Goal: Transaction & Acquisition: Purchase product/service

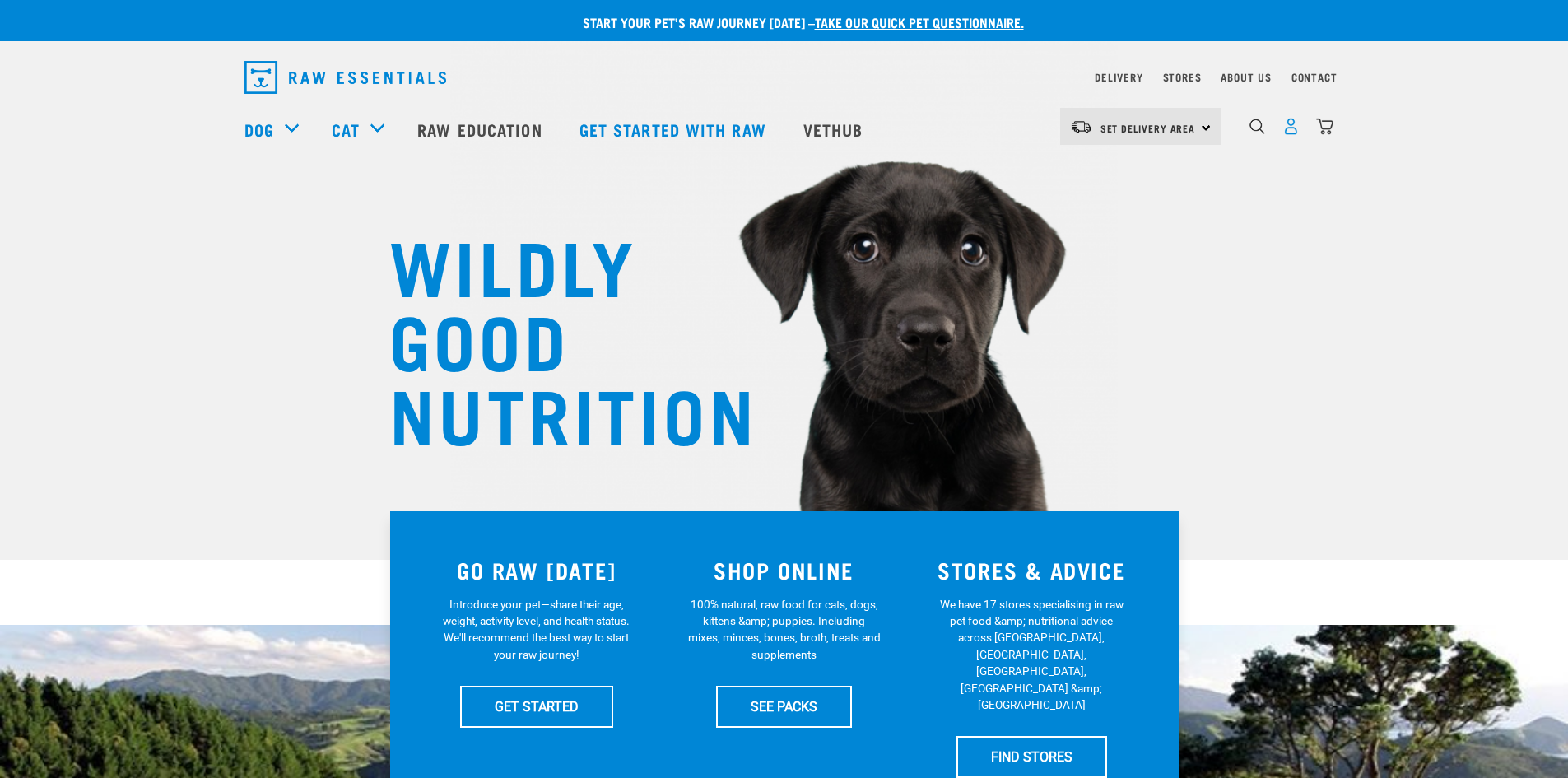
click at [1282, 135] on img "dropdown navigation" at bounding box center [1290, 126] width 18 height 18
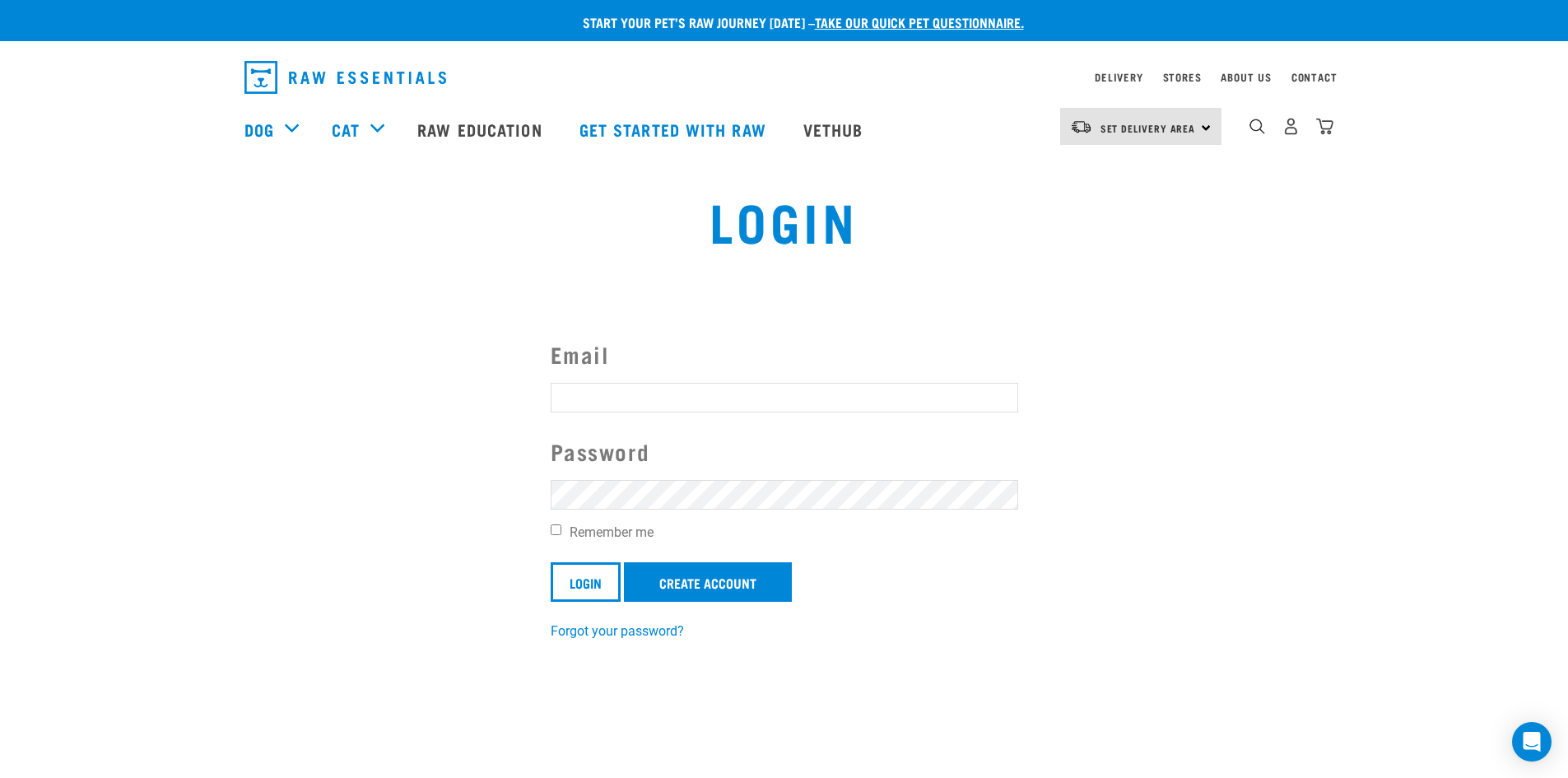
click at [633, 389] on input "Email" at bounding box center [784, 398] width 468 height 30
type input "sidstark212@gmail.com"
click at [550, 562] on input "Login" at bounding box center [585, 582] width 70 height 39
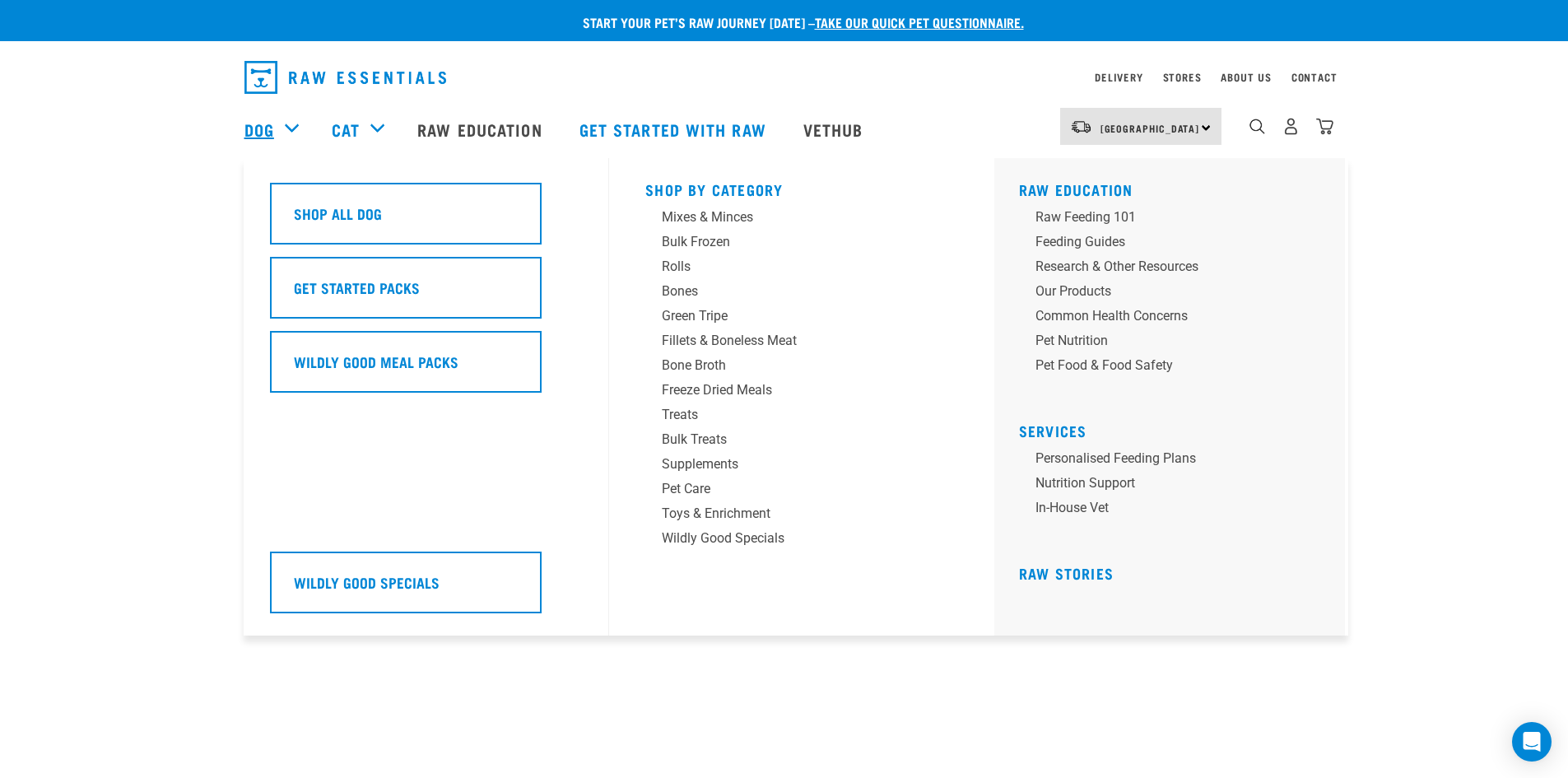
click at [262, 127] on link "Dog" at bounding box center [259, 129] width 30 height 25
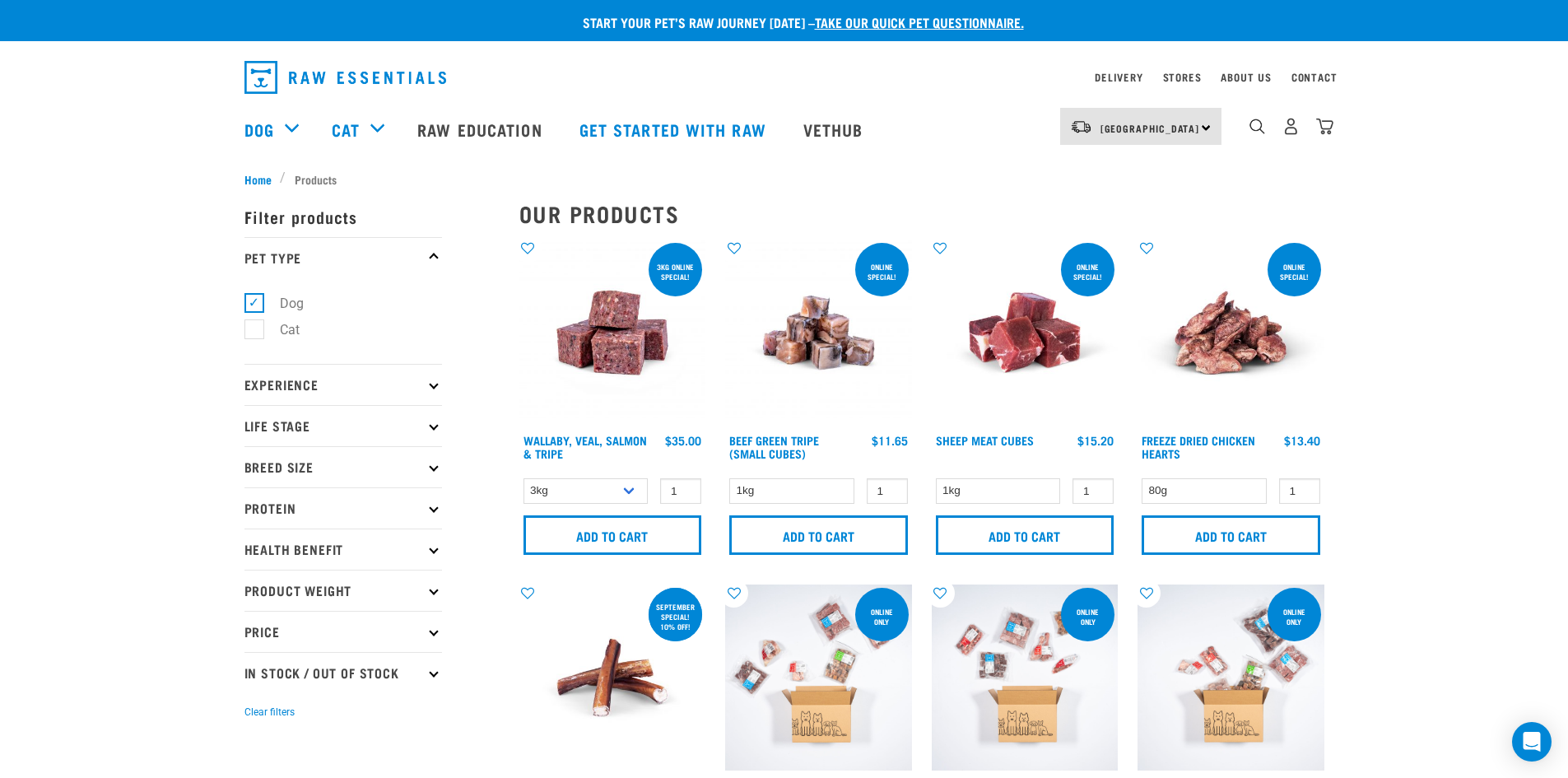
click at [328, 434] on p "Life Stage" at bounding box center [343, 426] width 197 height 41
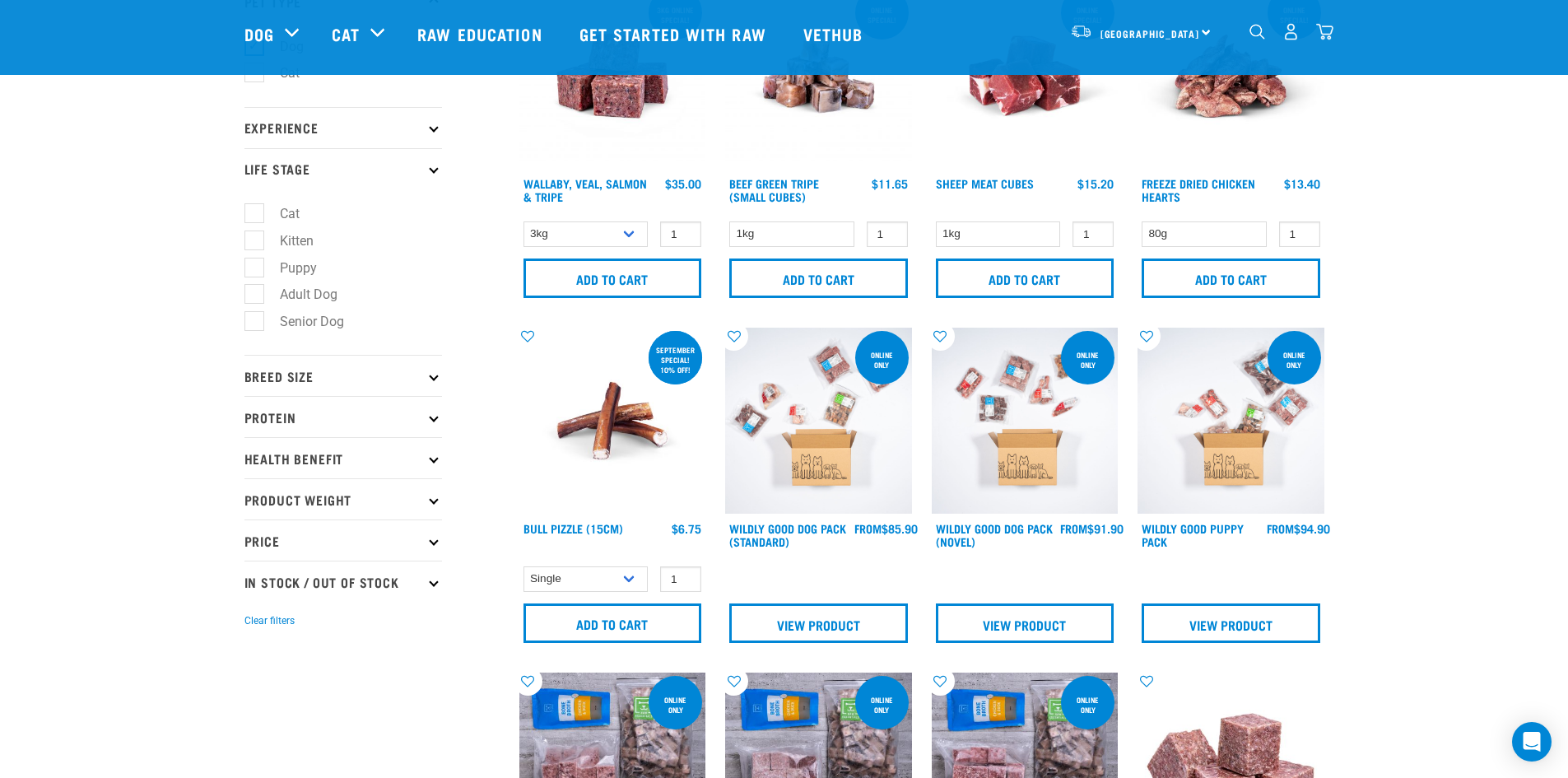
scroll to position [247, 0]
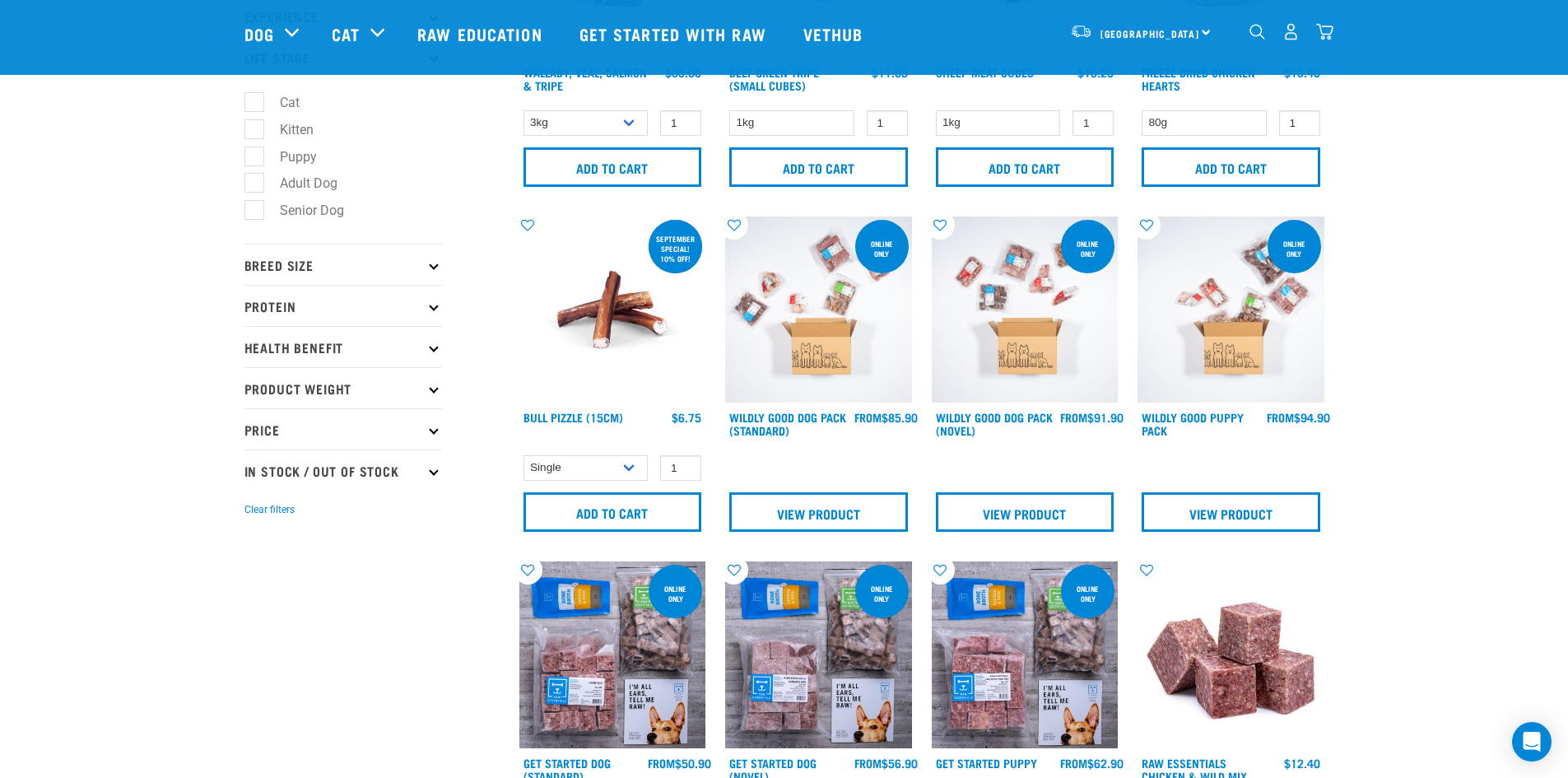
click at [331, 270] on p "Breed Size" at bounding box center [343, 264] width 197 height 41
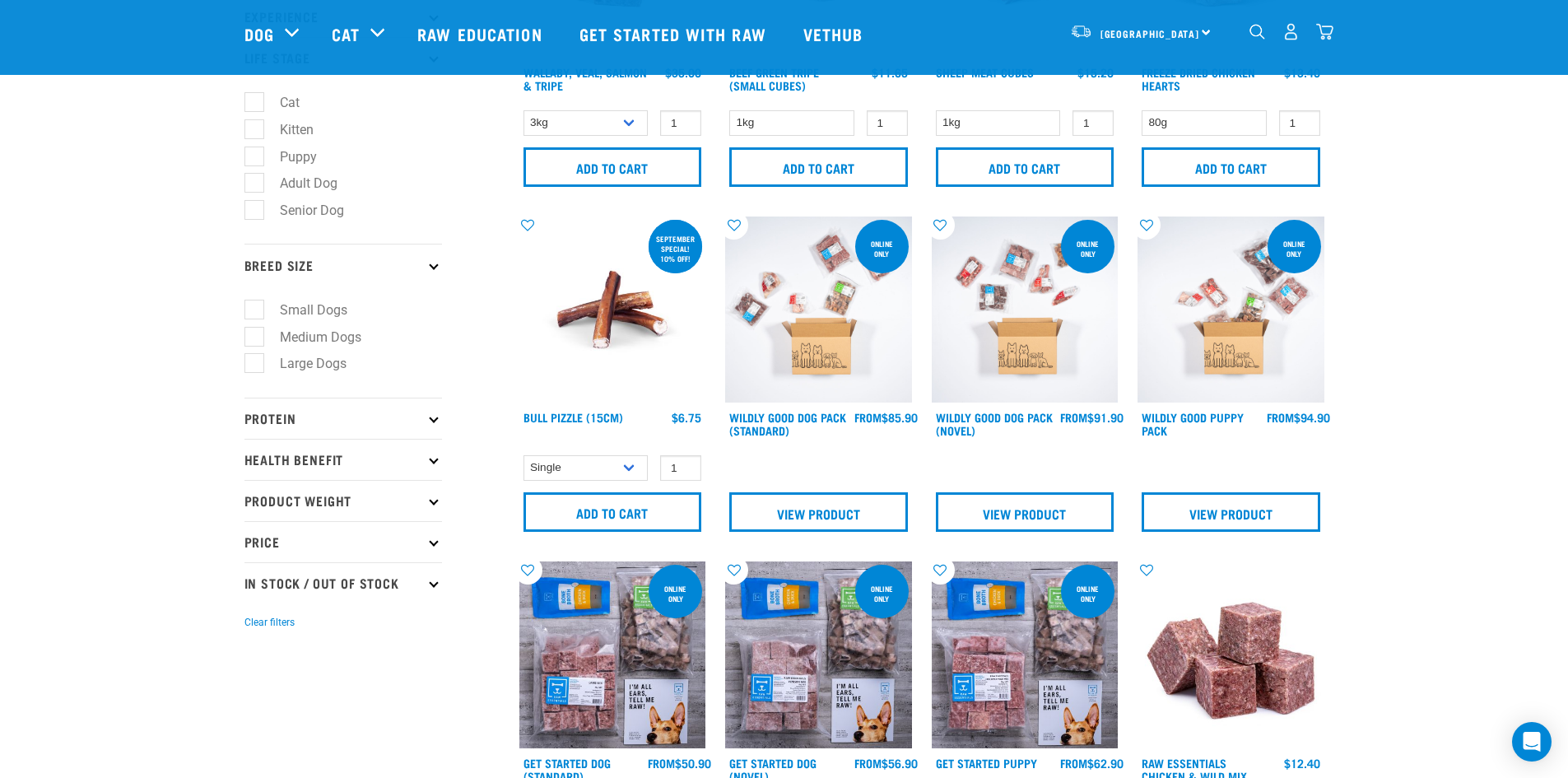
click at [317, 369] on label "Large Dogs" at bounding box center [303, 363] width 99 height 20
click at [255, 366] on input "Large Dogs" at bounding box center [250, 361] width 11 height 11
checkbox input "true"
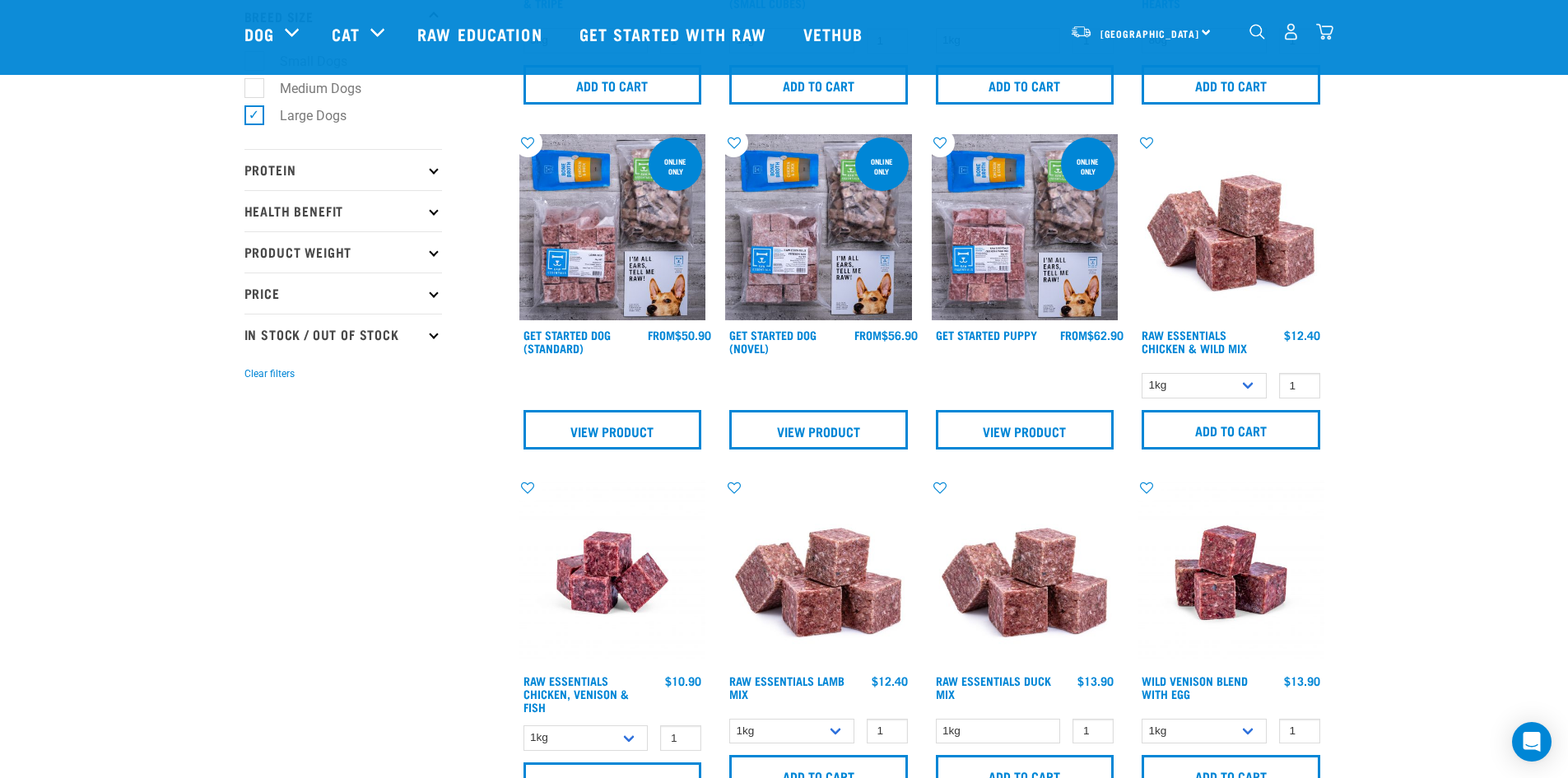
scroll to position [83, 0]
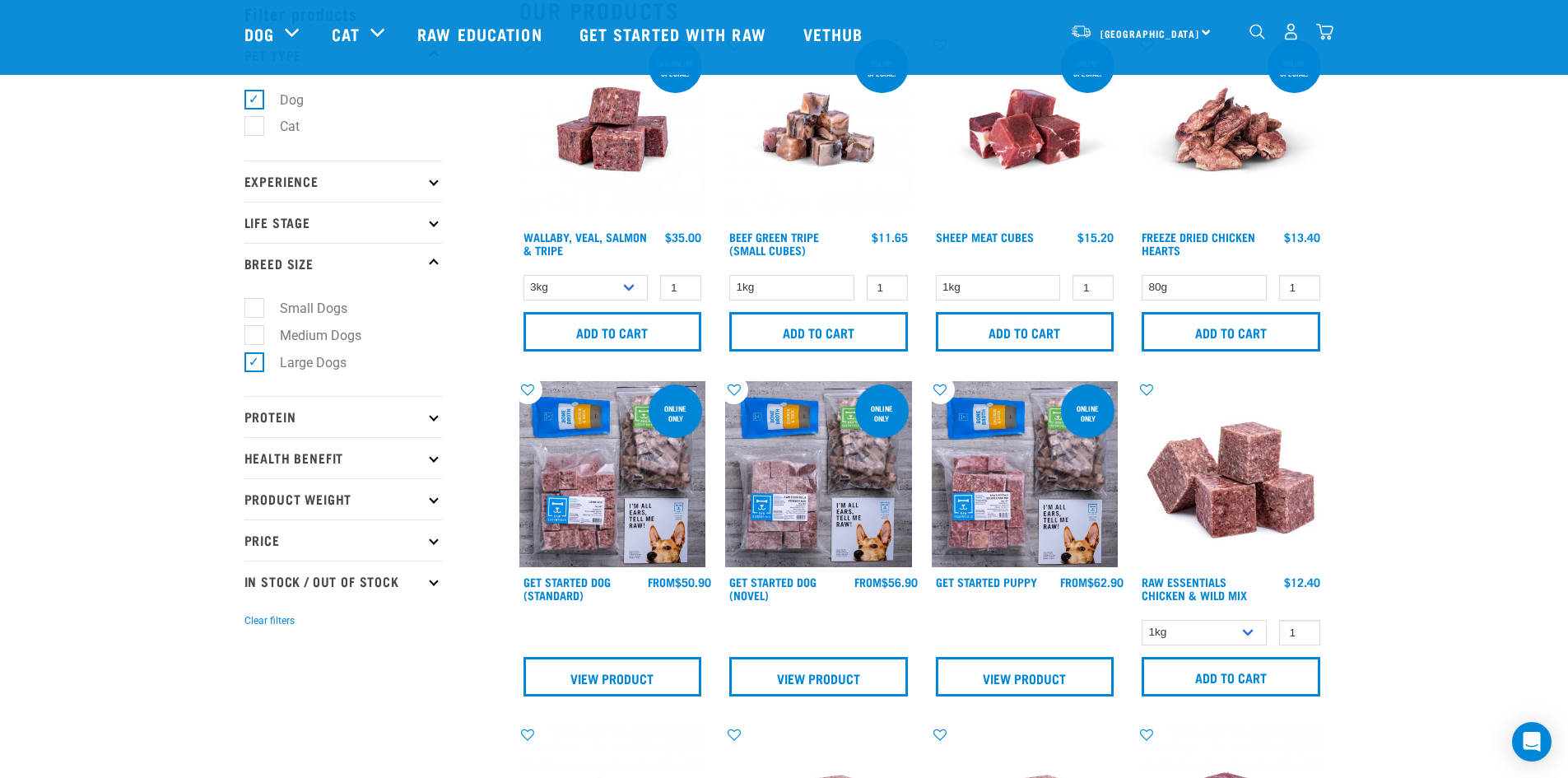
click at [600, 492] on img at bounding box center [613, 474] width 187 height 187
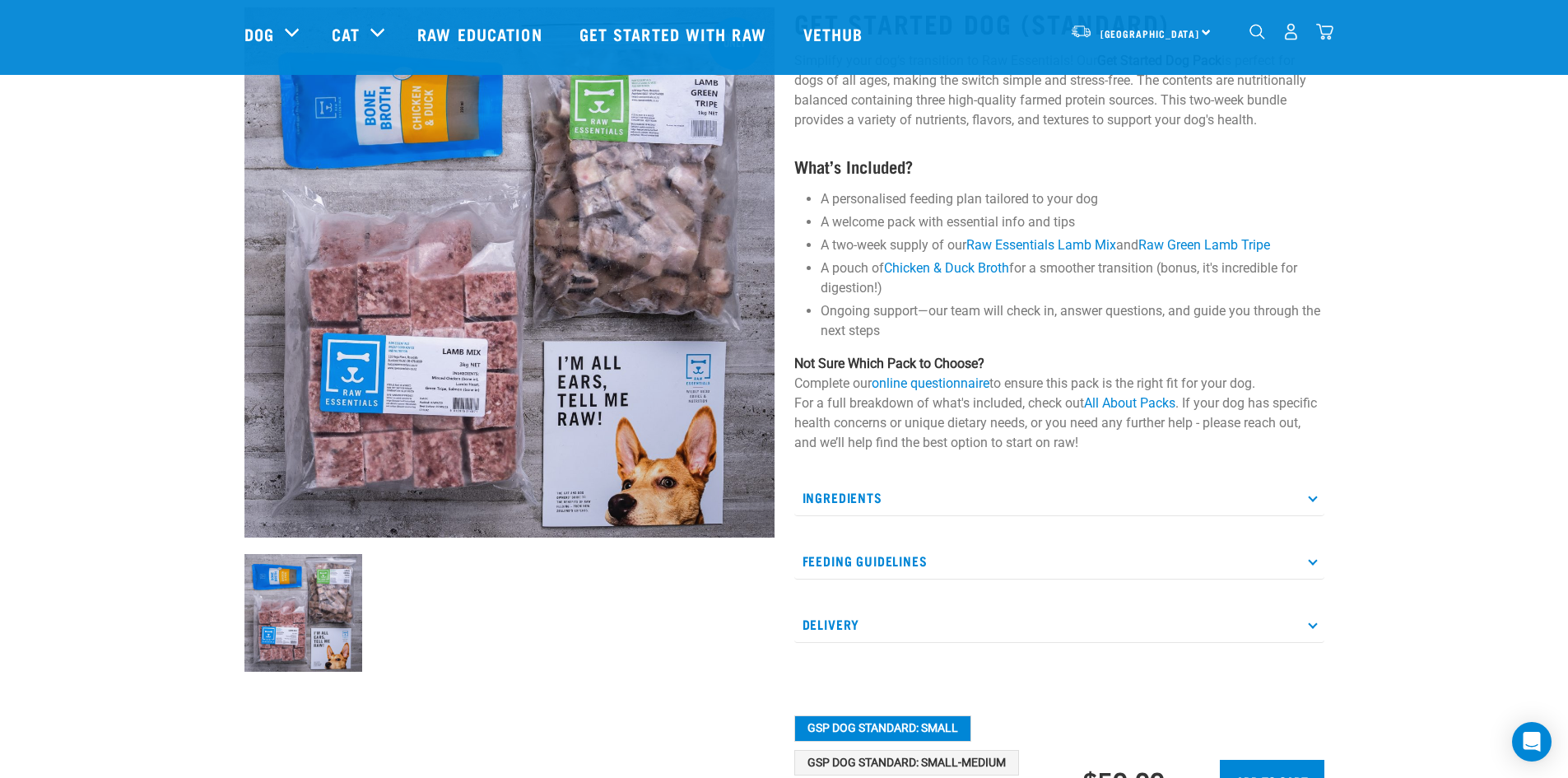
scroll to position [165, 0]
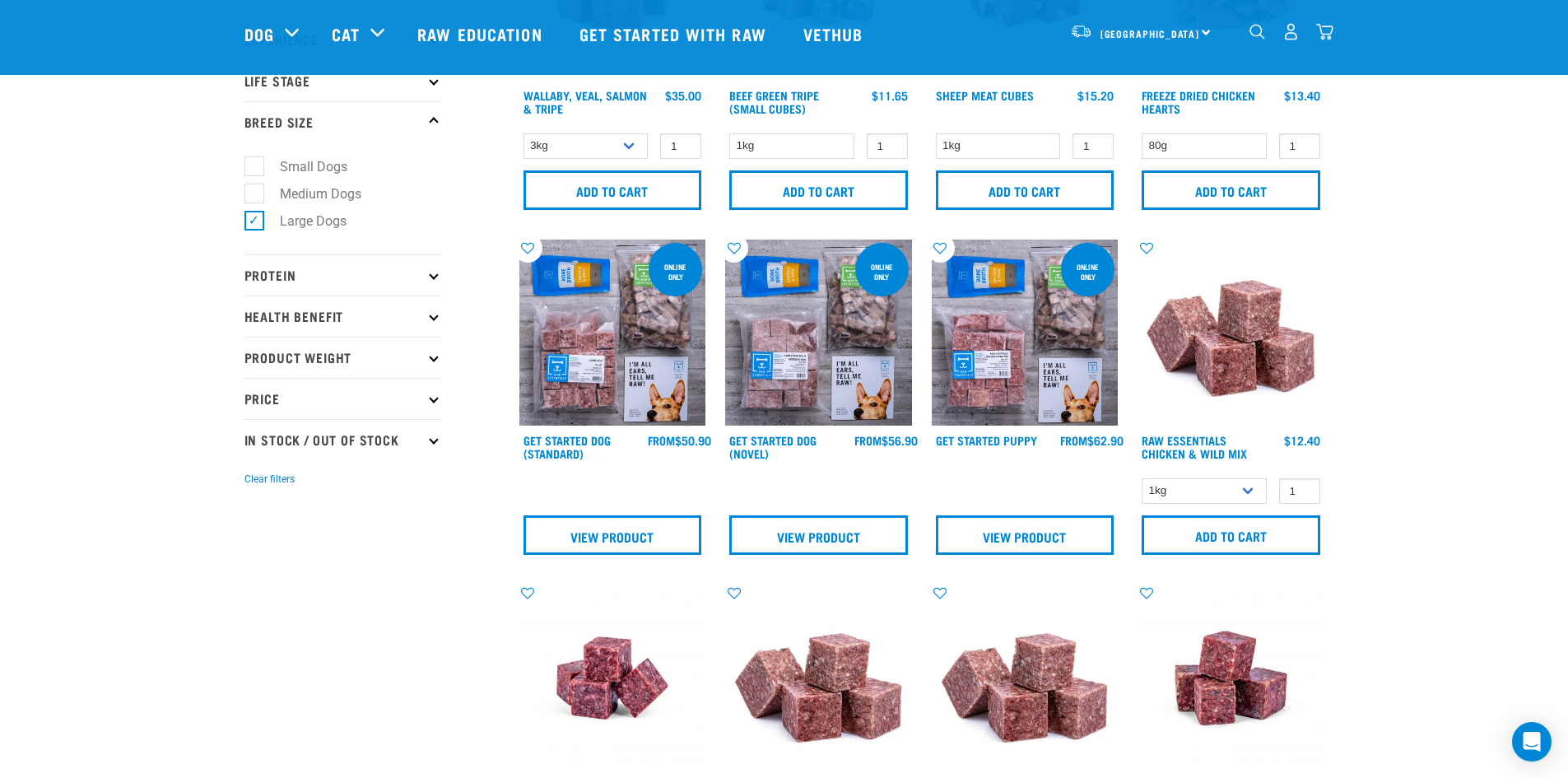
scroll to position [275, 0]
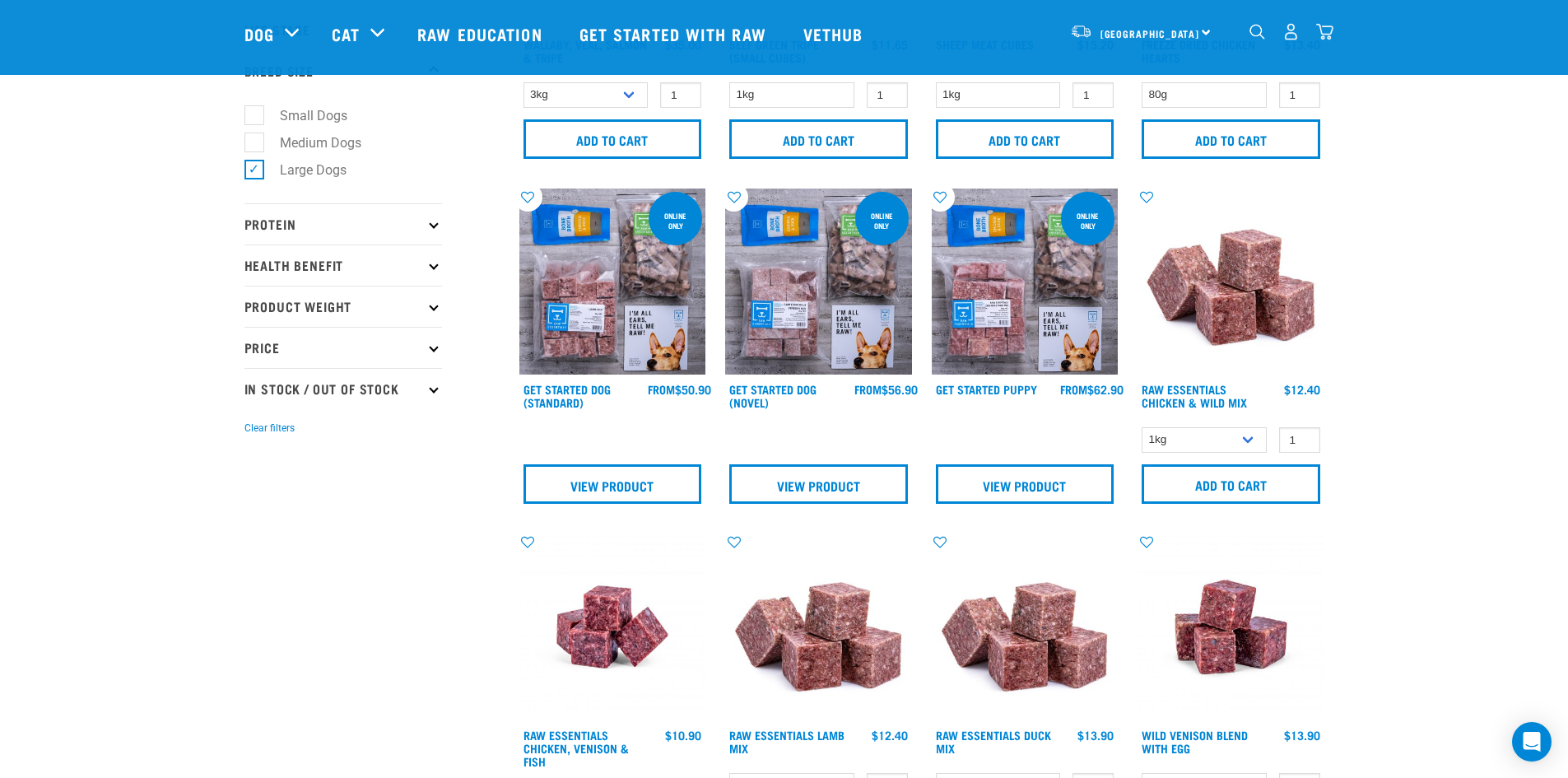
click at [757, 337] on img at bounding box center [818, 282] width 187 height 187
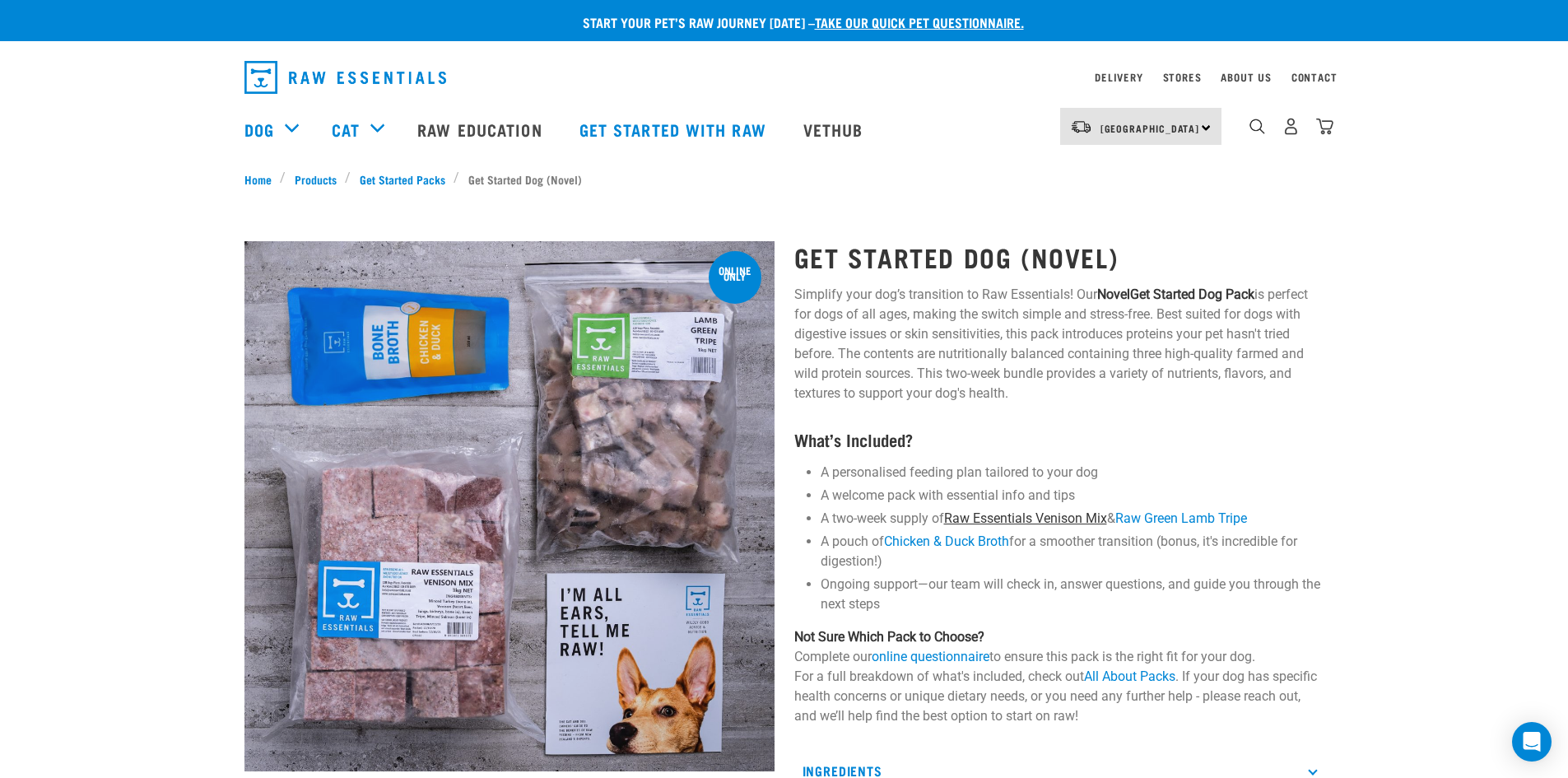
click at [1062, 520] on link "Raw Essentials Venison Mix" at bounding box center [1025, 518] width 163 height 16
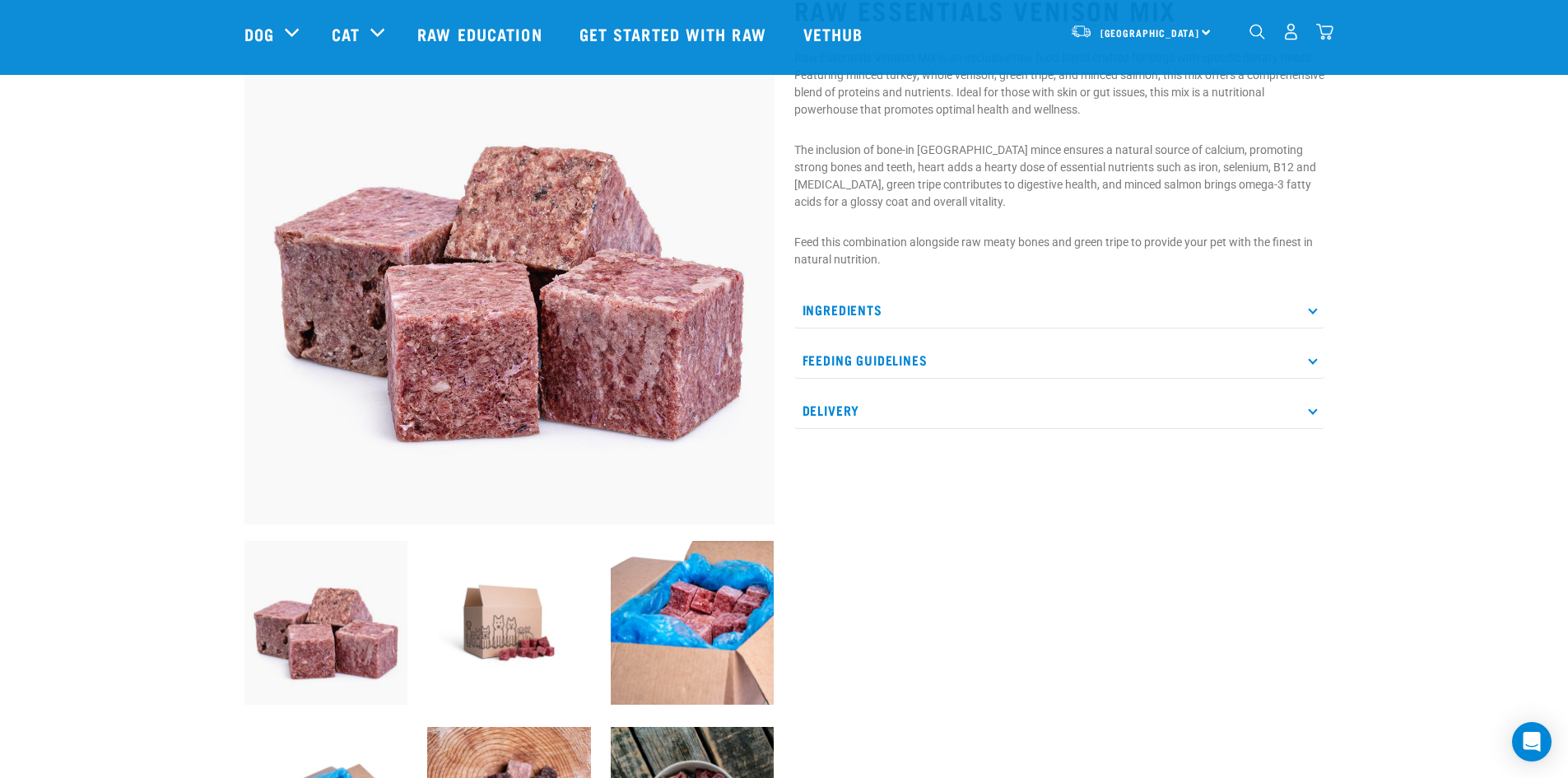
scroll to position [83, 0]
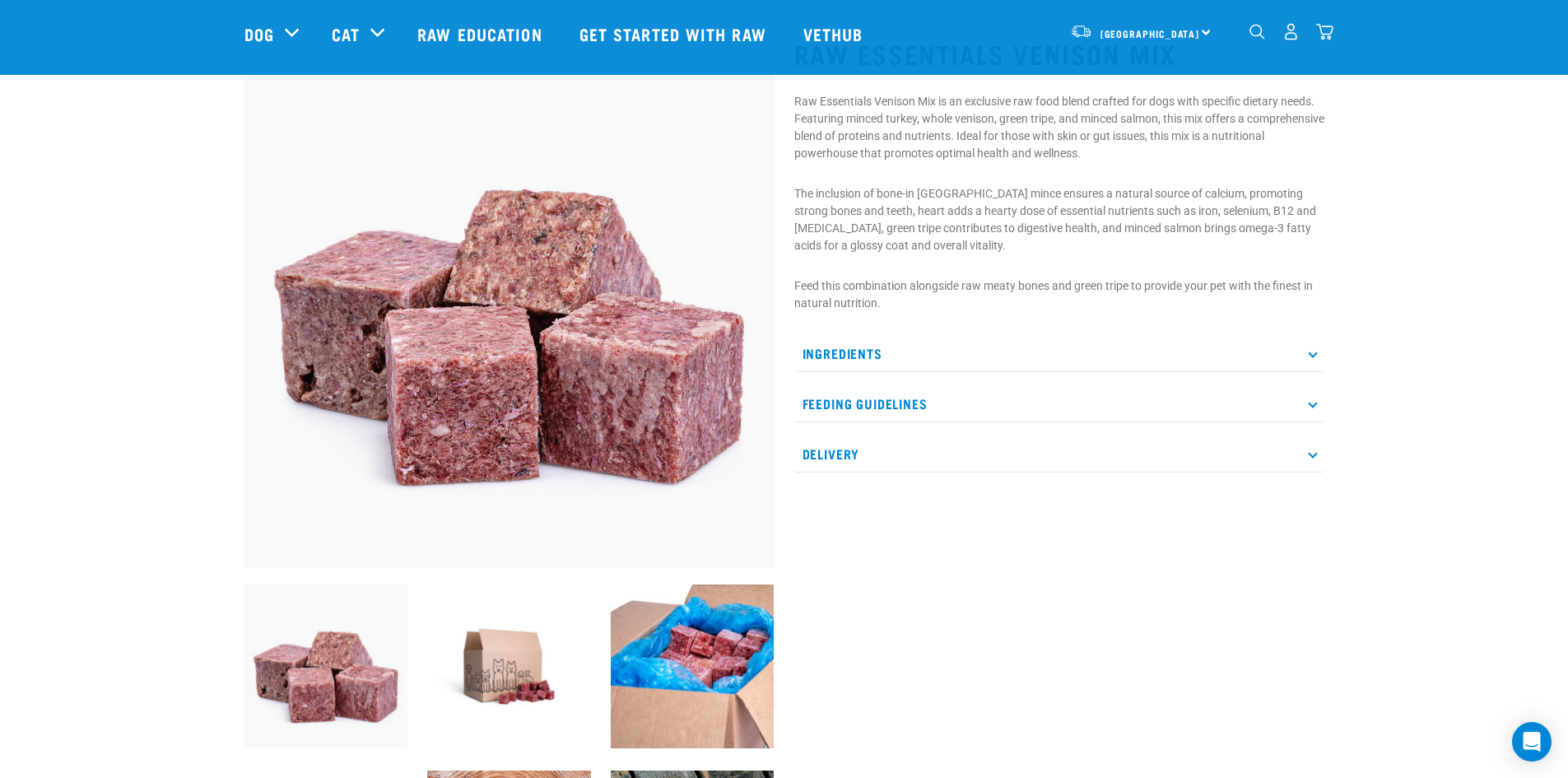
click at [850, 339] on p "Ingredients" at bounding box center [1059, 353] width 530 height 37
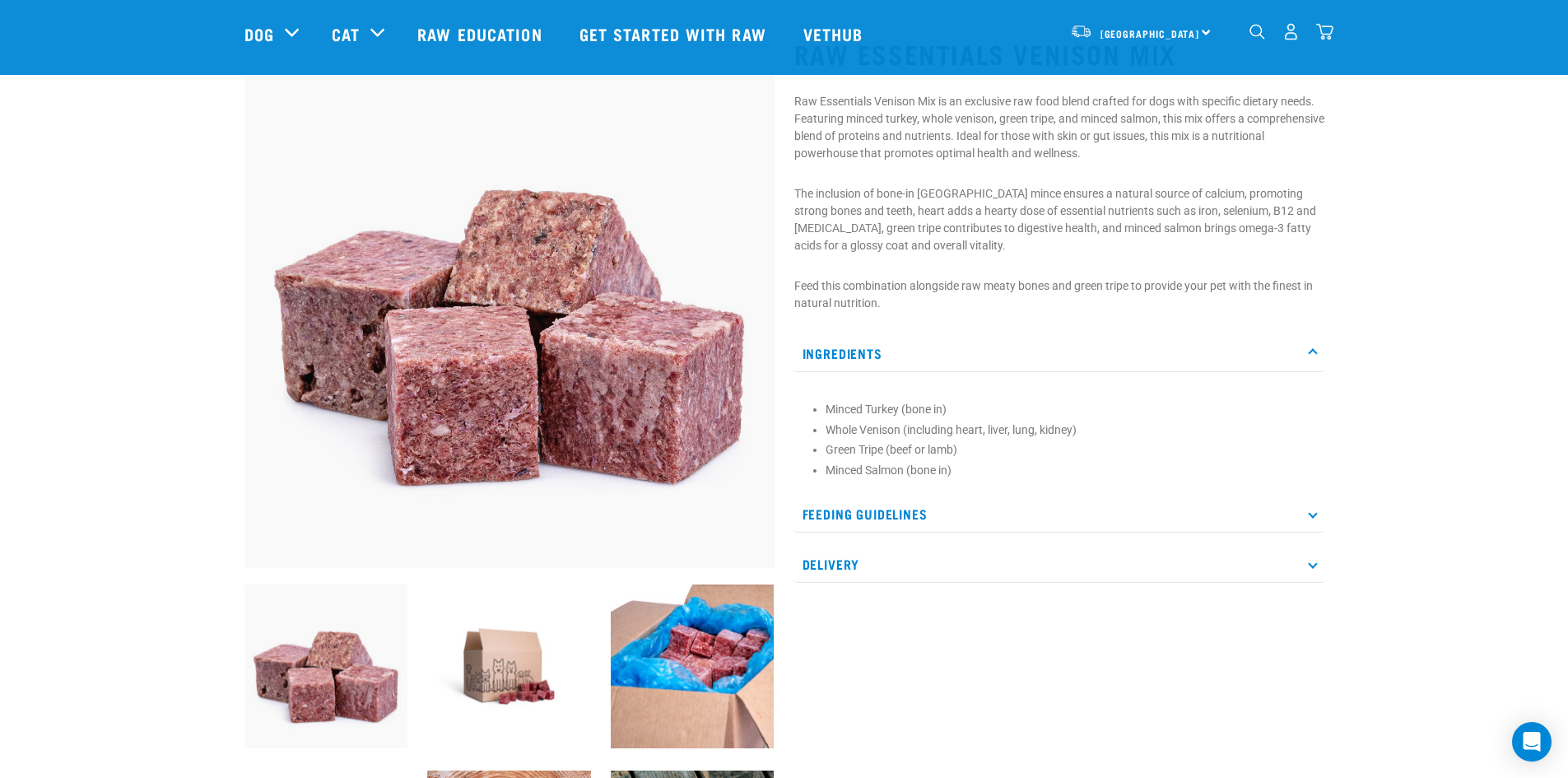
click at [850, 347] on p "Ingredients" at bounding box center [1059, 353] width 530 height 37
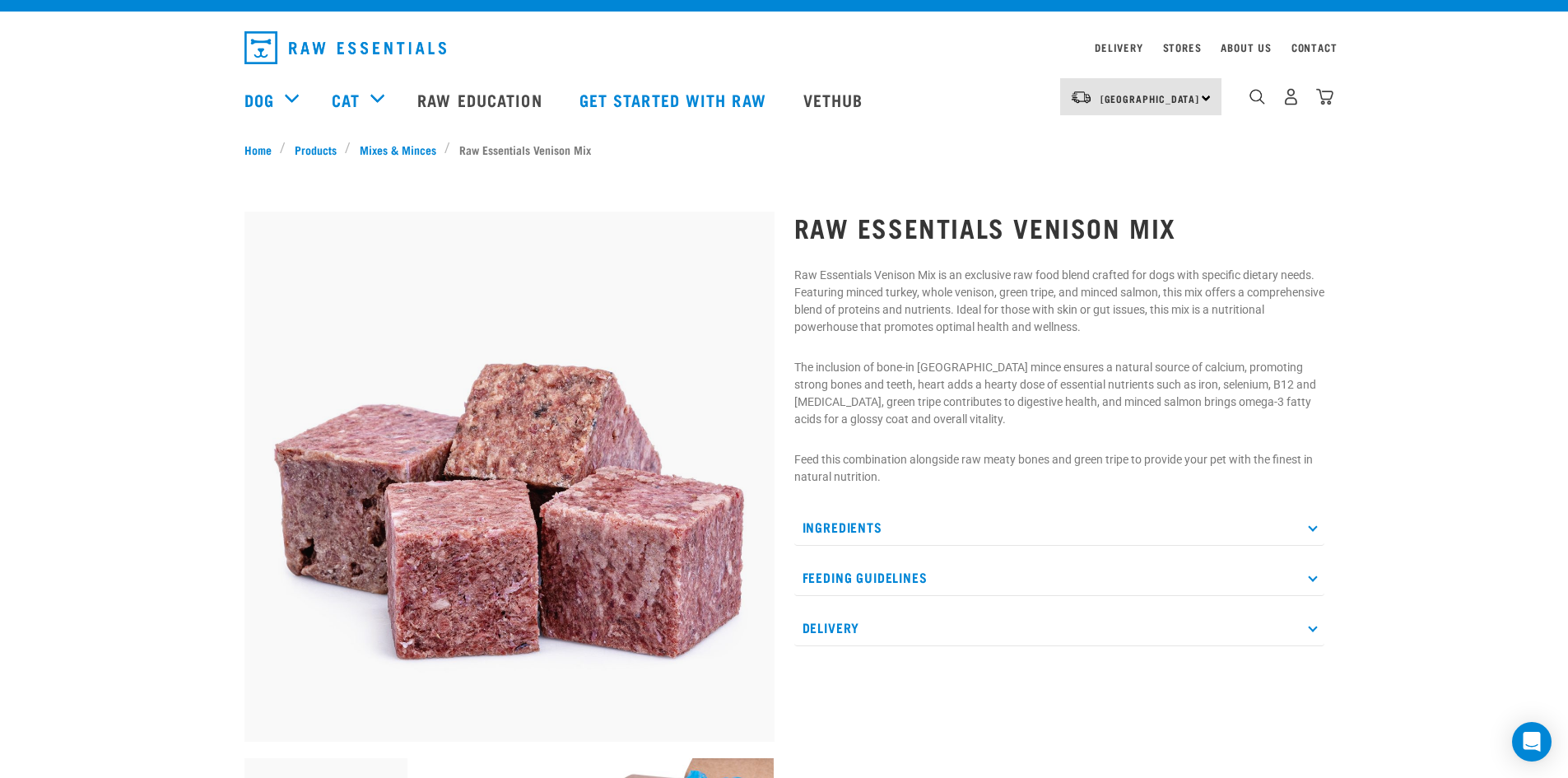
scroll to position [0, 0]
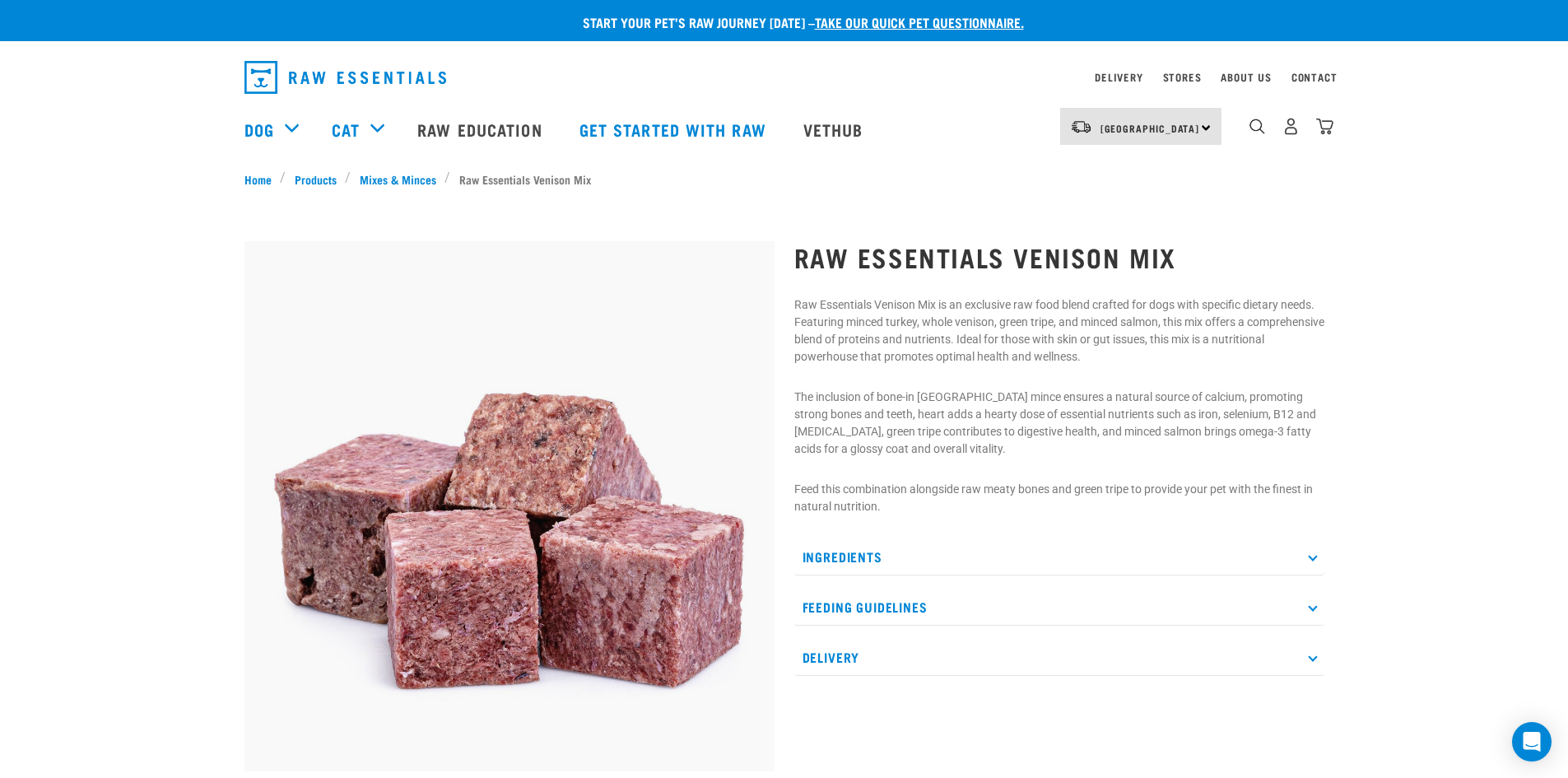
click at [858, 640] on p "Delivery" at bounding box center [1059, 657] width 530 height 37
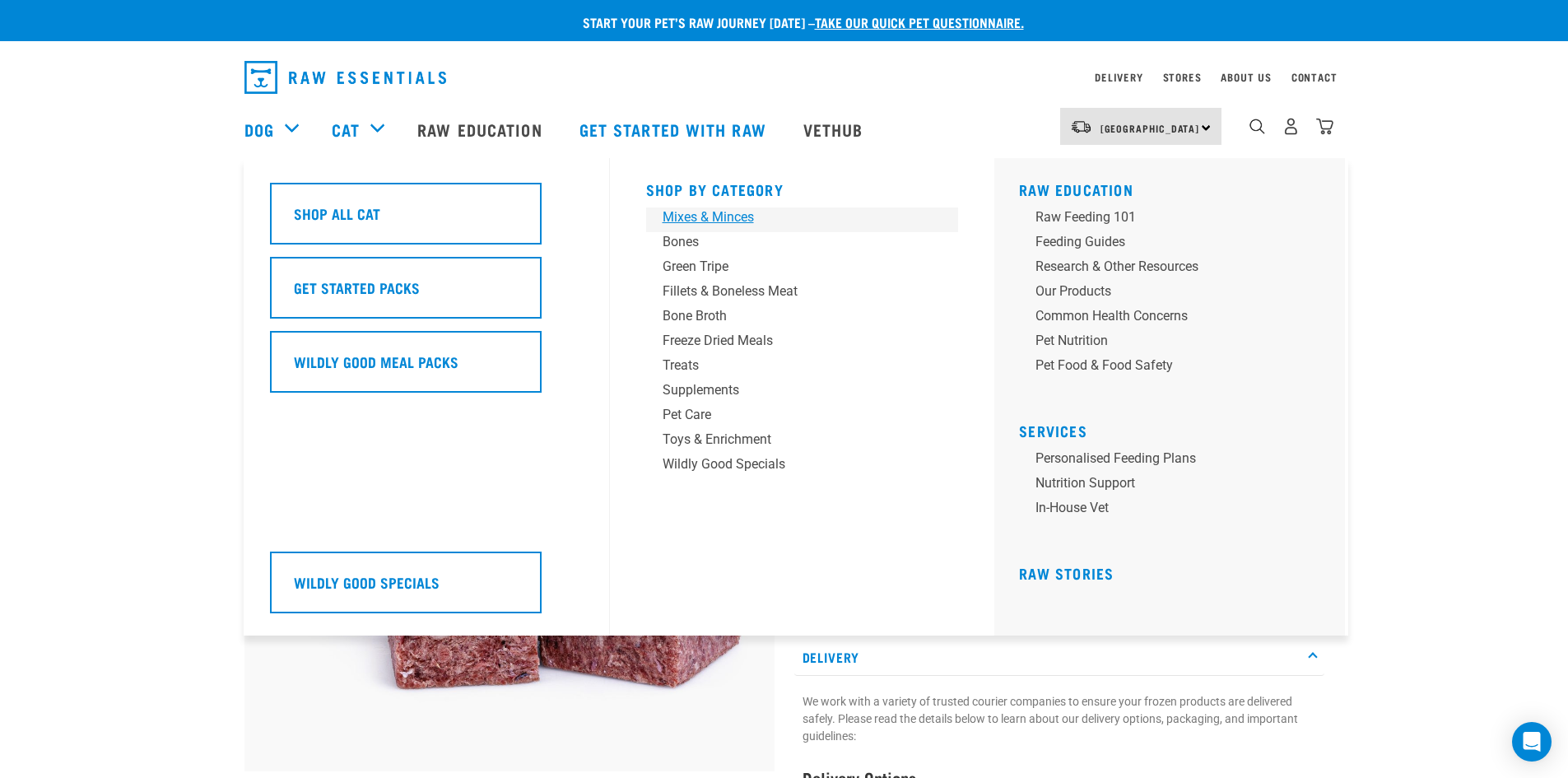
click at [668, 225] on div "Mixes & Minces" at bounding box center [791, 217] width 257 height 20
click at [744, 223] on div "Mixes & Minces" at bounding box center [791, 217] width 257 height 20
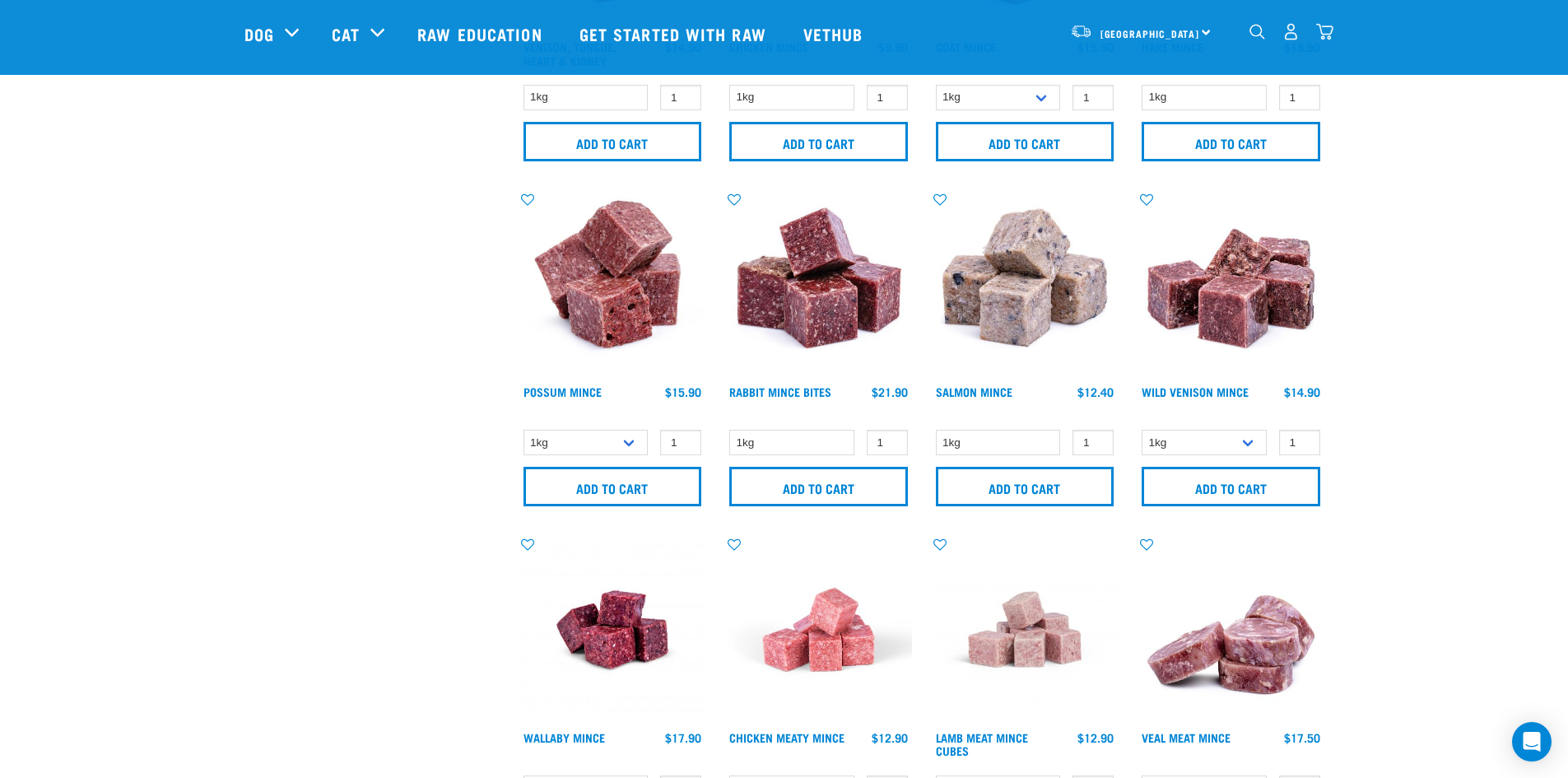
scroll to position [1317, 0]
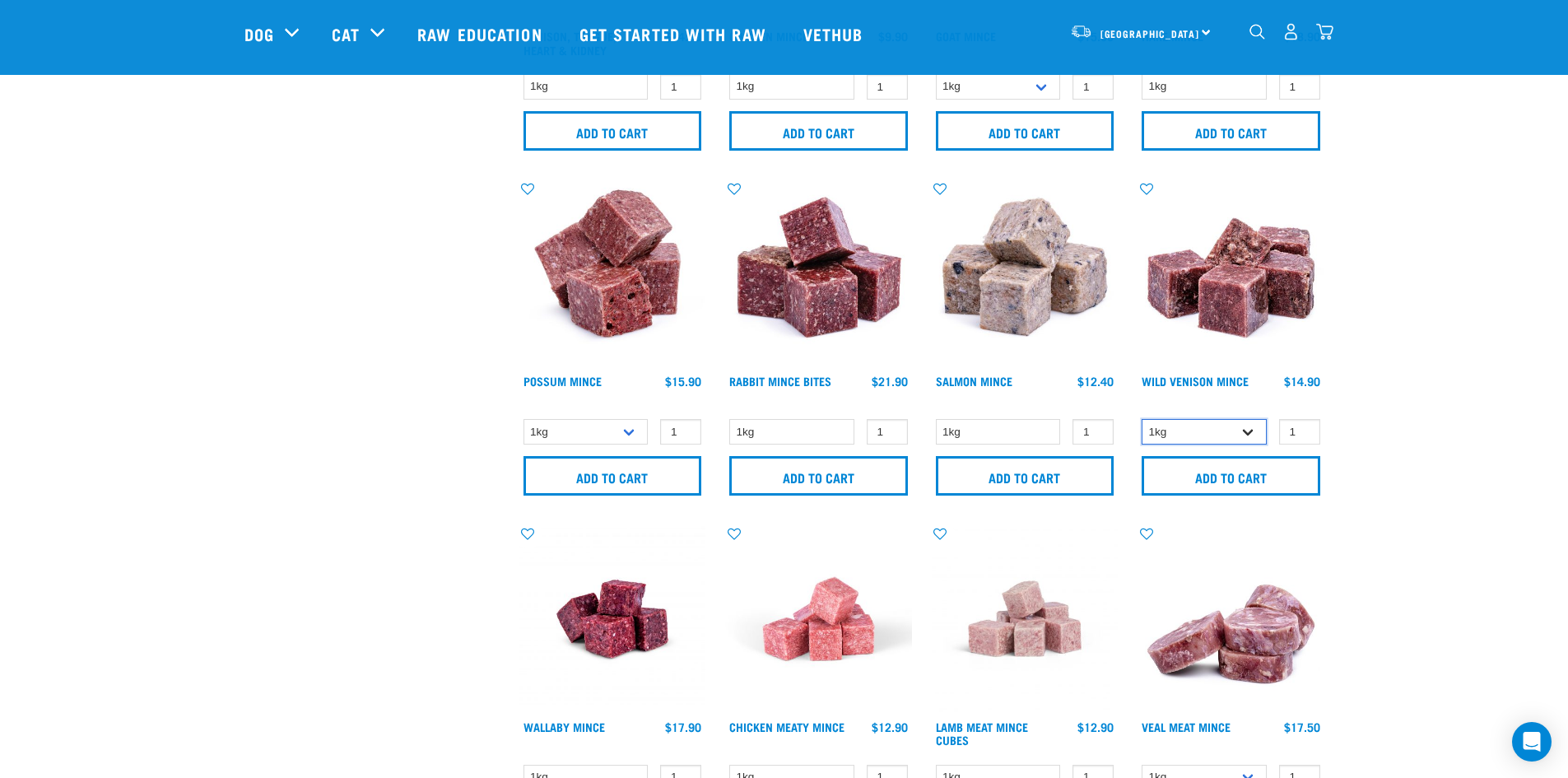
click at [1211, 437] on select "1kg 3kg" at bounding box center [1204, 431] width 125 height 25
click at [1141, 419] on select "1kg 3kg" at bounding box center [1204, 431] width 125 height 25
click at [1234, 428] on select "1kg 3kg" at bounding box center [1204, 431] width 125 height 25
click at [1232, 432] on select "1kg 3kg" at bounding box center [1204, 431] width 125 height 25
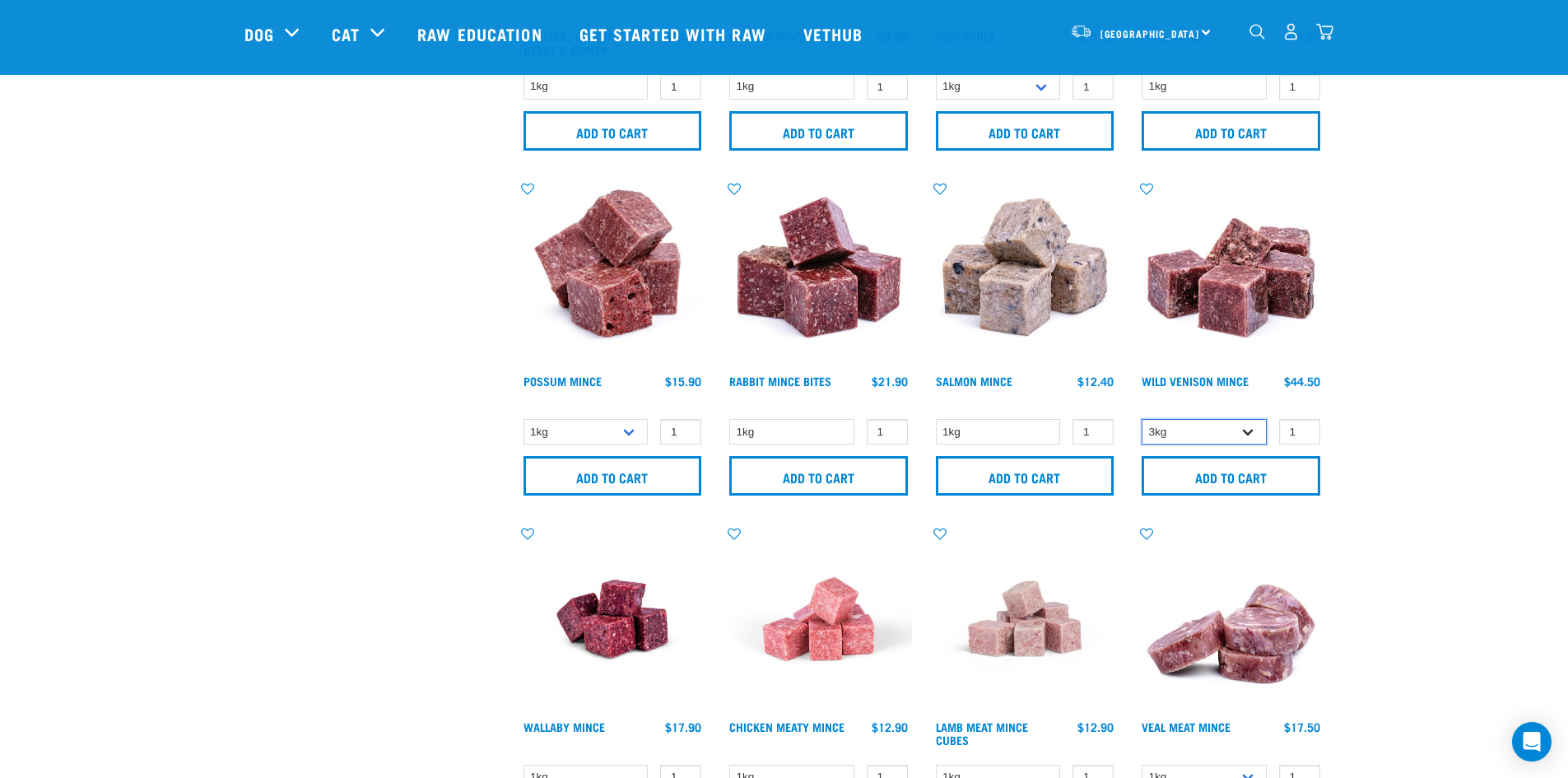
click at [1232, 432] on select "1kg 3kg" at bounding box center [1204, 431] width 125 height 25
click at [1232, 441] on select "1kg 3kg" at bounding box center [1204, 431] width 125 height 25
click at [1141, 419] on select "1kg 3kg" at bounding box center [1204, 431] width 125 height 25
click at [1232, 431] on select "1kg 3kg" at bounding box center [1204, 431] width 125 height 25
select select "927"
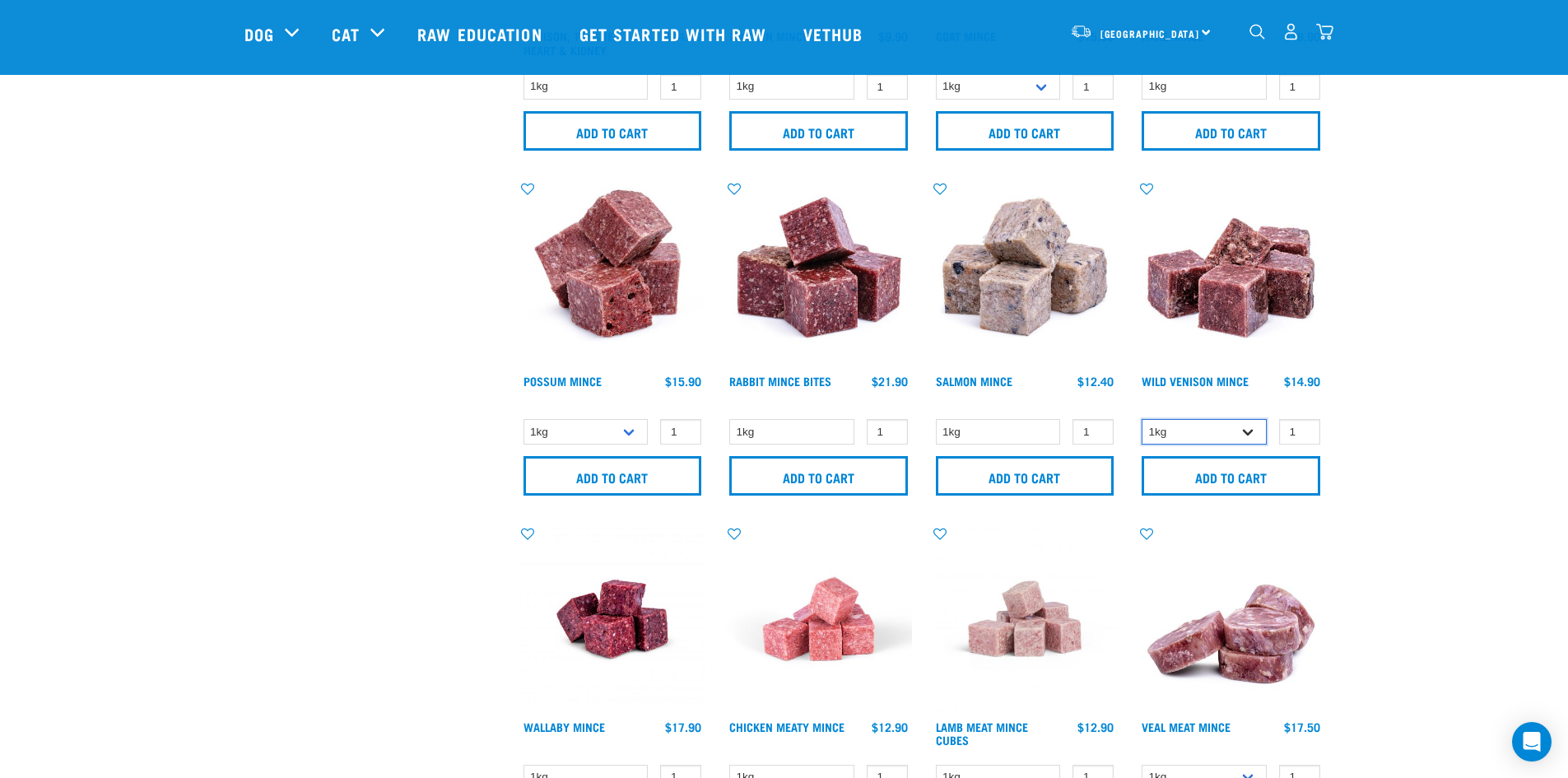
click at [1141, 419] on select "1kg 3kg" at bounding box center [1204, 431] width 125 height 25
click at [1226, 479] on input "Add to cart" at bounding box center [1231, 475] width 178 height 39
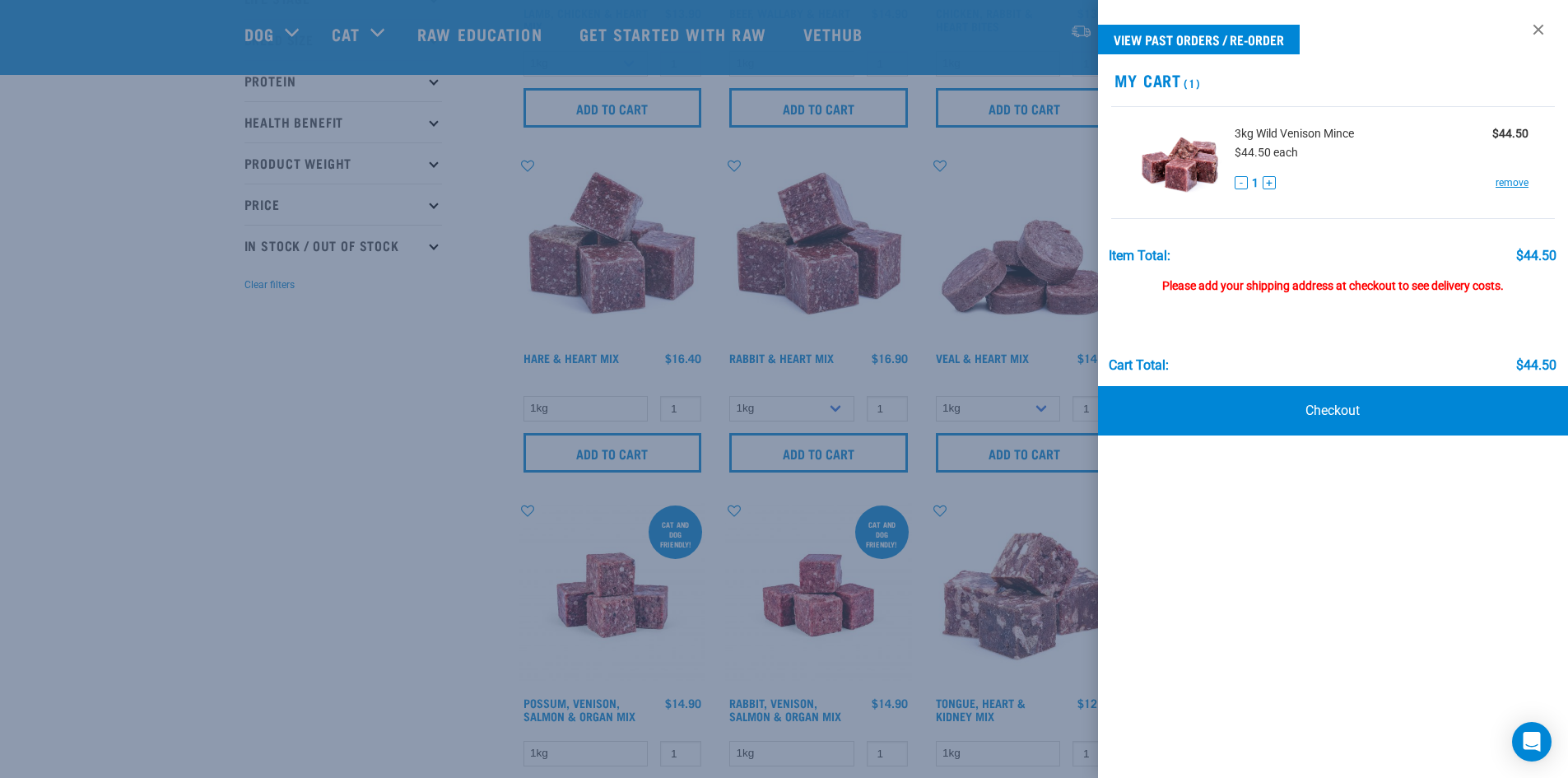
scroll to position [1, 0]
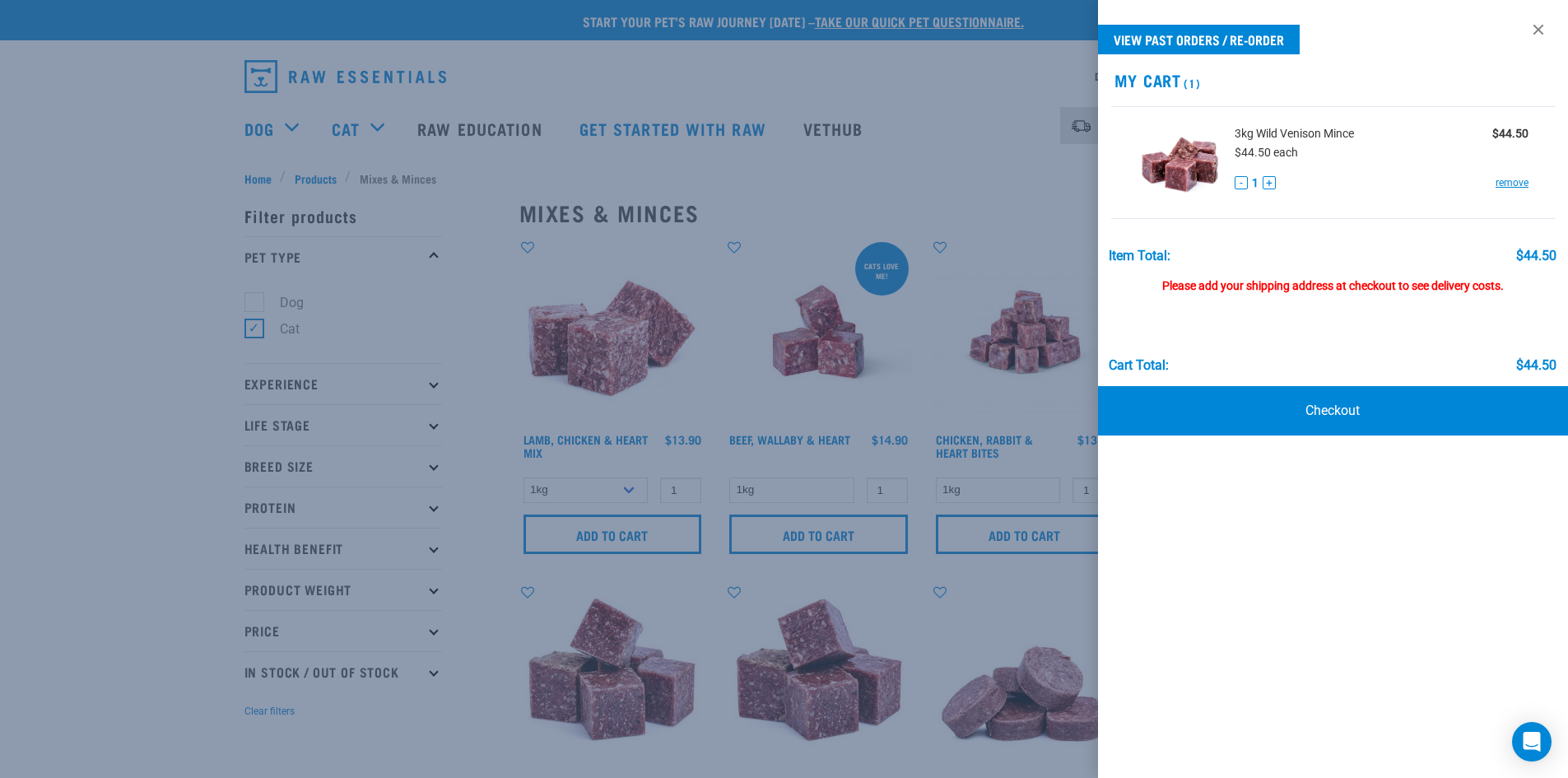
click at [820, 396] on div at bounding box center [784, 389] width 1568 height 778
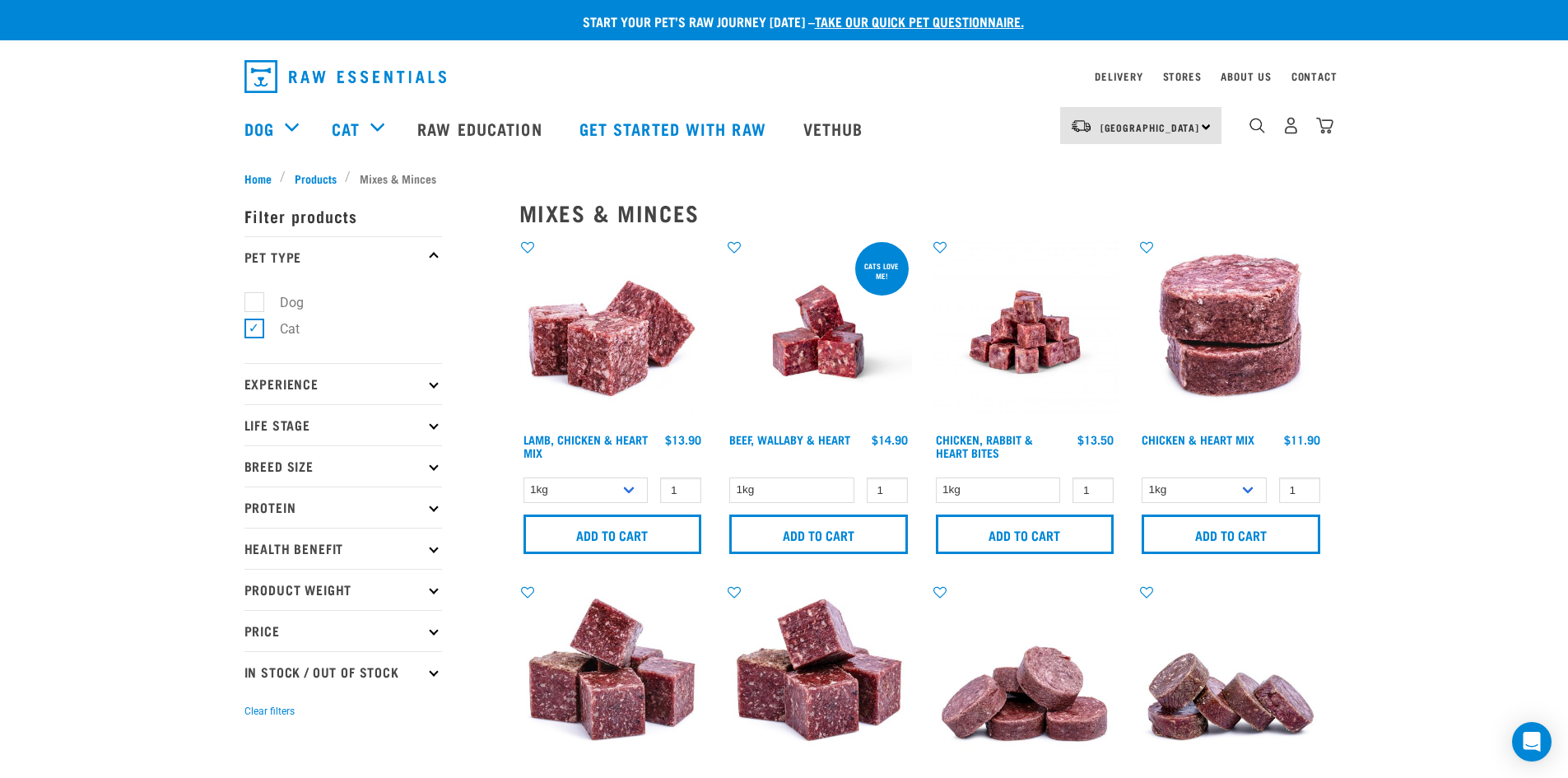
scroll to position [0, 0]
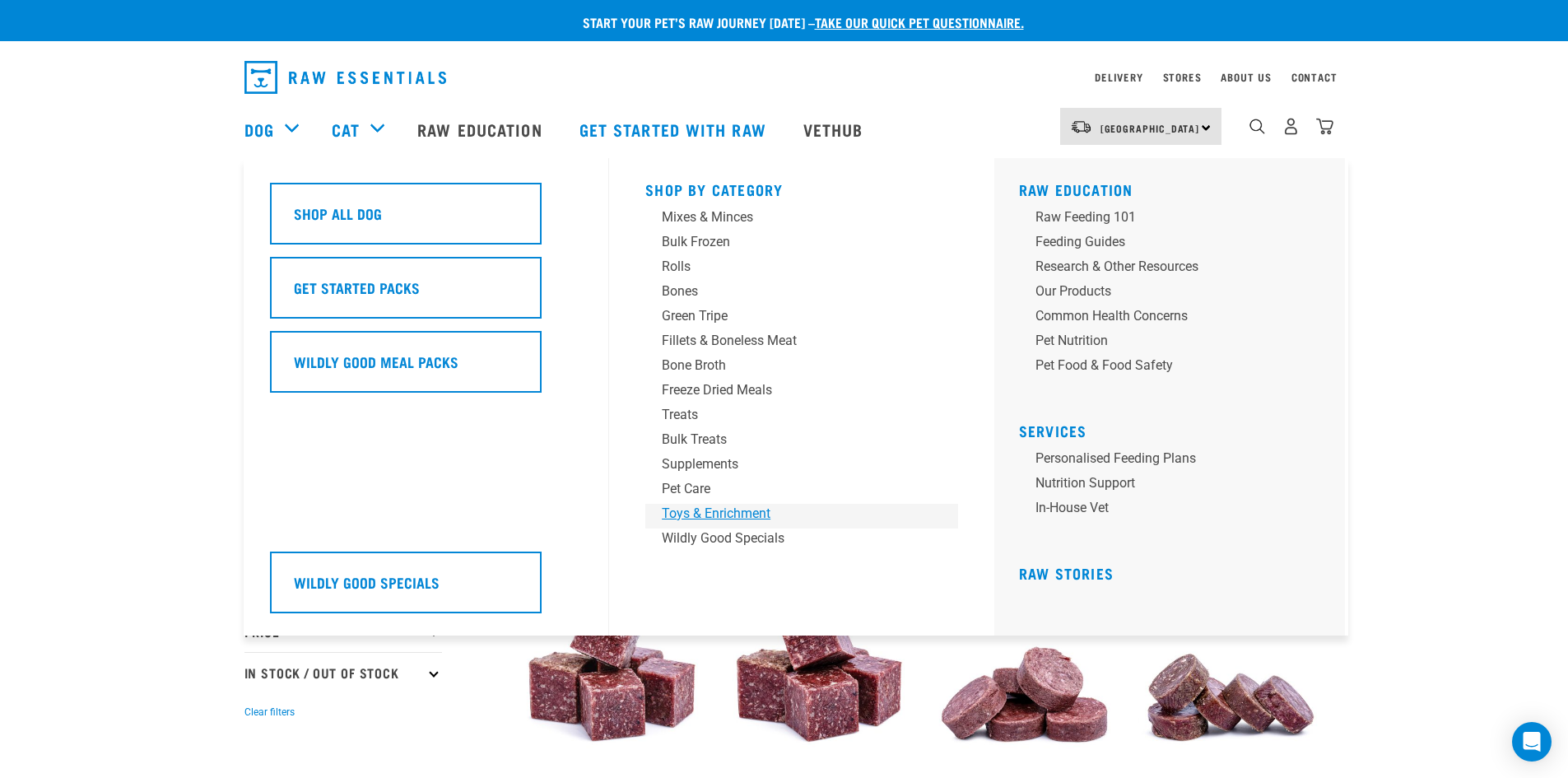
click at [746, 511] on div "Toys & Enrichment" at bounding box center [790, 513] width 257 height 20
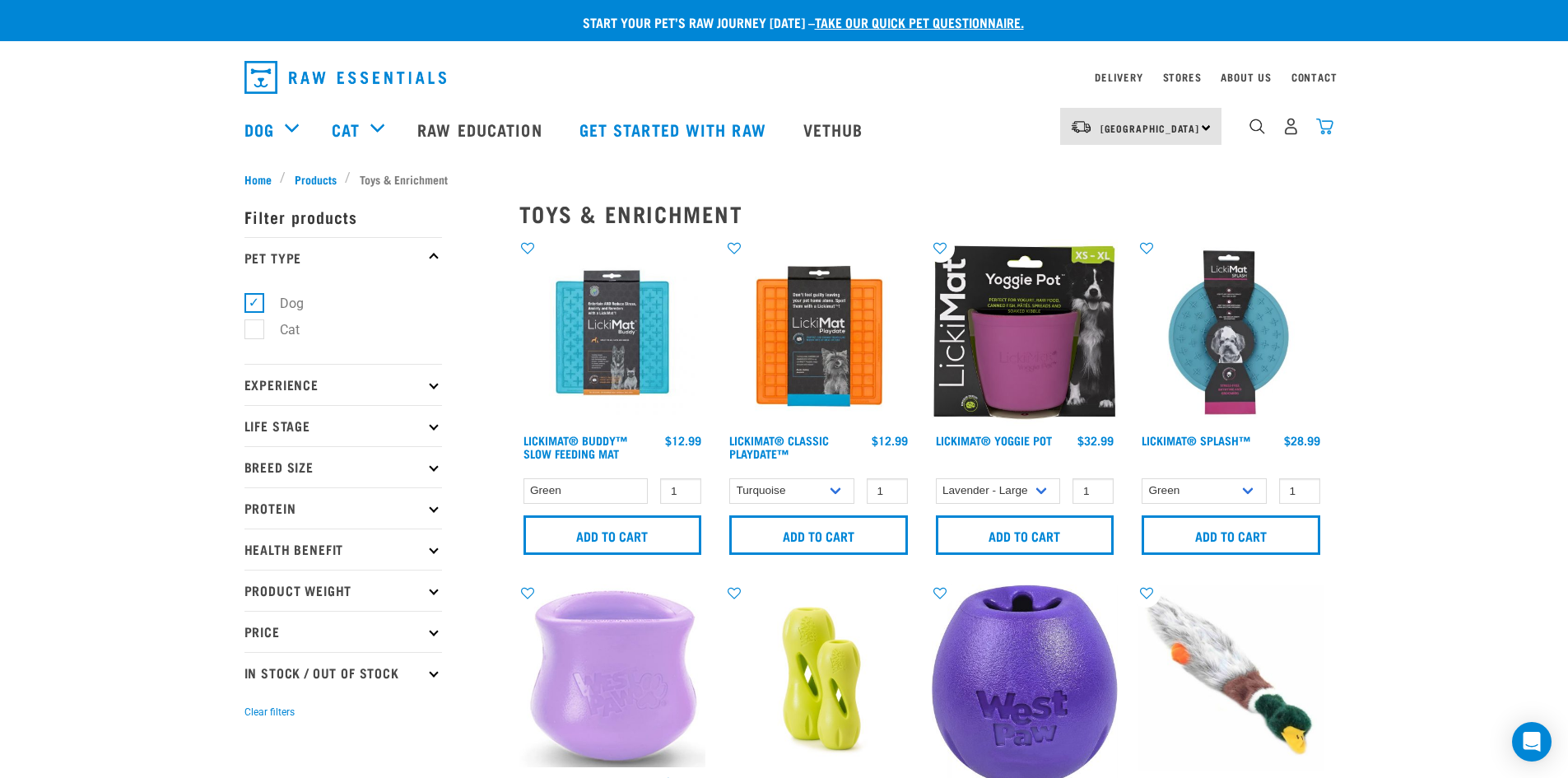
click at [1330, 128] on div "[GEOGRAPHIC_DATA] [GEOGRAPHIC_DATA] [GEOGRAPHIC_DATA] Dog Shop All Dog Get Star…" at bounding box center [784, 129] width 1106 height 66
click at [1330, 128] on img "dropdown navigation" at bounding box center [1324, 126] width 18 height 18
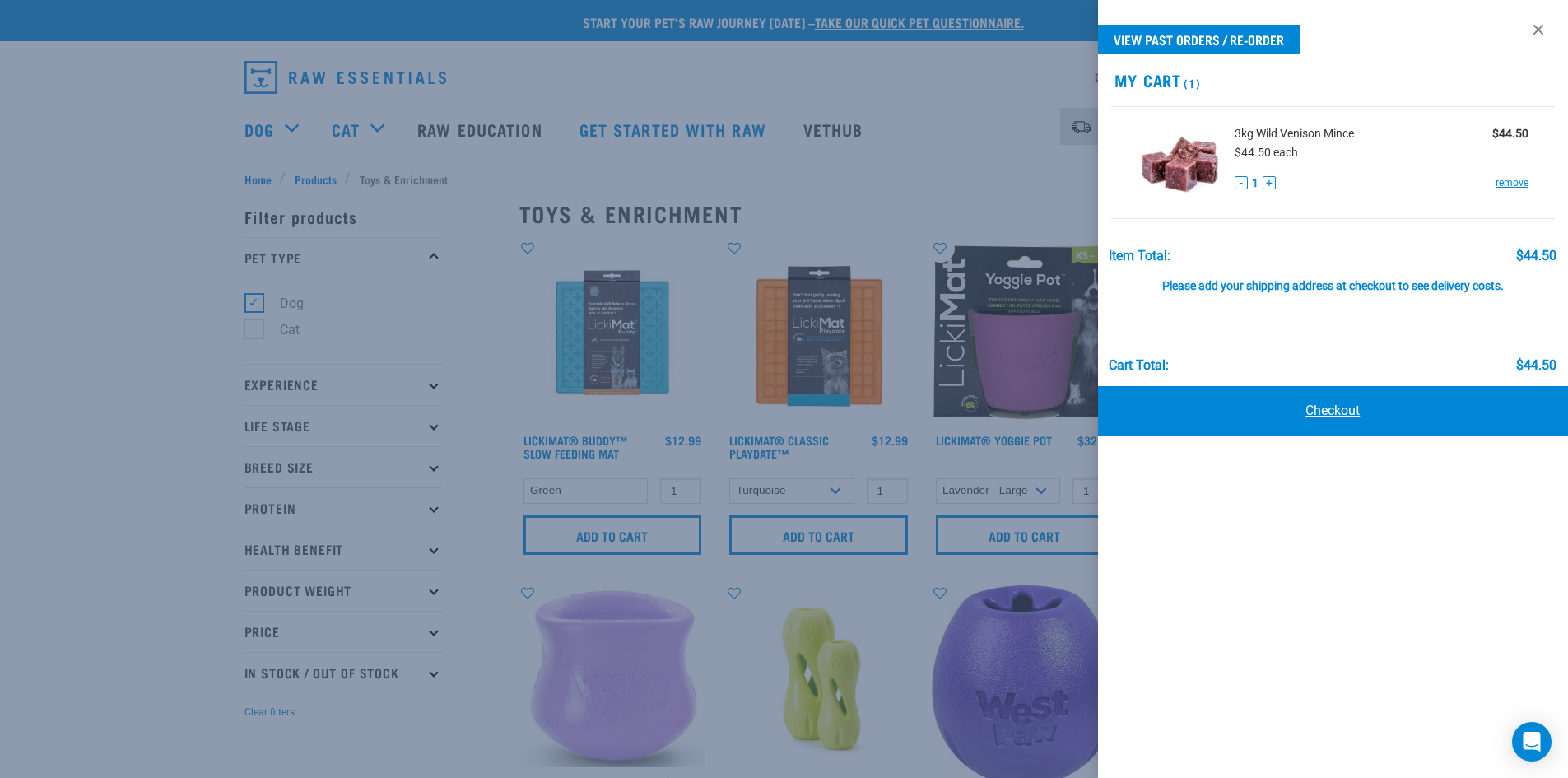
click at [1276, 403] on link "Checkout" at bounding box center [1333, 410] width 470 height 49
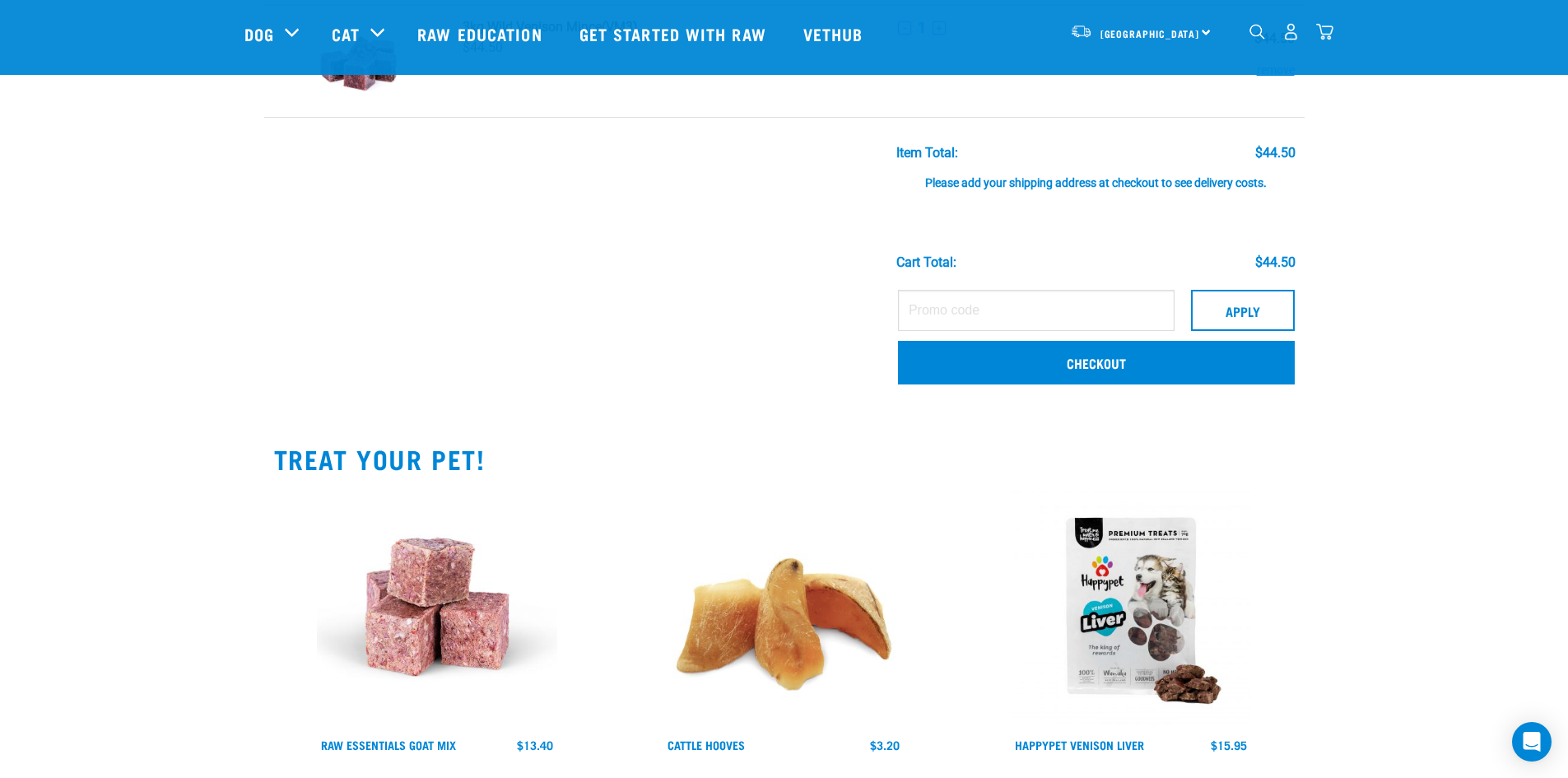
scroll to position [165, 0]
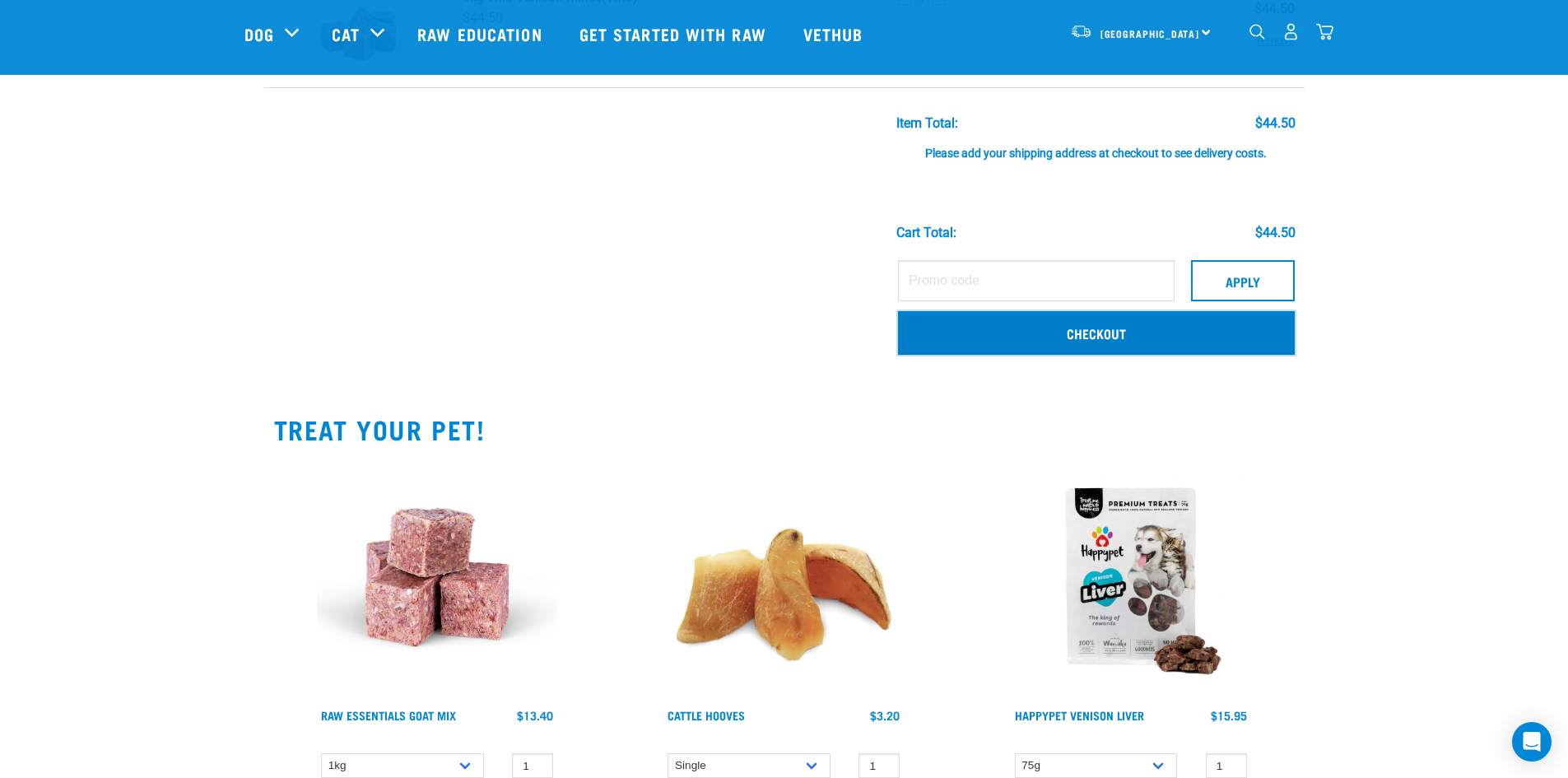
click at [1021, 334] on link "Checkout" at bounding box center [1096, 333] width 397 height 43
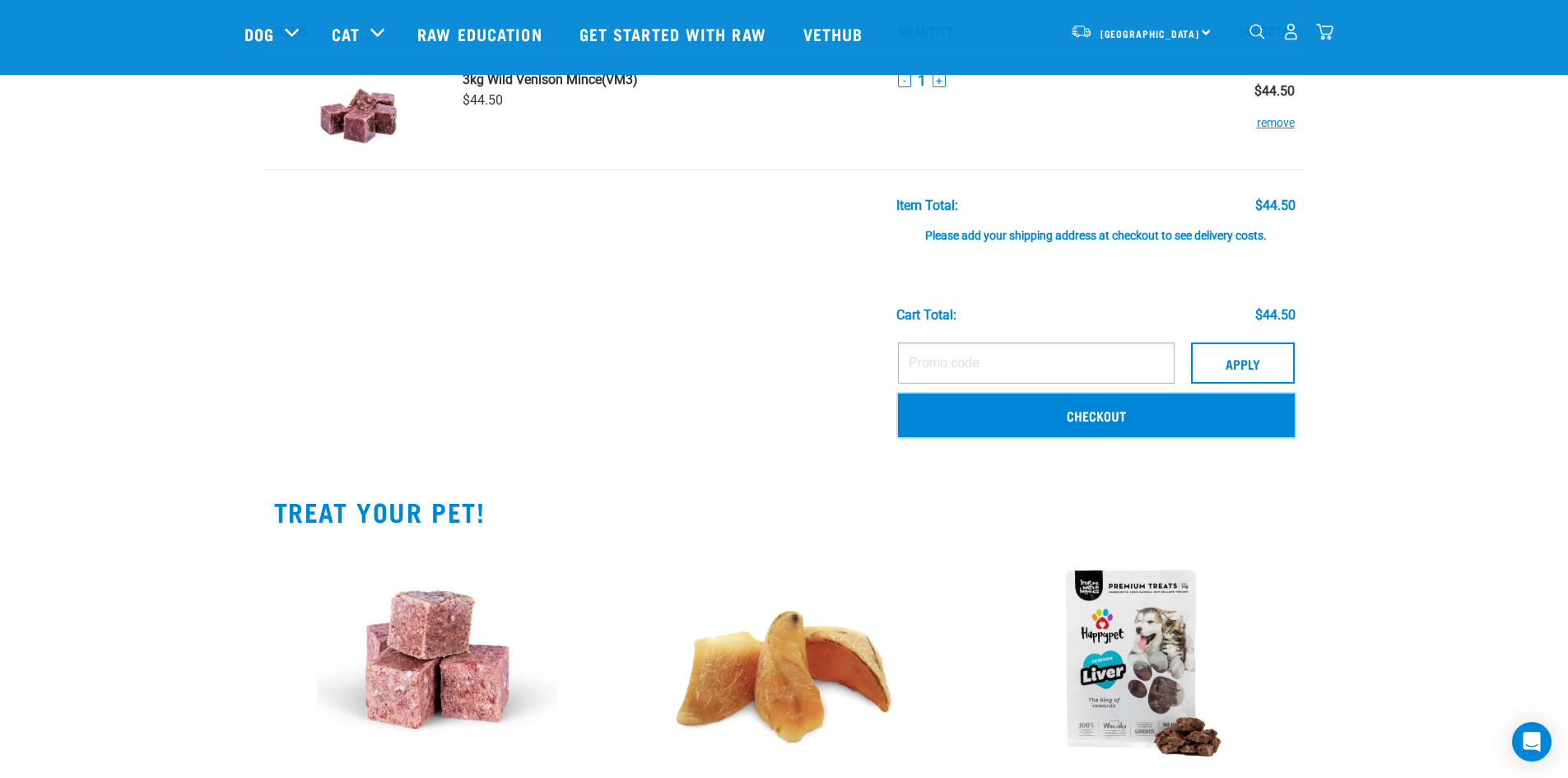
scroll to position [0, 0]
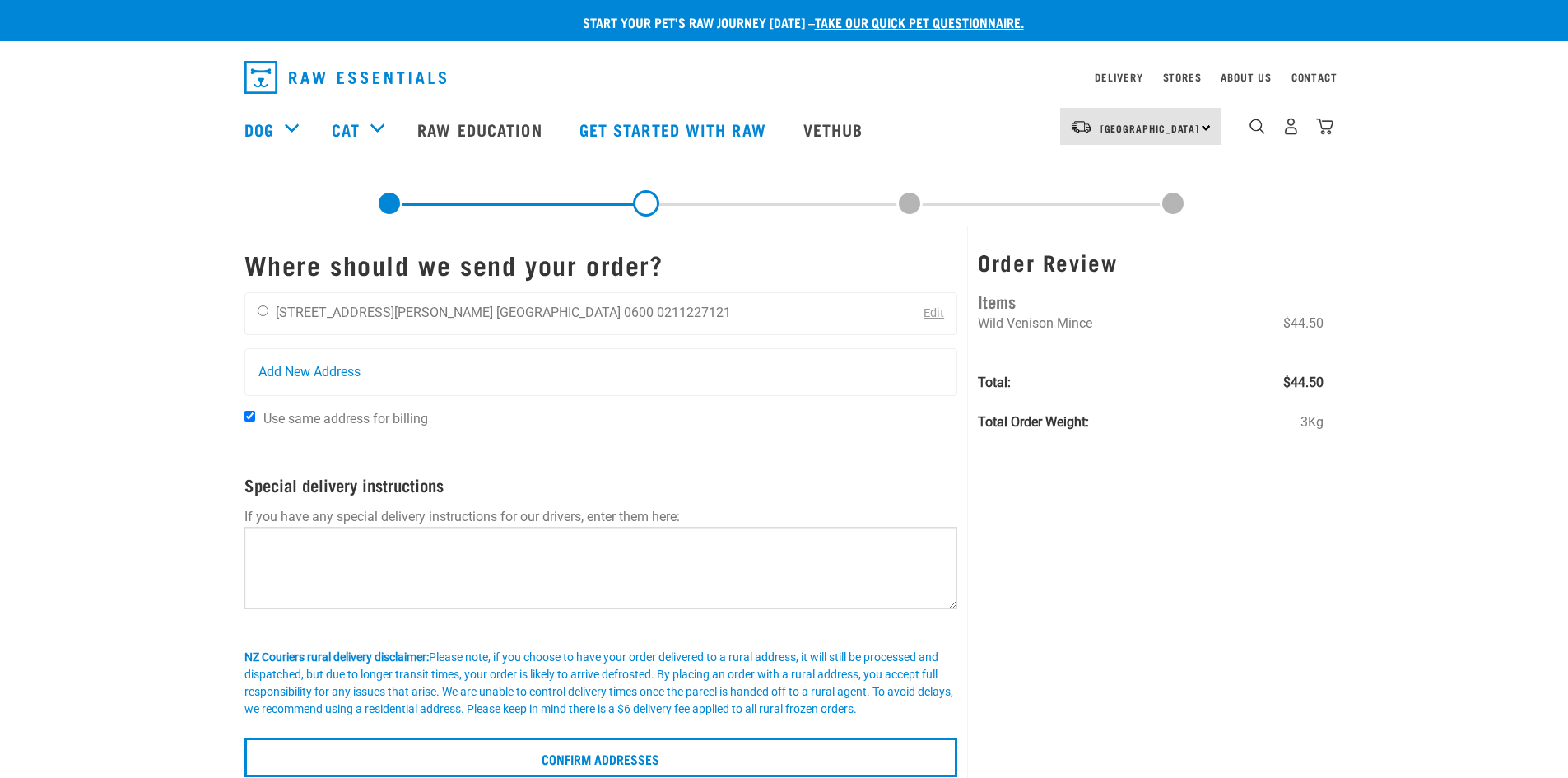
click at [1118, 106] on div "[GEOGRAPHIC_DATA] [GEOGRAPHIC_DATA]" at bounding box center [1124, 129] width 194 height 66
click at [496, 306] on li "[GEOGRAPHIC_DATA] 0600" at bounding box center [574, 312] width 157 height 16
click at [255, 308] on div "[PERSON_NAME] [STREET_ADDRESS][PERSON_NAME] [GEOGRAPHIC_DATA] 0600 0211227121" at bounding box center [494, 313] width 498 height 41
click at [261, 308] on input "radio" at bounding box center [263, 310] width 11 height 11
radio input "true"
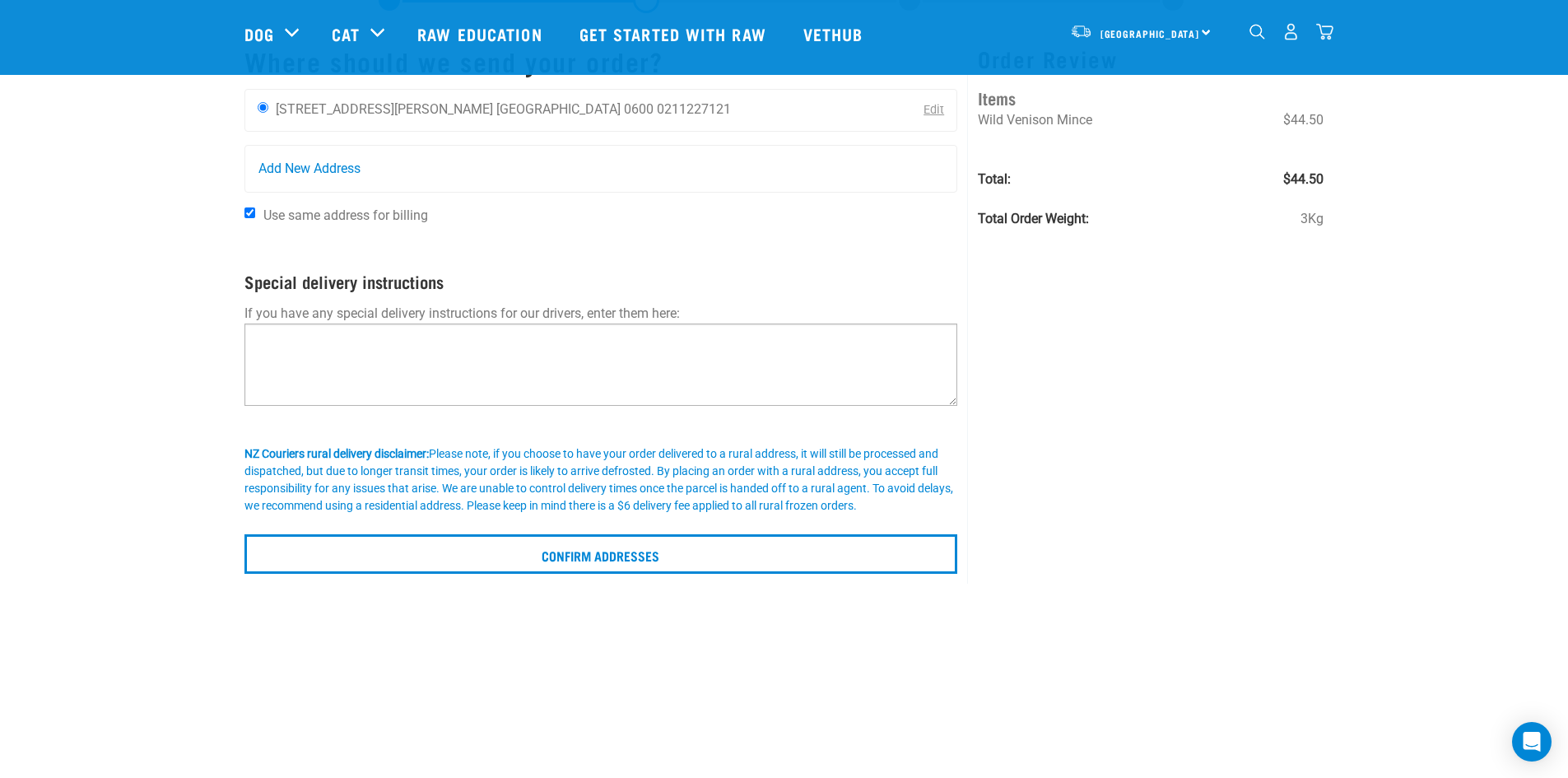
scroll to position [165, 0]
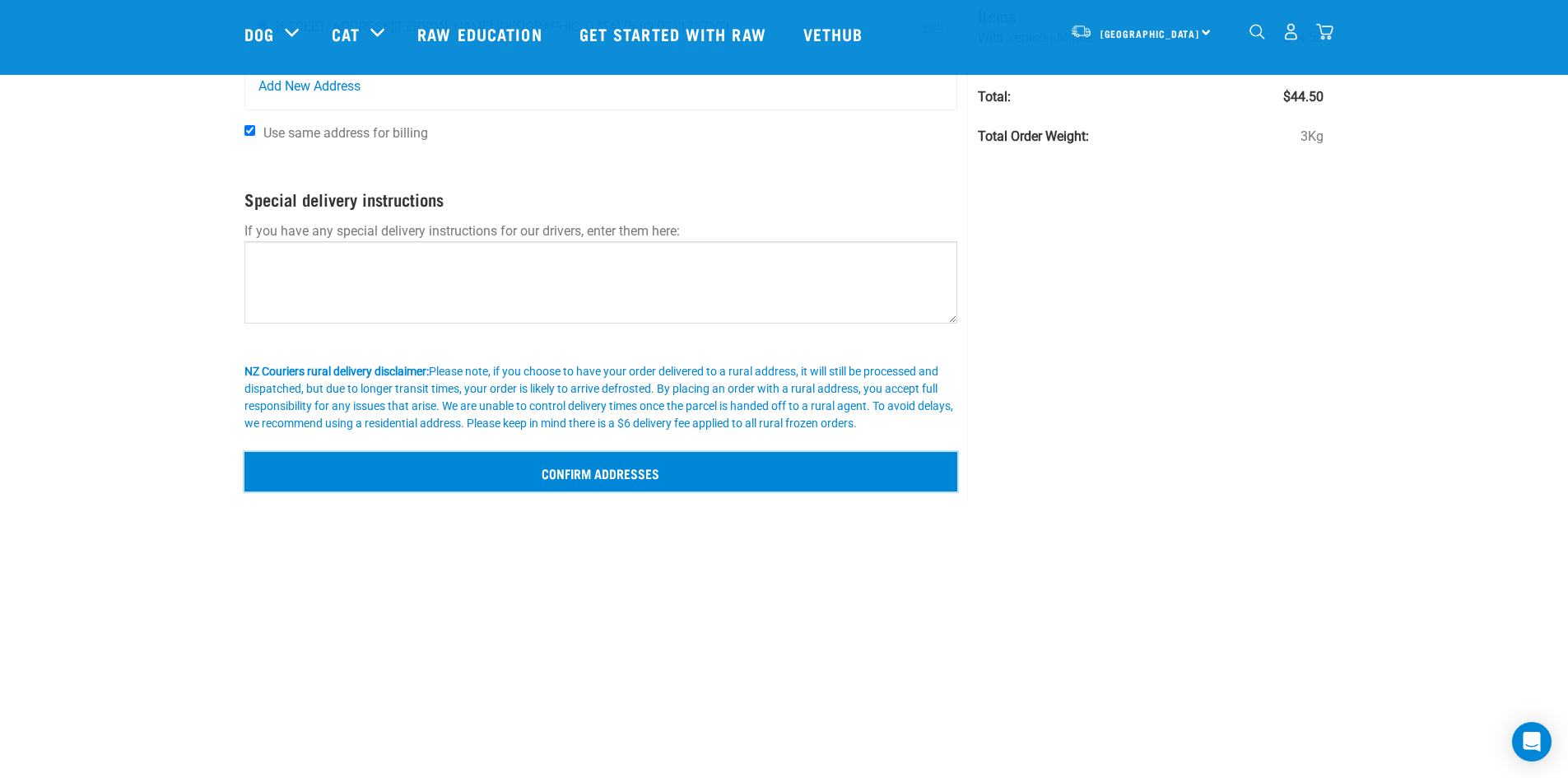
click at [679, 465] on input "Confirm addresses" at bounding box center [601, 471] width 714 height 39
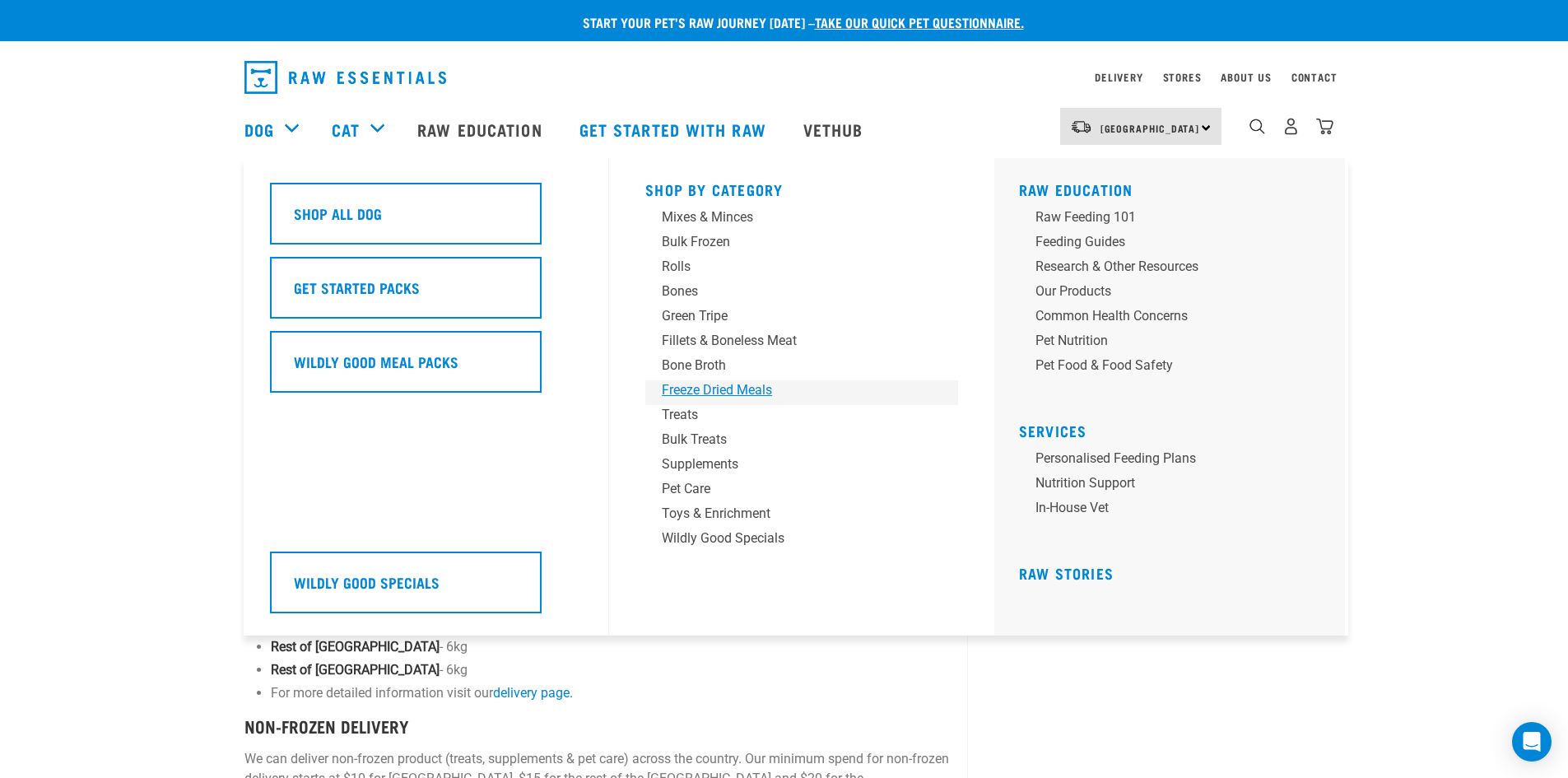
click at [740, 391] on div "Freeze Dried Meals" at bounding box center [790, 389] width 257 height 20
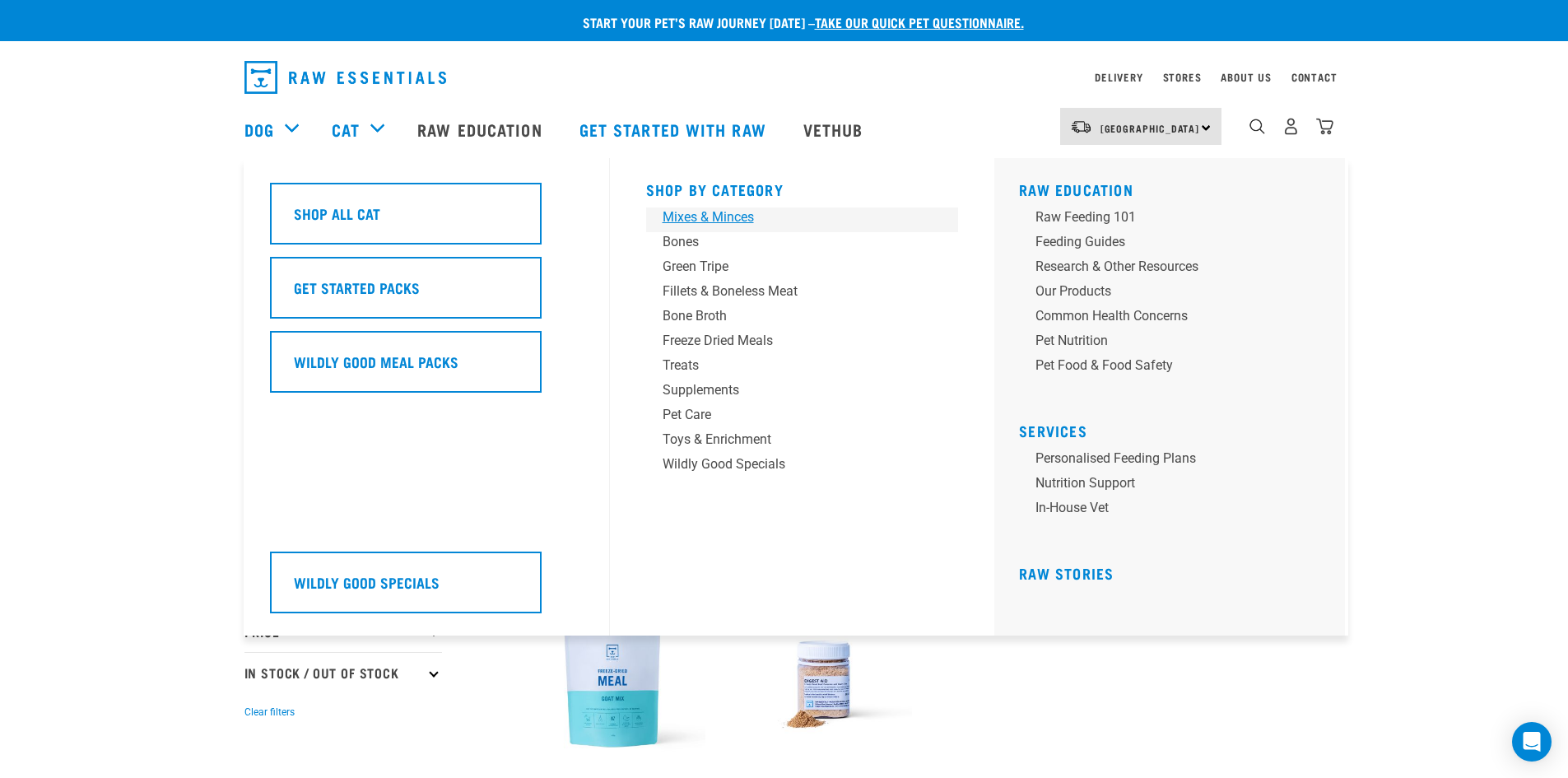
click at [715, 219] on div "Mixes & Minces" at bounding box center [791, 217] width 257 height 20
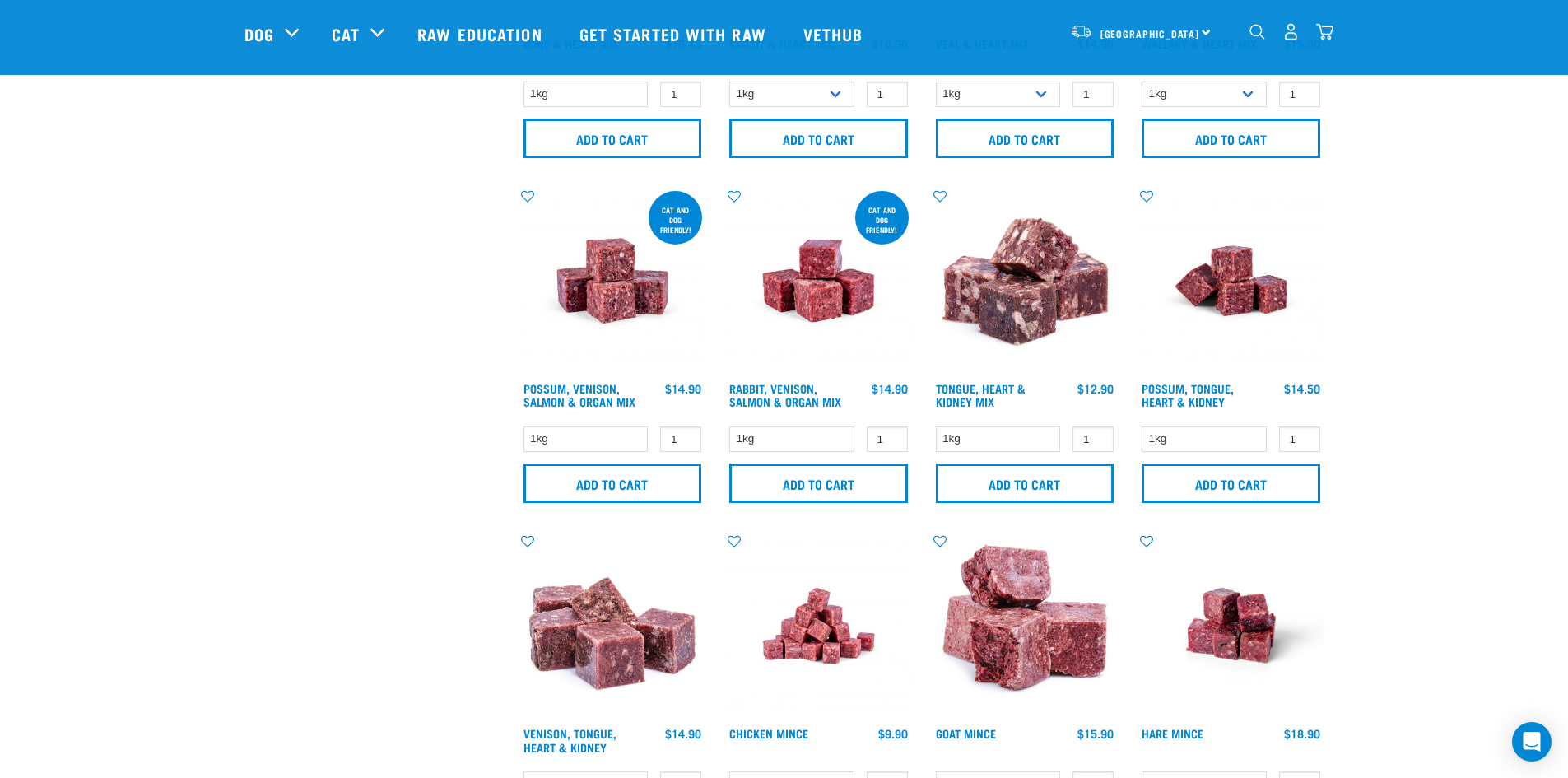
scroll to position [1311, 0]
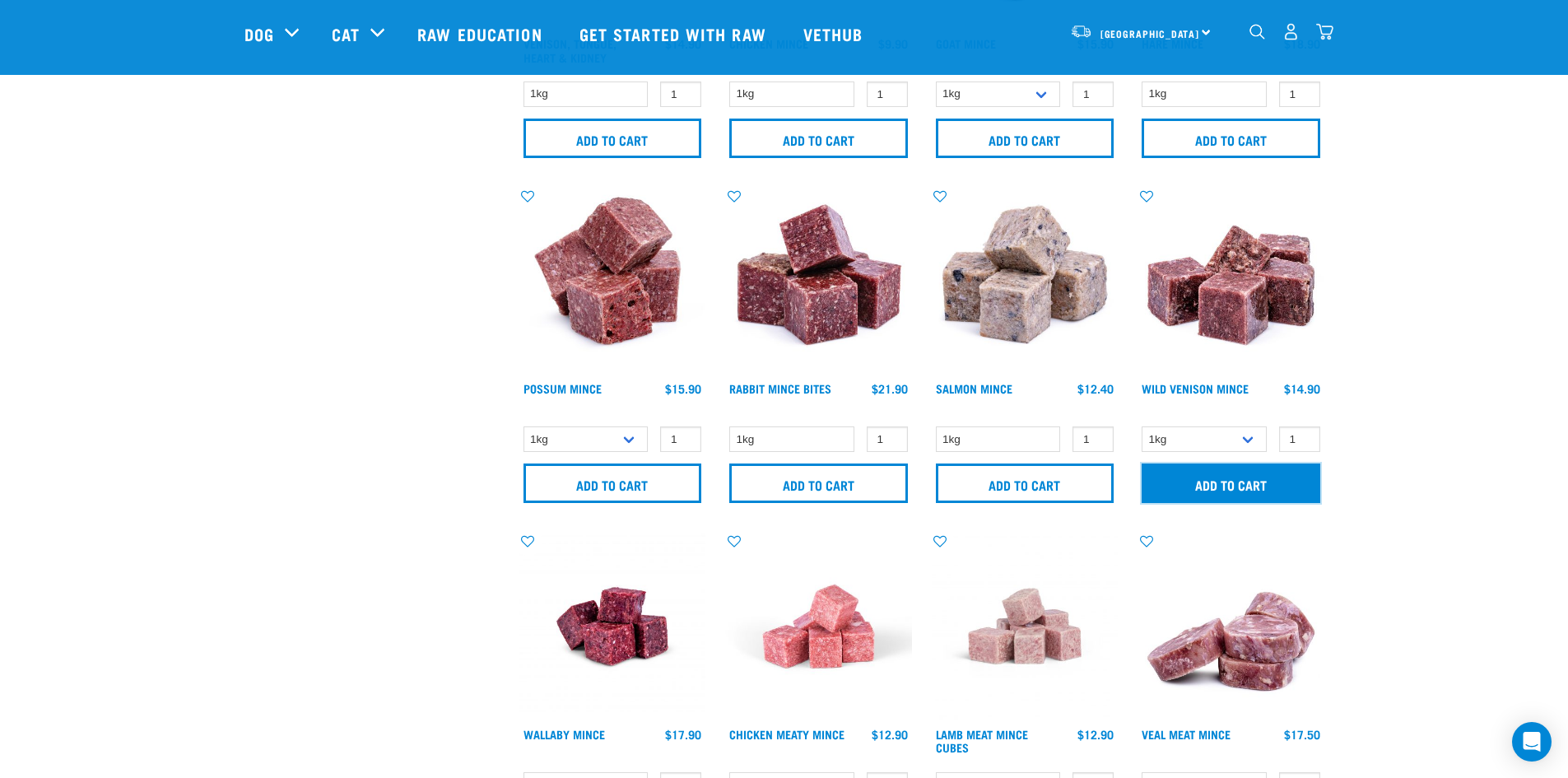
click at [1249, 499] on input "Add to cart" at bounding box center [1231, 482] width 178 height 39
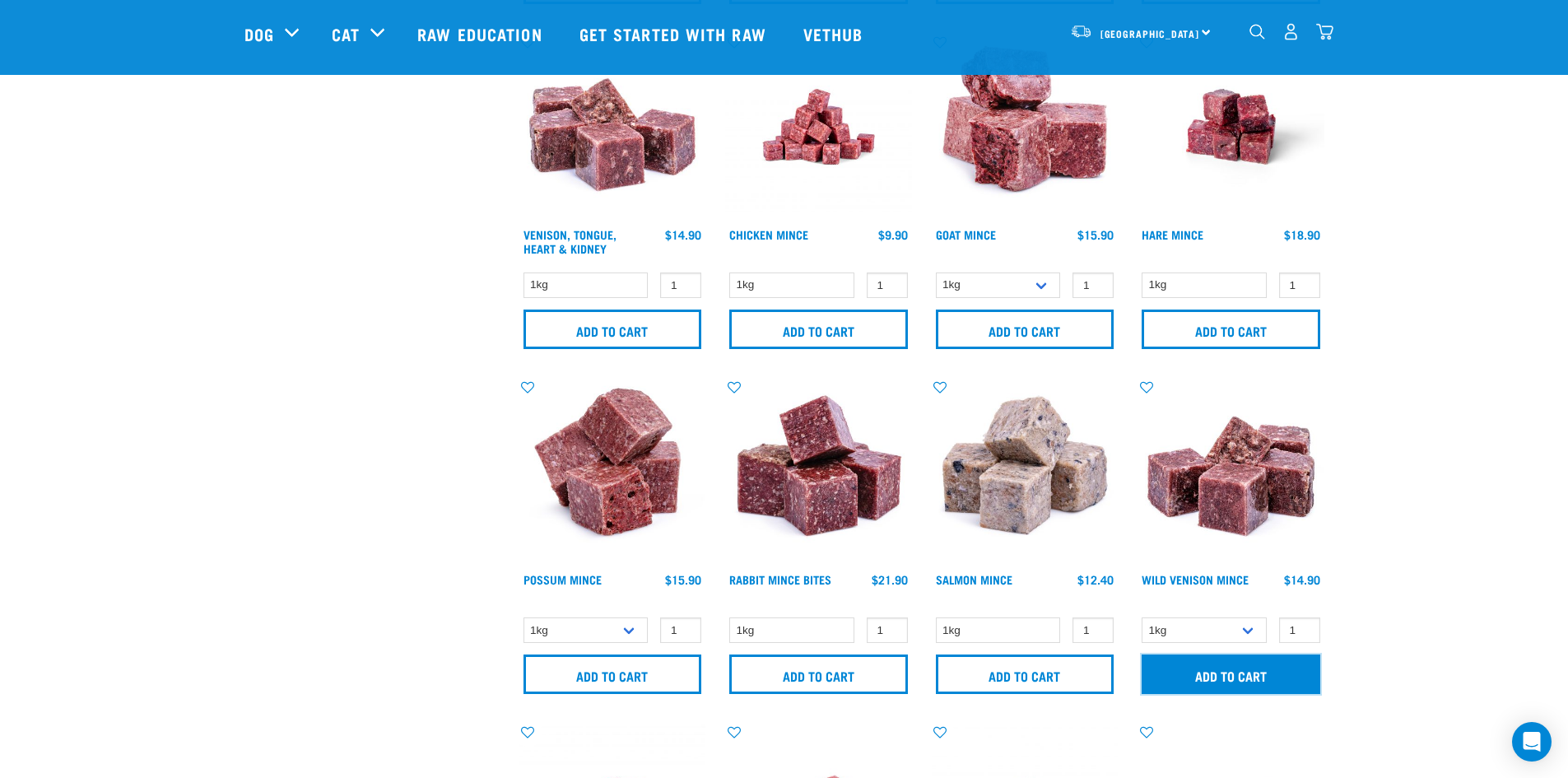
scroll to position [1063, 0]
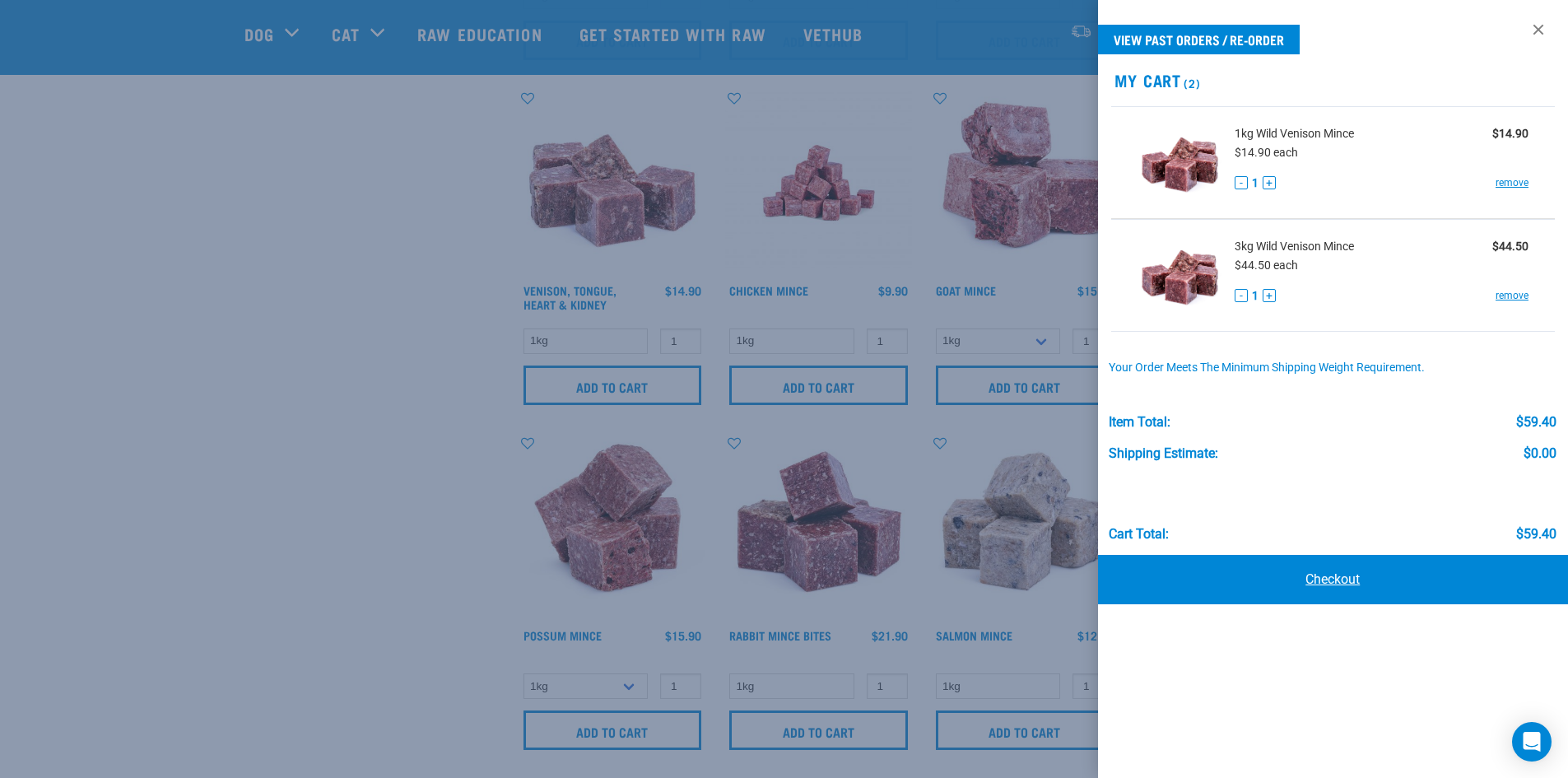
click at [1320, 588] on link "Checkout" at bounding box center [1333, 579] width 470 height 49
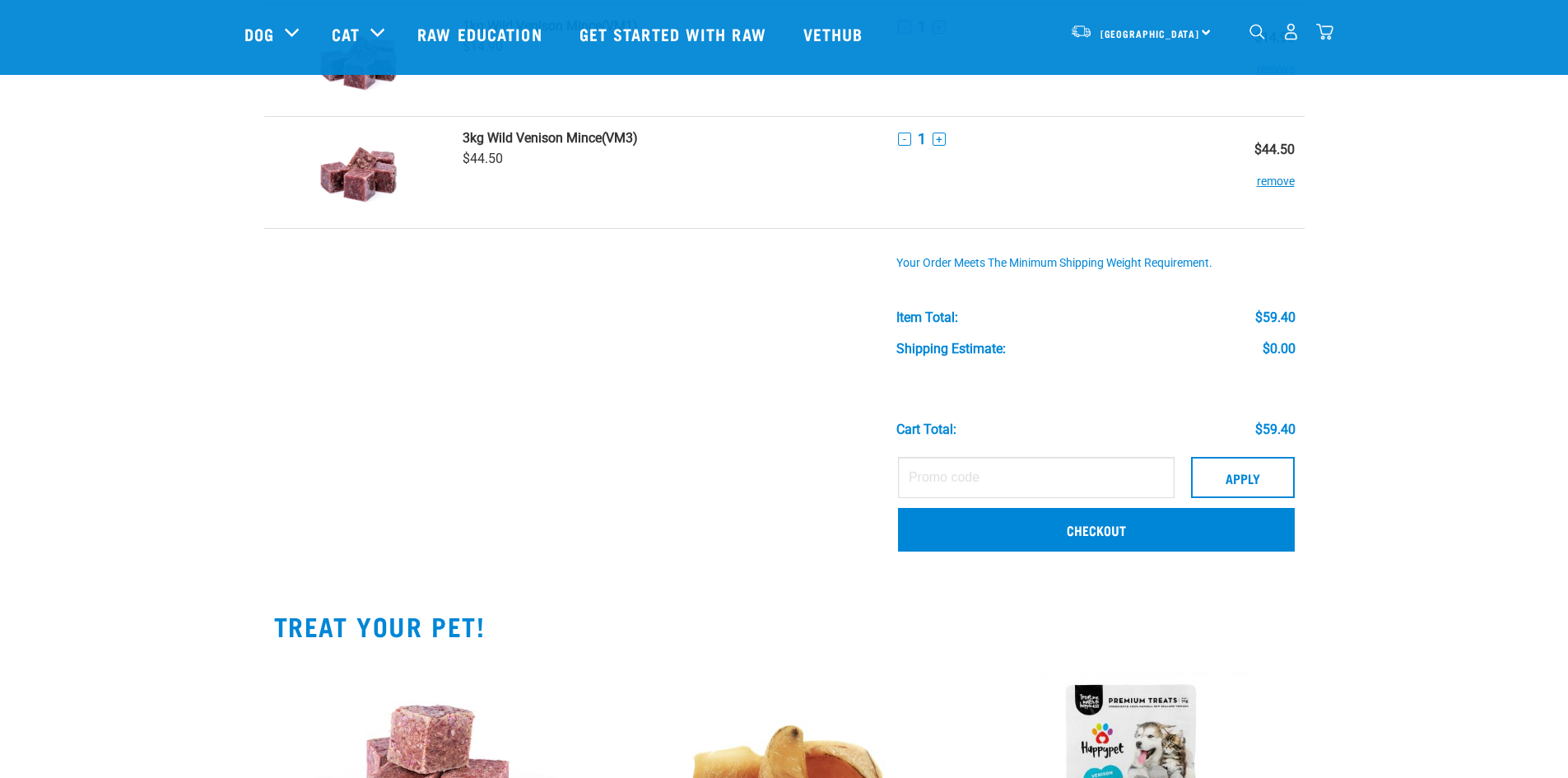
scroll to position [165, 0]
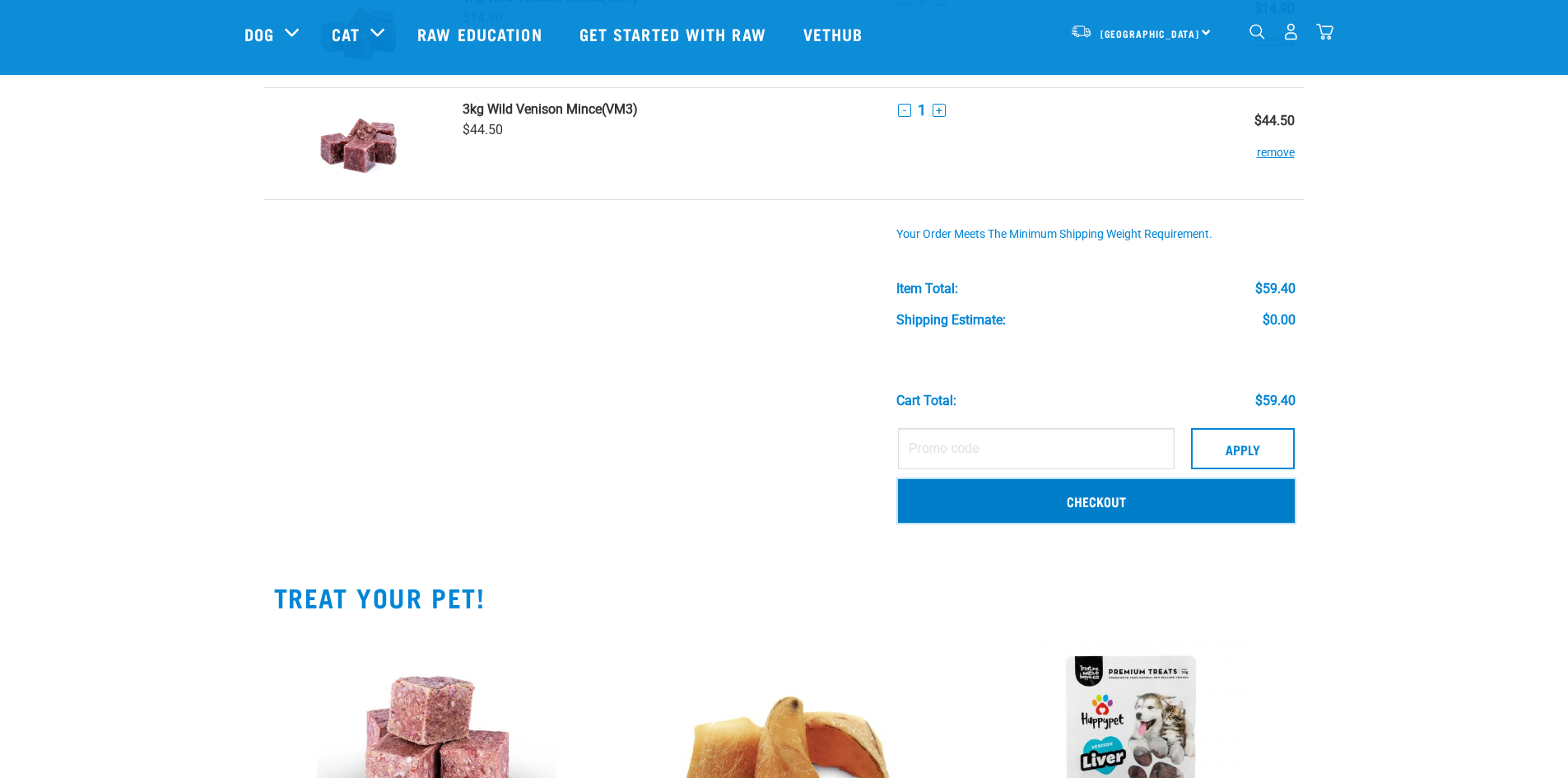
click at [1206, 494] on link "Checkout" at bounding box center [1096, 500] width 397 height 43
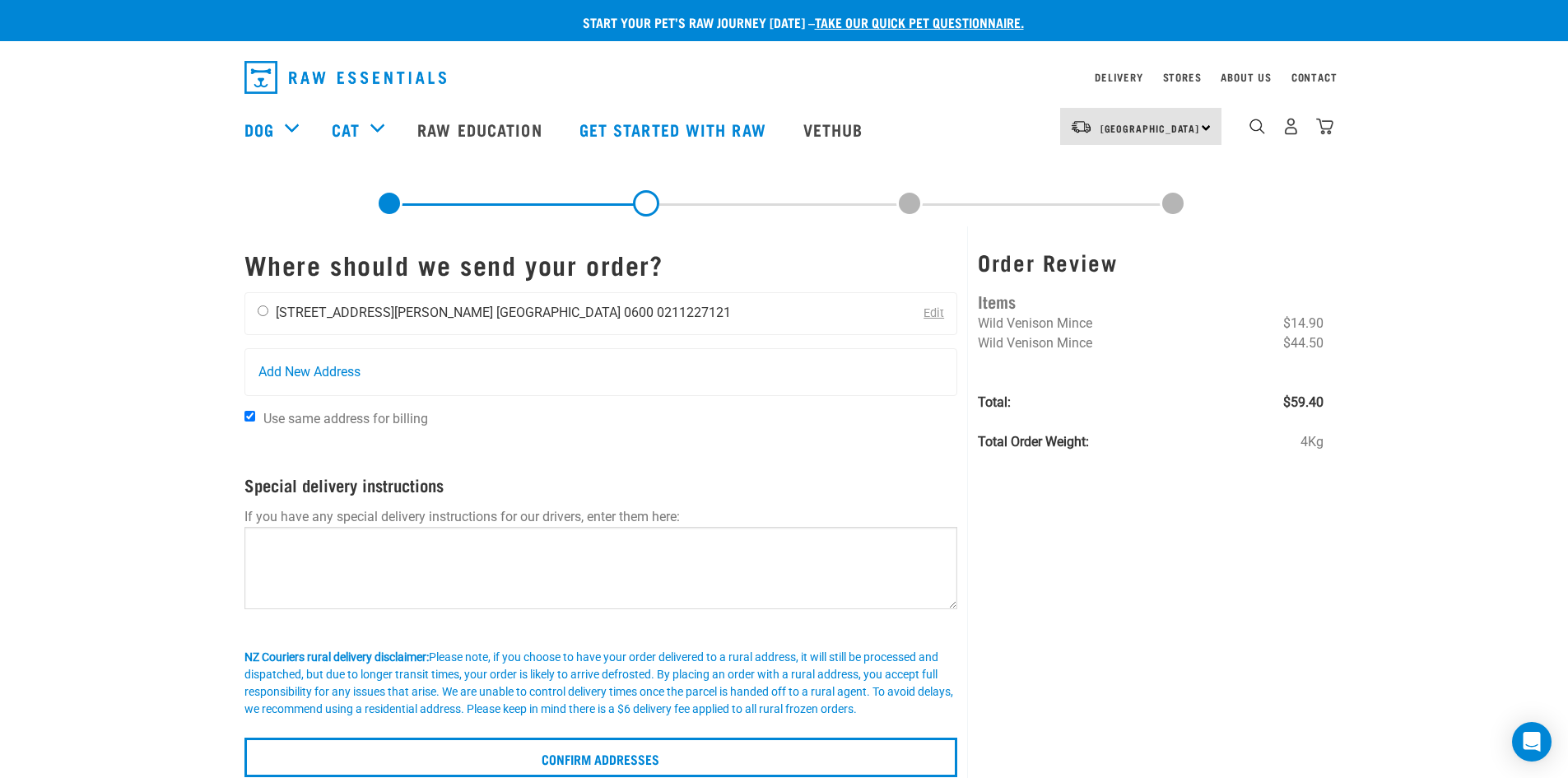
click at [334, 323] on div "[PERSON_NAME] [STREET_ADDRESS][PERSON_NAME] [GEOGRAPHIC_DATA] 0600 0211227121" at bounding box center [494, 313] width 498 height 41
click at [345, 312] on li "[STREET_ADDRESS][PERSON_NAME]" at bounding box center [385, 312] width 217 height 16
click at [255, 309] on div "Sid Gudipoodi 133D Connell Street Auckland 0600 0211227121" at bounding box center [494, 313] width 498 height 41
click at [266, 311] on input "radio" at bounding box center [263, 310] width 11 height 11
radio input "true"
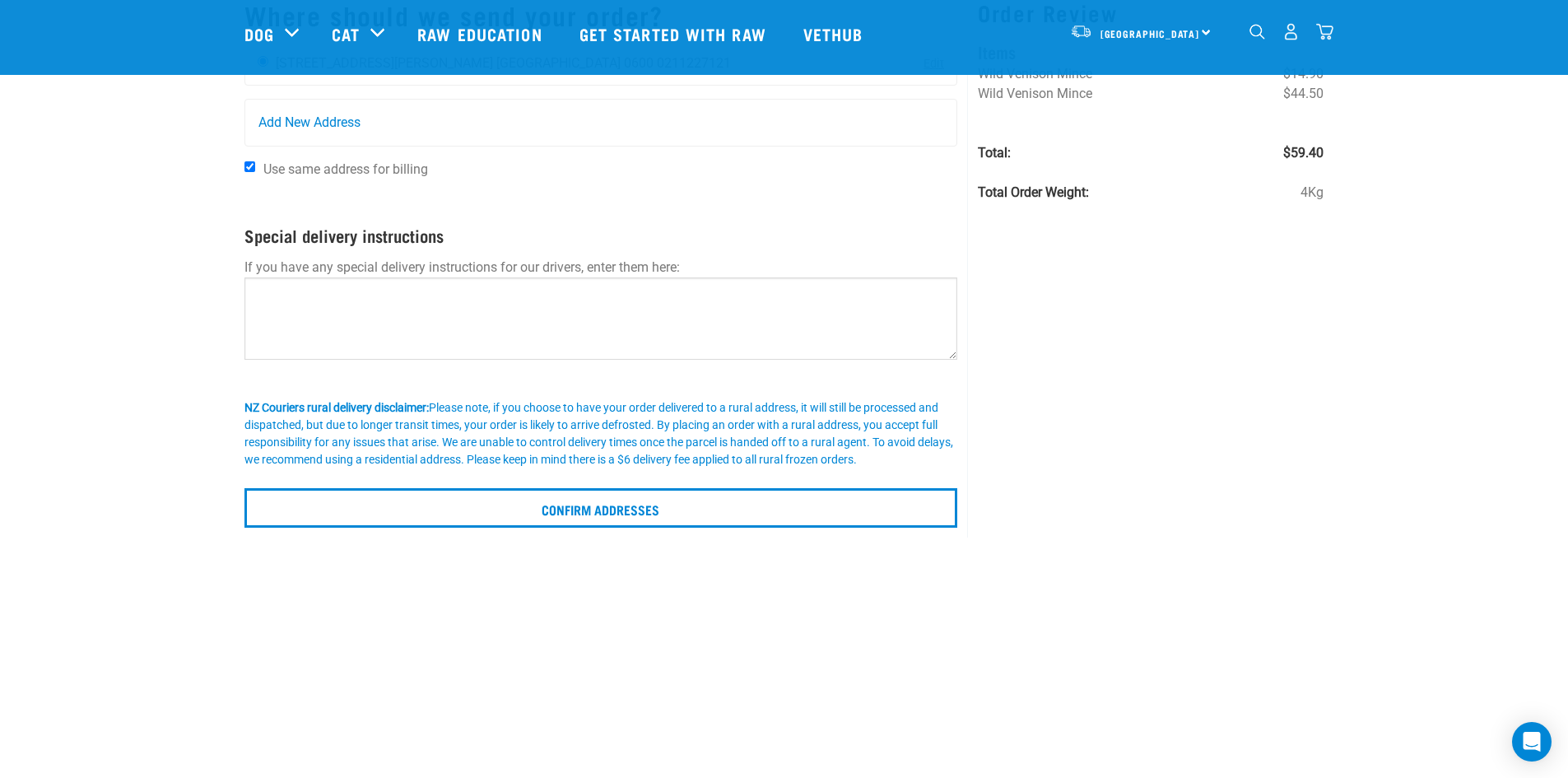
scroll to position [165, 0]
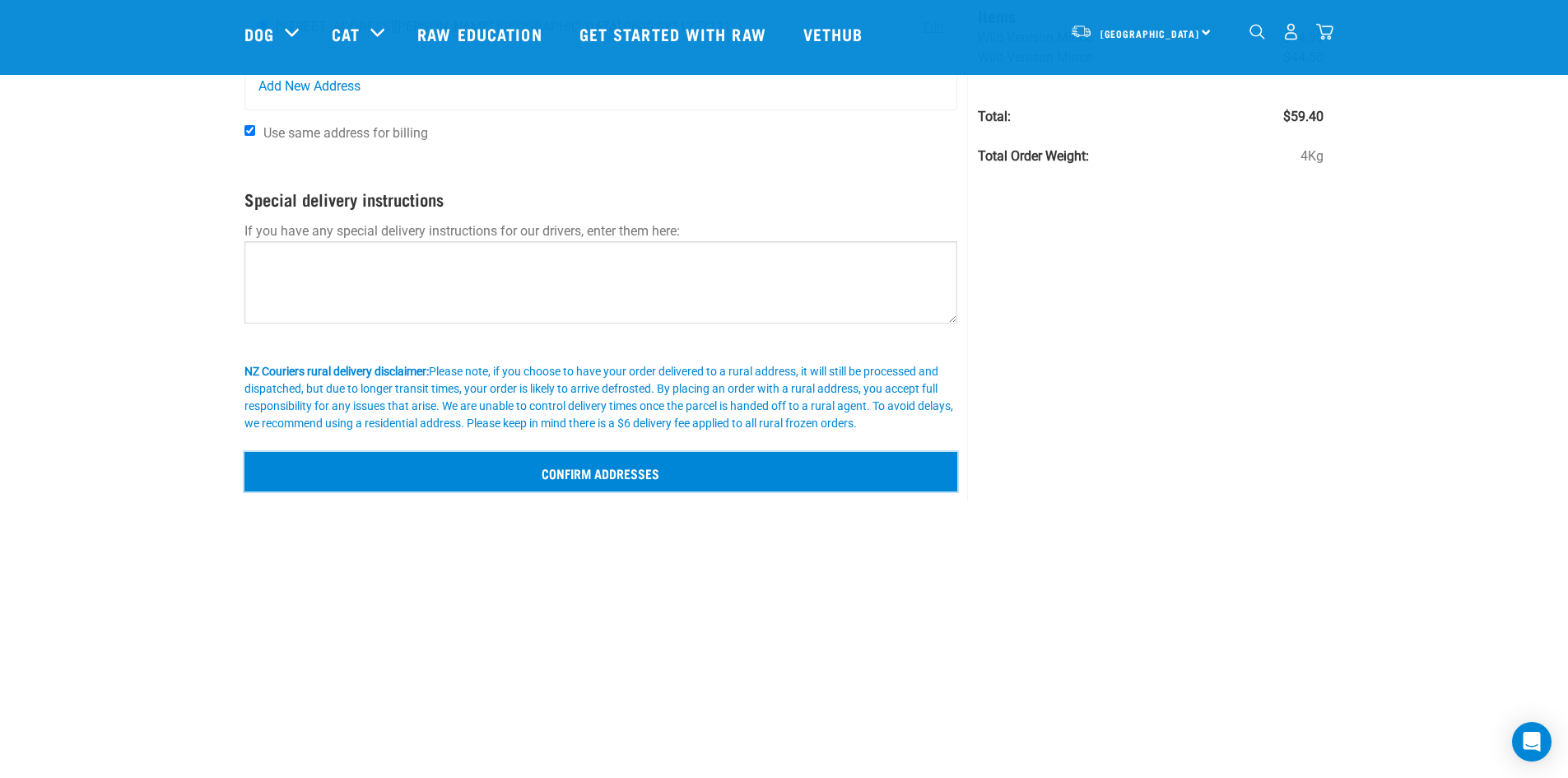
click at [652, 457] on input "Confirm addresses" at bounding box center [601, 471] width 714 height 39
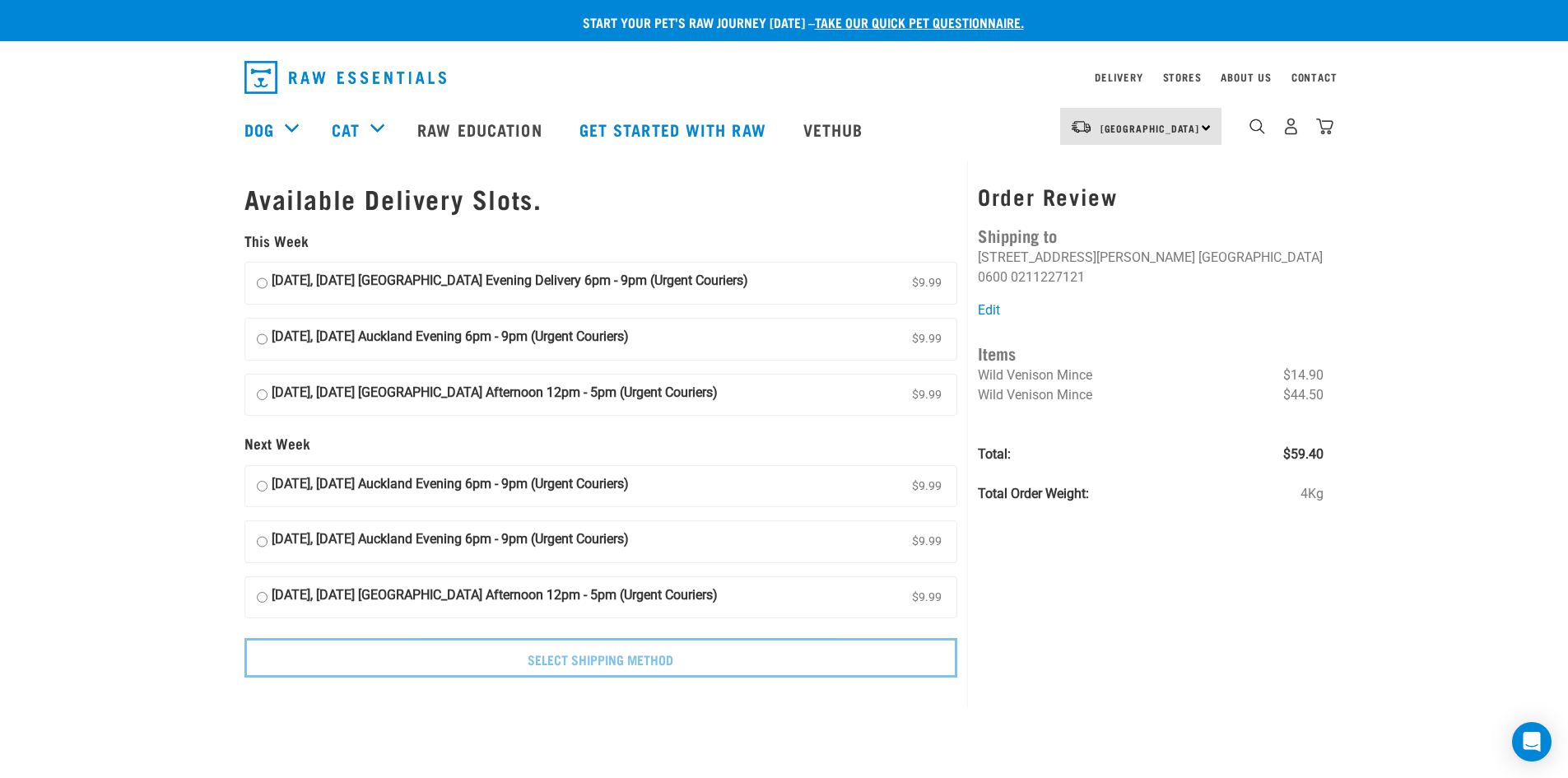
click at [712, 277] on strong "[DATE], [DATE] [GEOGRAPHIC_DATA] Evening Delivery 6pm - 9pm (Urgent Couriers)" at bounding box center [509, 283] width 477 height 25
click at [268, 277] on input "[DATE], [DATE] [GEOGRAPHIC_DATA] Evening Delivery 6pm - 9pm (Urgent Couriers) $…" at bounding box center [262, 283] width 11 height 25
radio input "true"
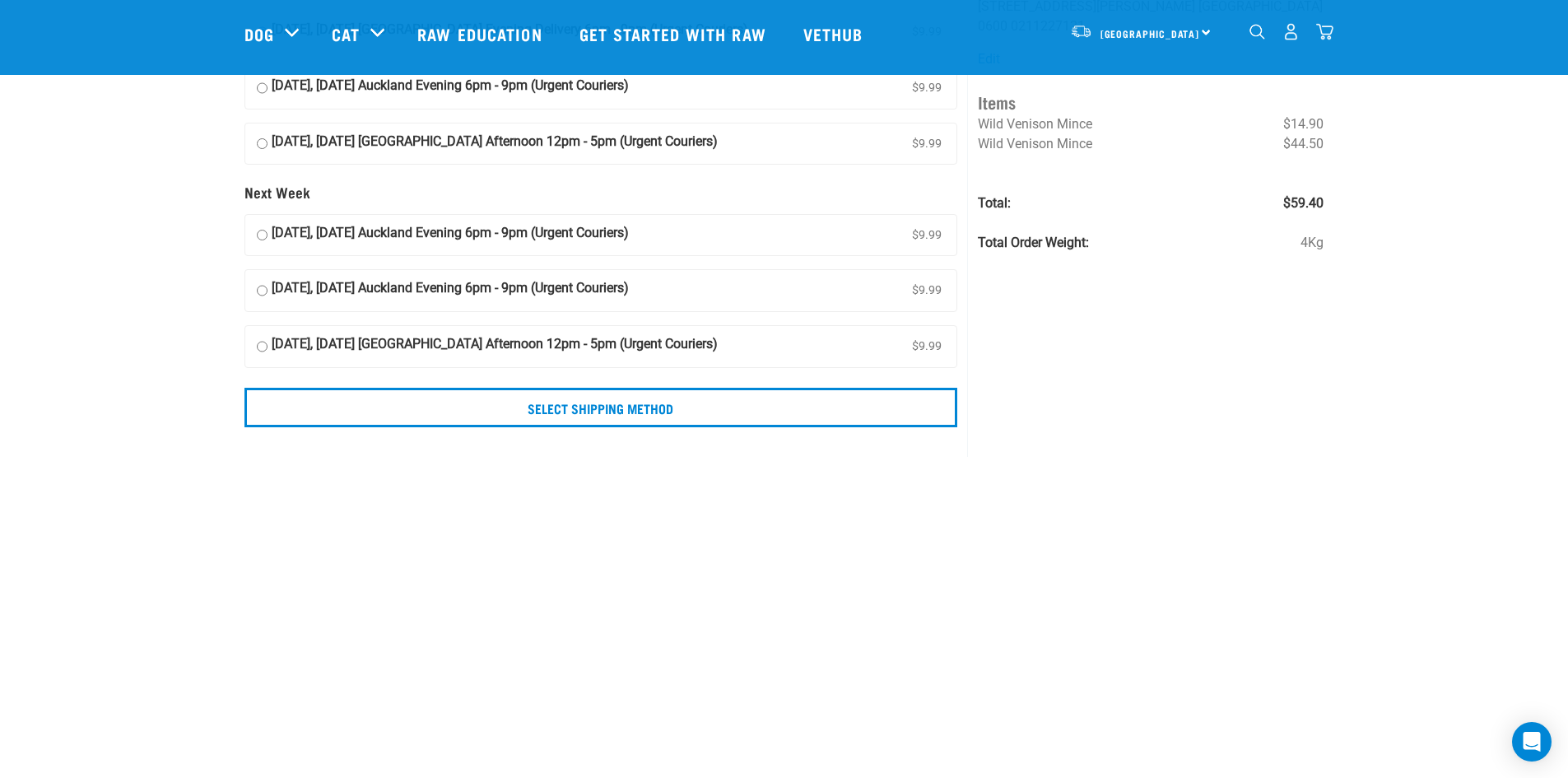
scroll to position [165, 0]
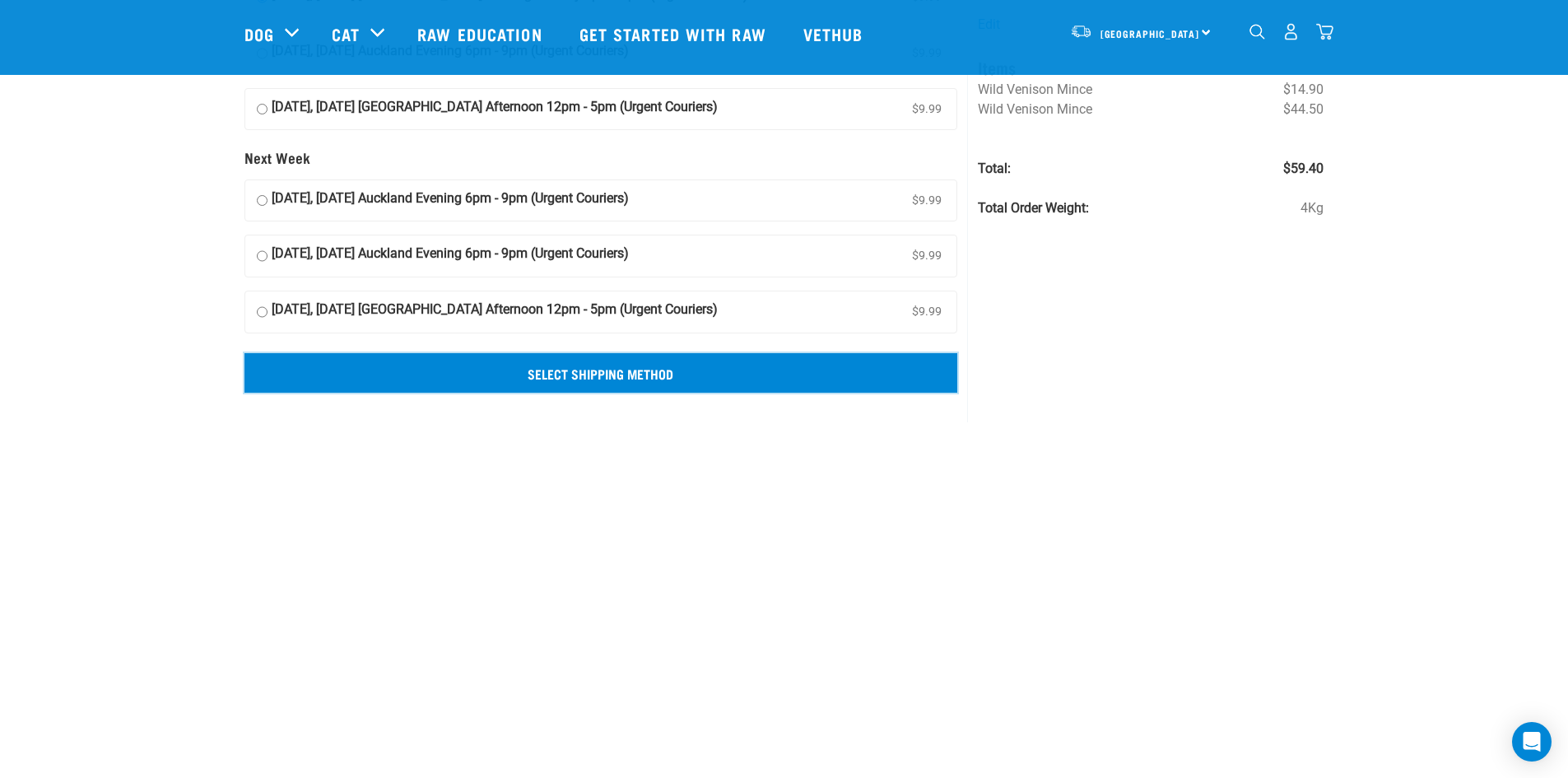
click at [718, 388] on input "Select Shipping Method" at bounding box center [601, 373] width 714 height 39
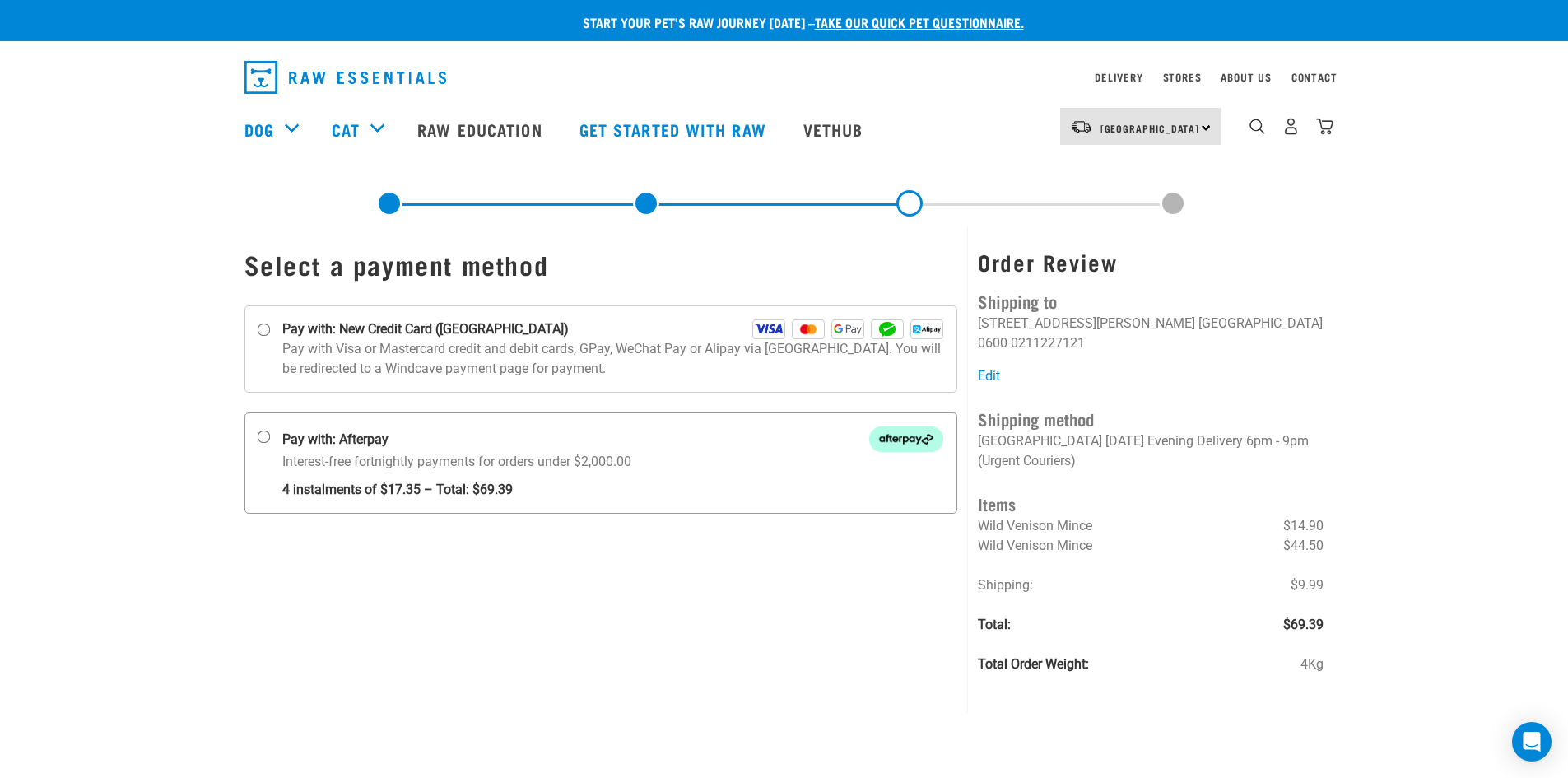
click at [679, 432] on div "Pay with: Afterpay" at bounding box center [613, 439] width 662 height 25
click at [270, 432] on input "Pay with: Afterpay Interest-free fortnightly payments for orders under $2,000.00" at bounding box center [263, 437] width 13 height 13
radio input "true"
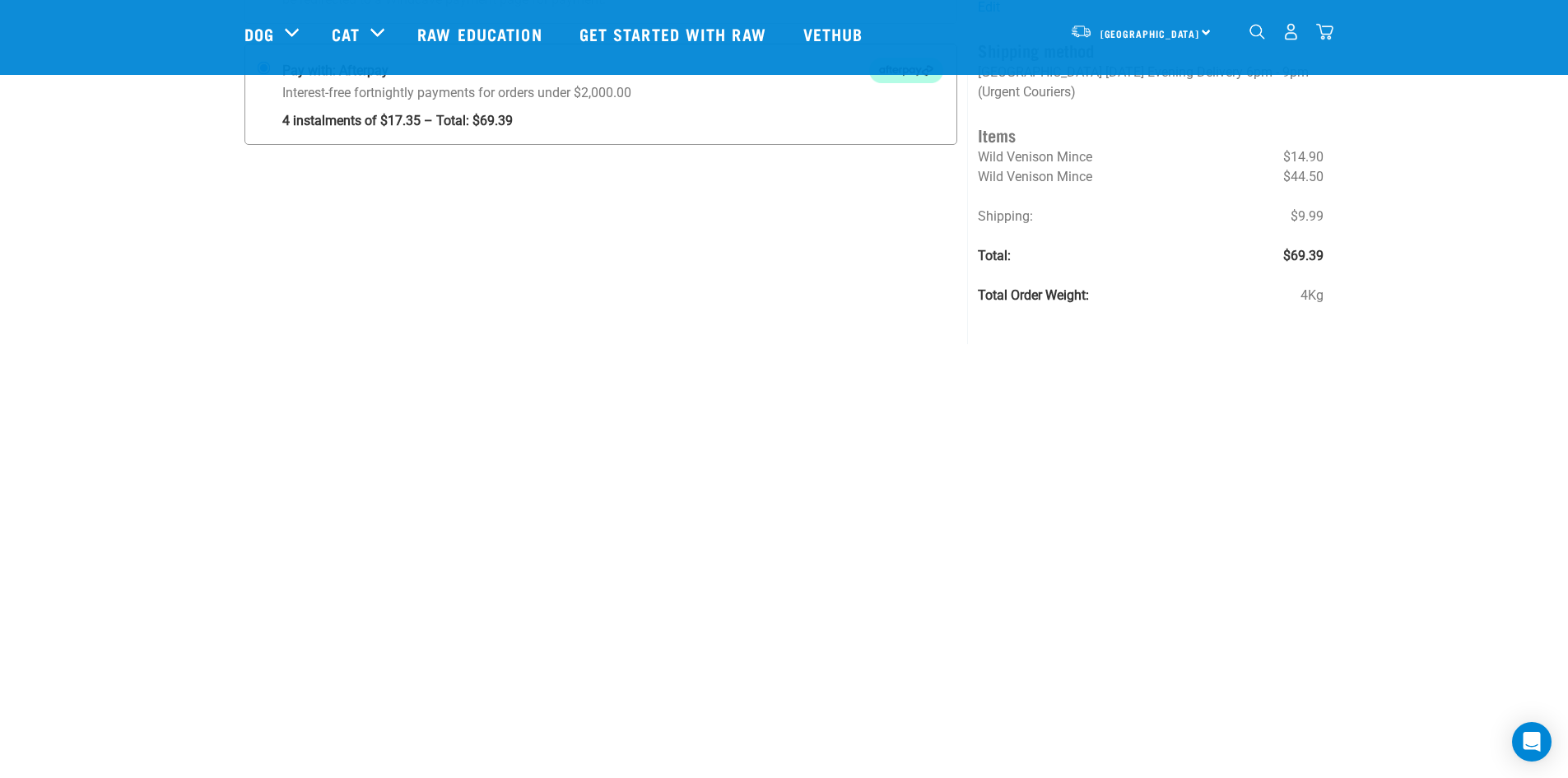
scroll to position [329, 0]
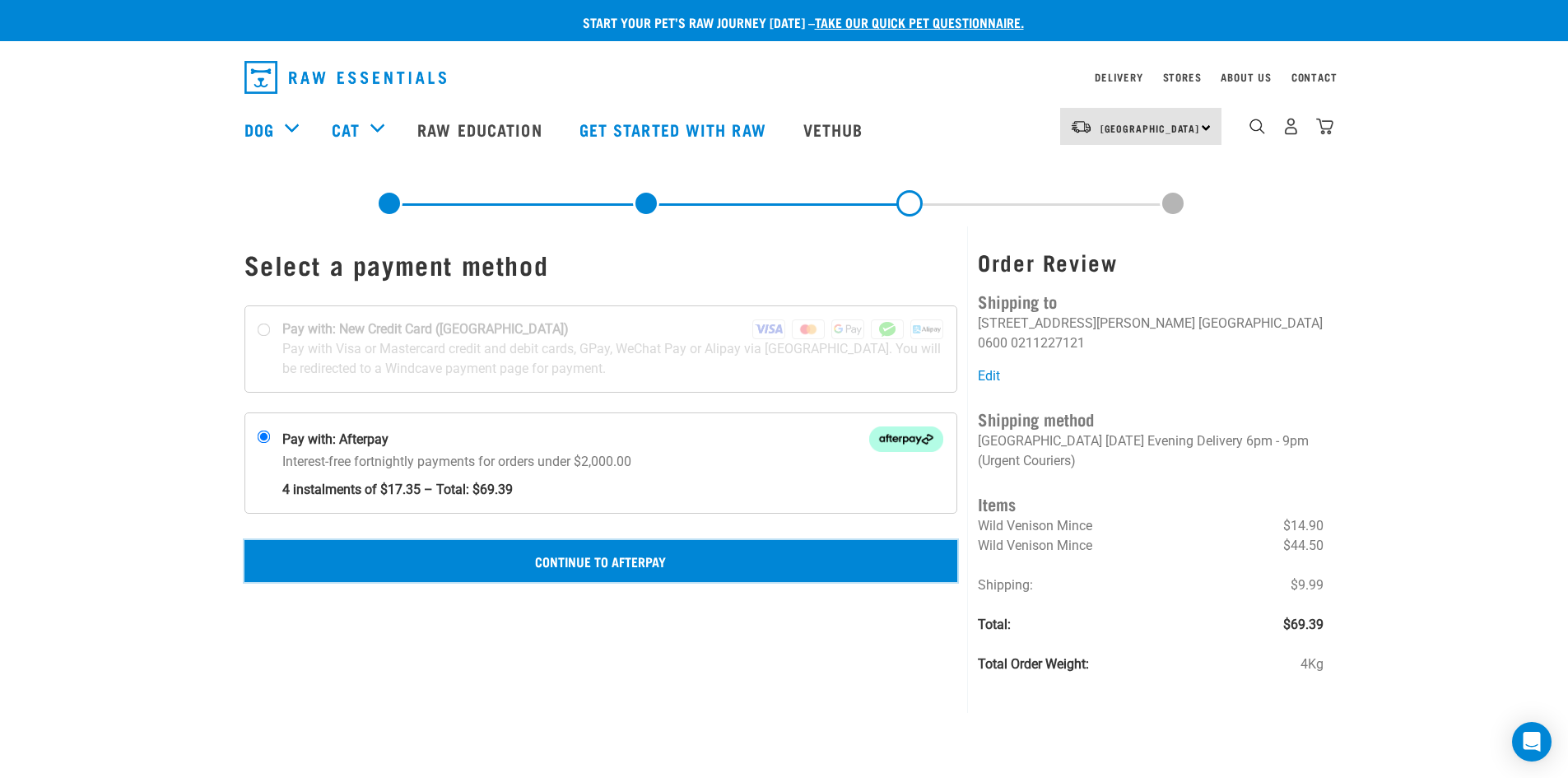
click at [681, 567] on button "Continue to Afterpay" at bounding box center [601, 560] width 714 height 41
click at [786, 546] on button "Confirm Payment" at bounding box center [601, 560] width 714 height 41
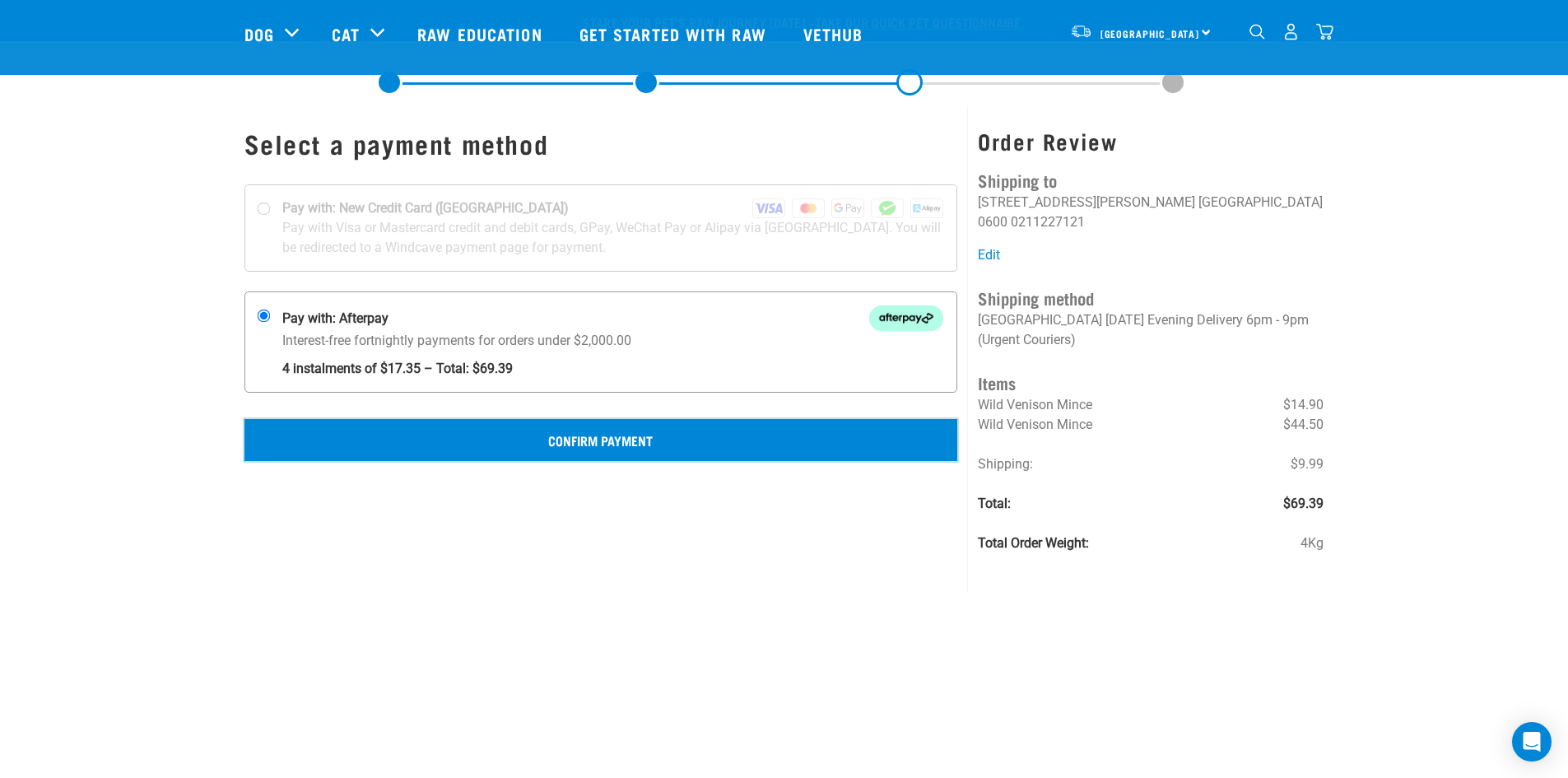
scroll to position [220, 0]
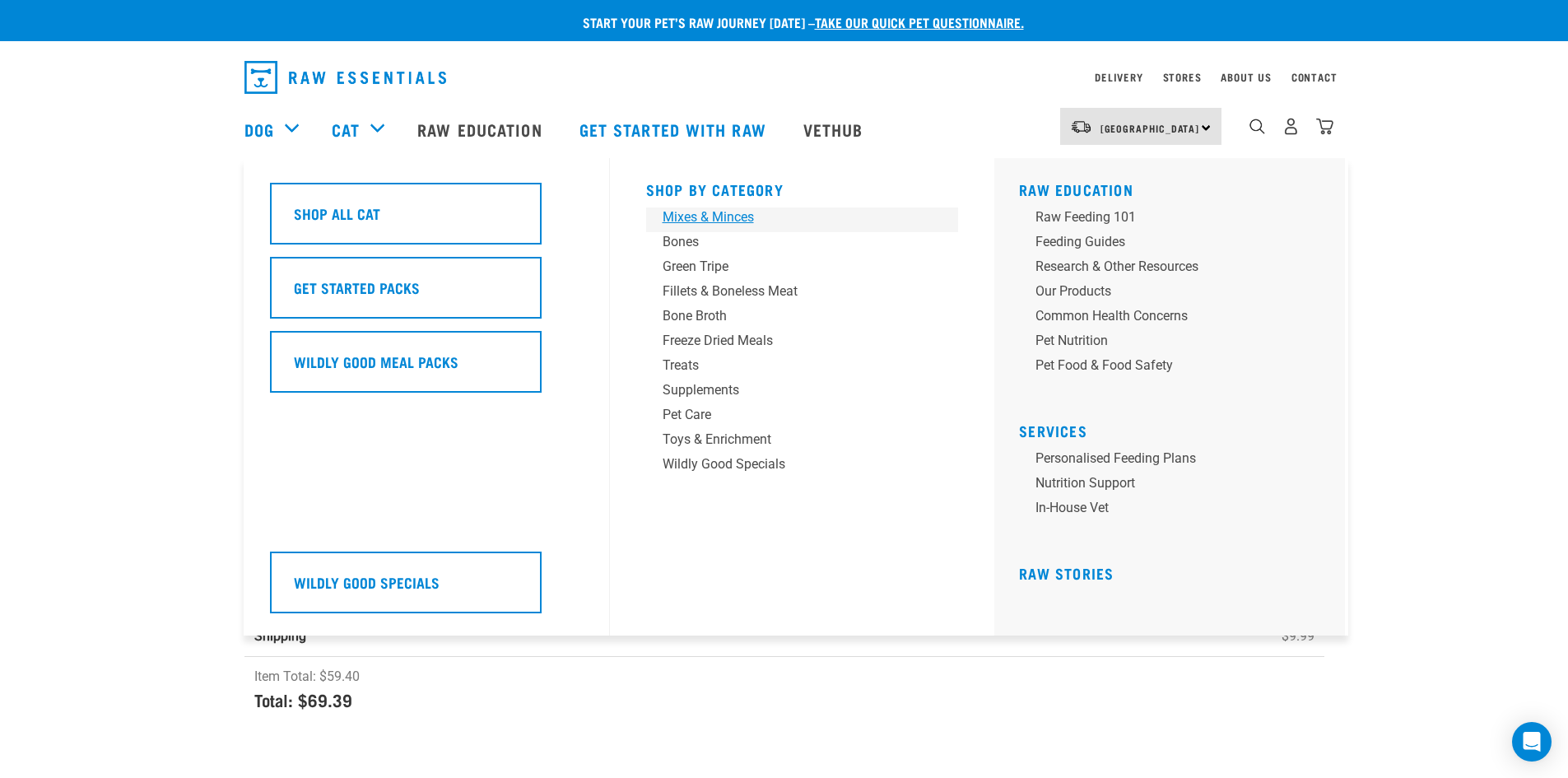
click at [698, 226] on div "Mixes & Minces" at bounding box center [791, 217] width 257 height 20
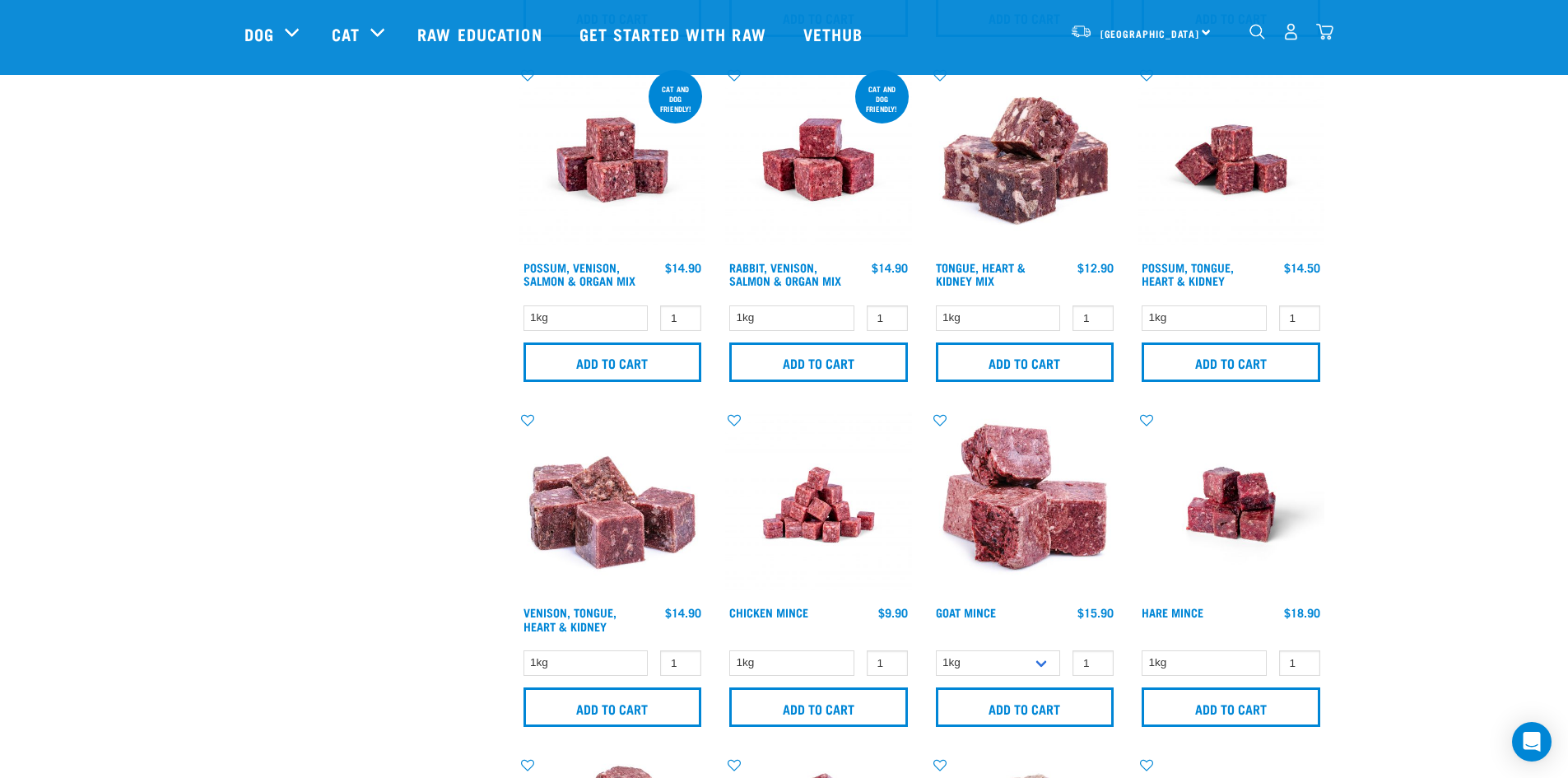
scroll to position [1311, 0]
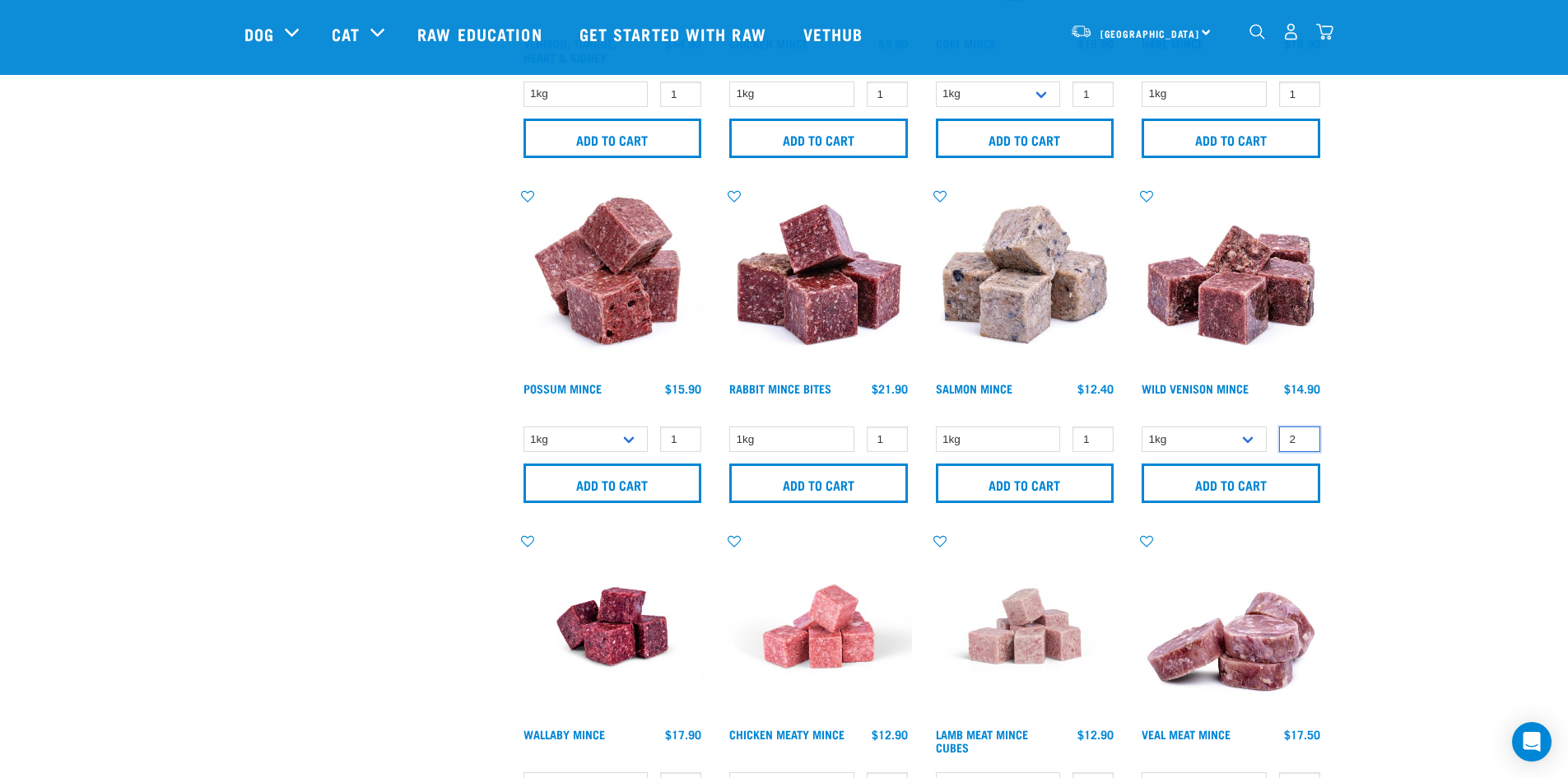
click at [1301, 437] on input "2" at bounding box center [1299, 439] width 41 height 25
click at [1301, 435] on input "3" at bounding box center [1299, 439] width 41 height 25
type input "4"
click at [1301, 435] on input "4" at bounding box center [1299, 439] width 41 height 25
click at [1288, 484] on input "Add to cart" at bounding box center [1231, 482] width 178 height 39
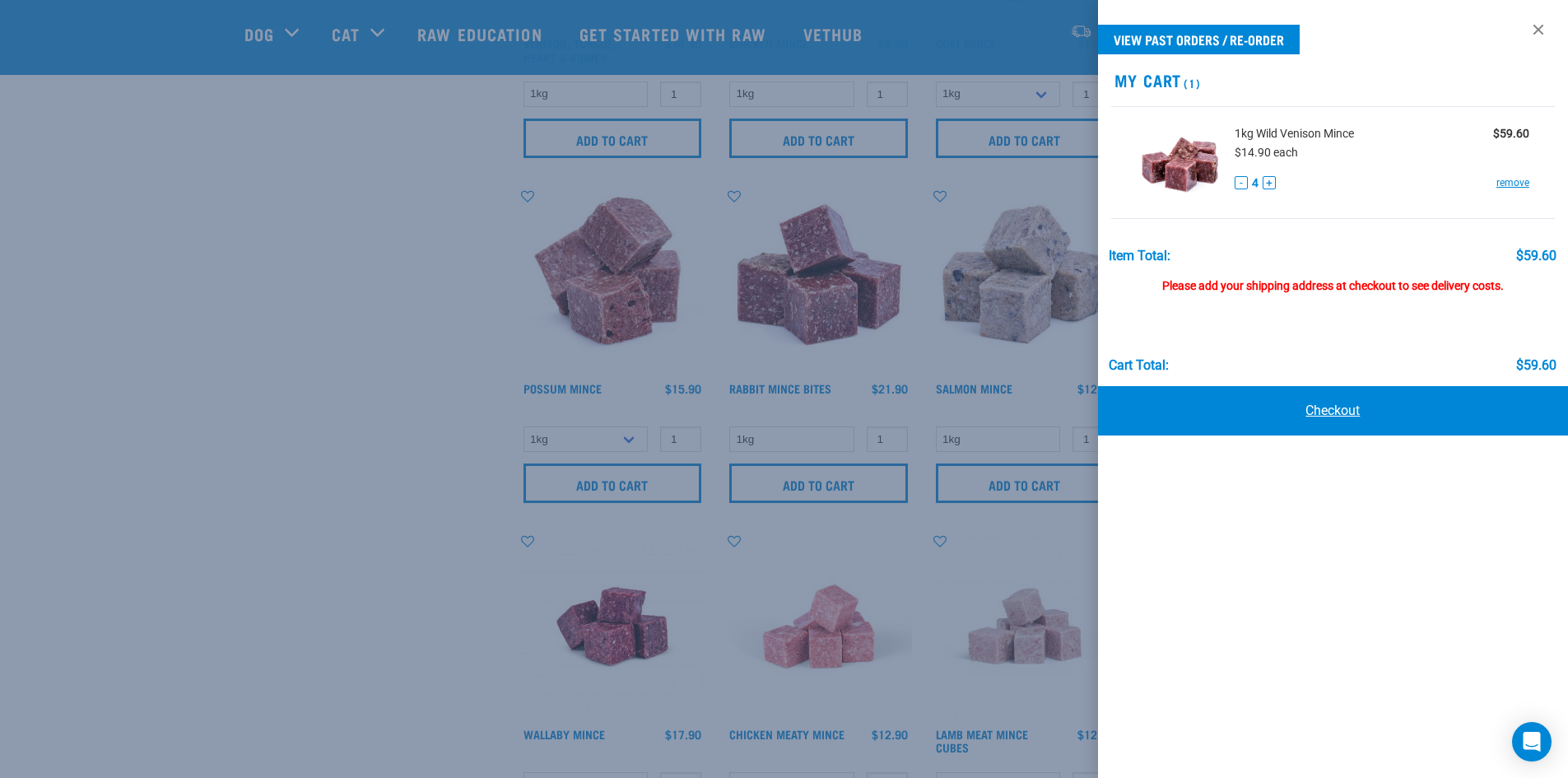
click at [1346, 433] on link "Checkout" at bounding box center [1333, 410] width 470 height 49
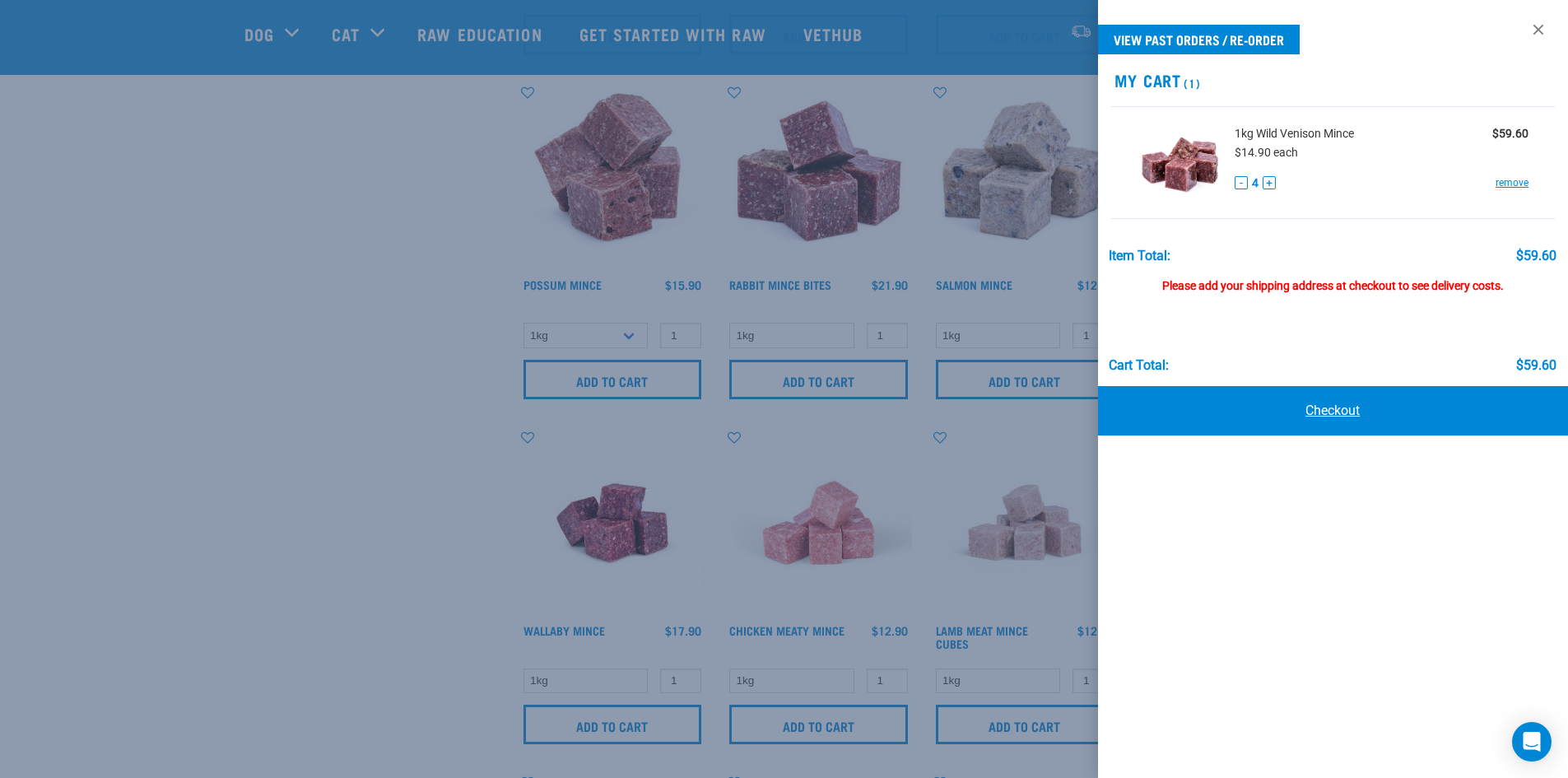
scroll to position [1473, 0]
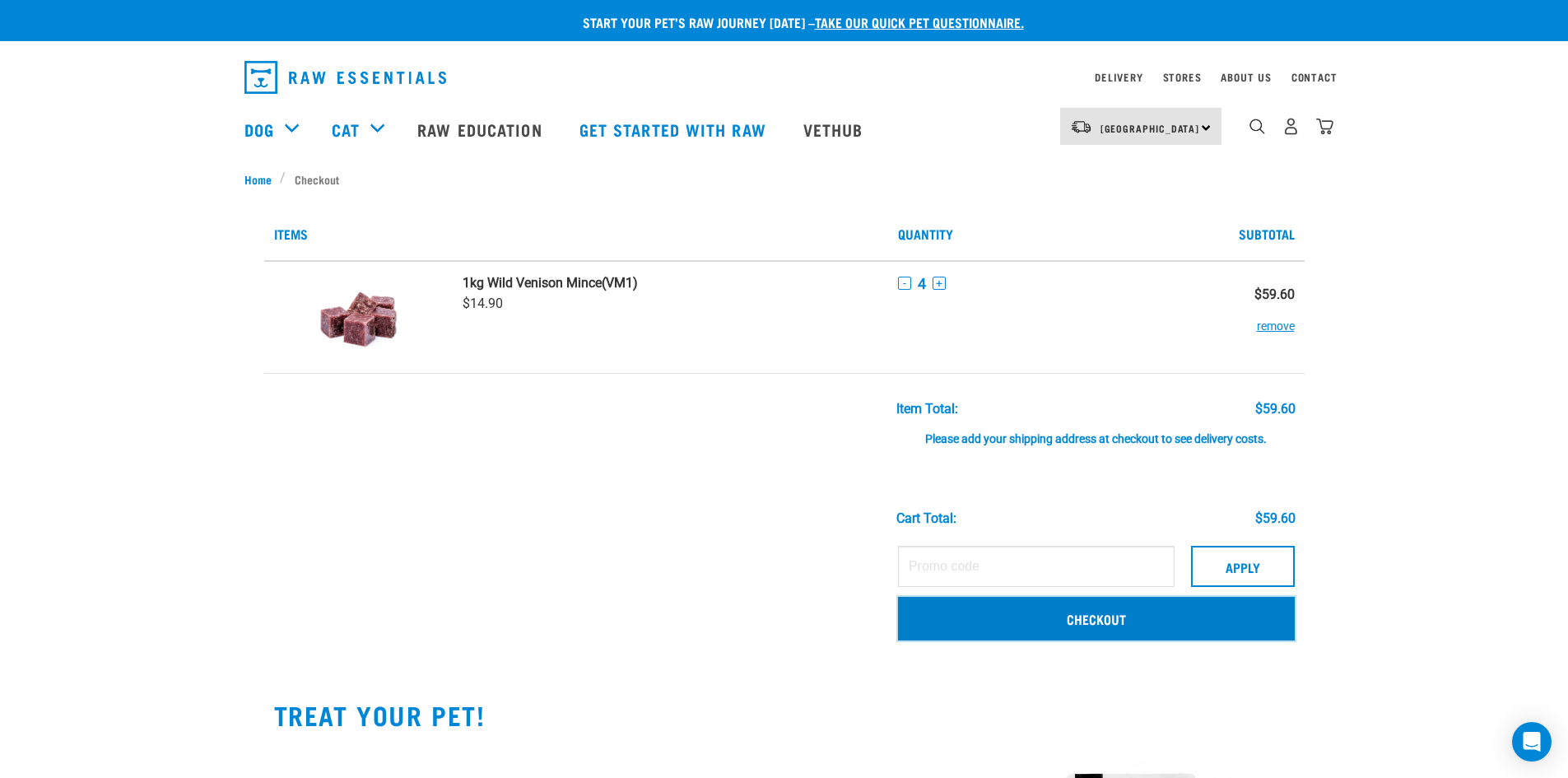
click at [1098, 626] on link "Checkout" at bounding box center [1096, 618] width 397 height 43
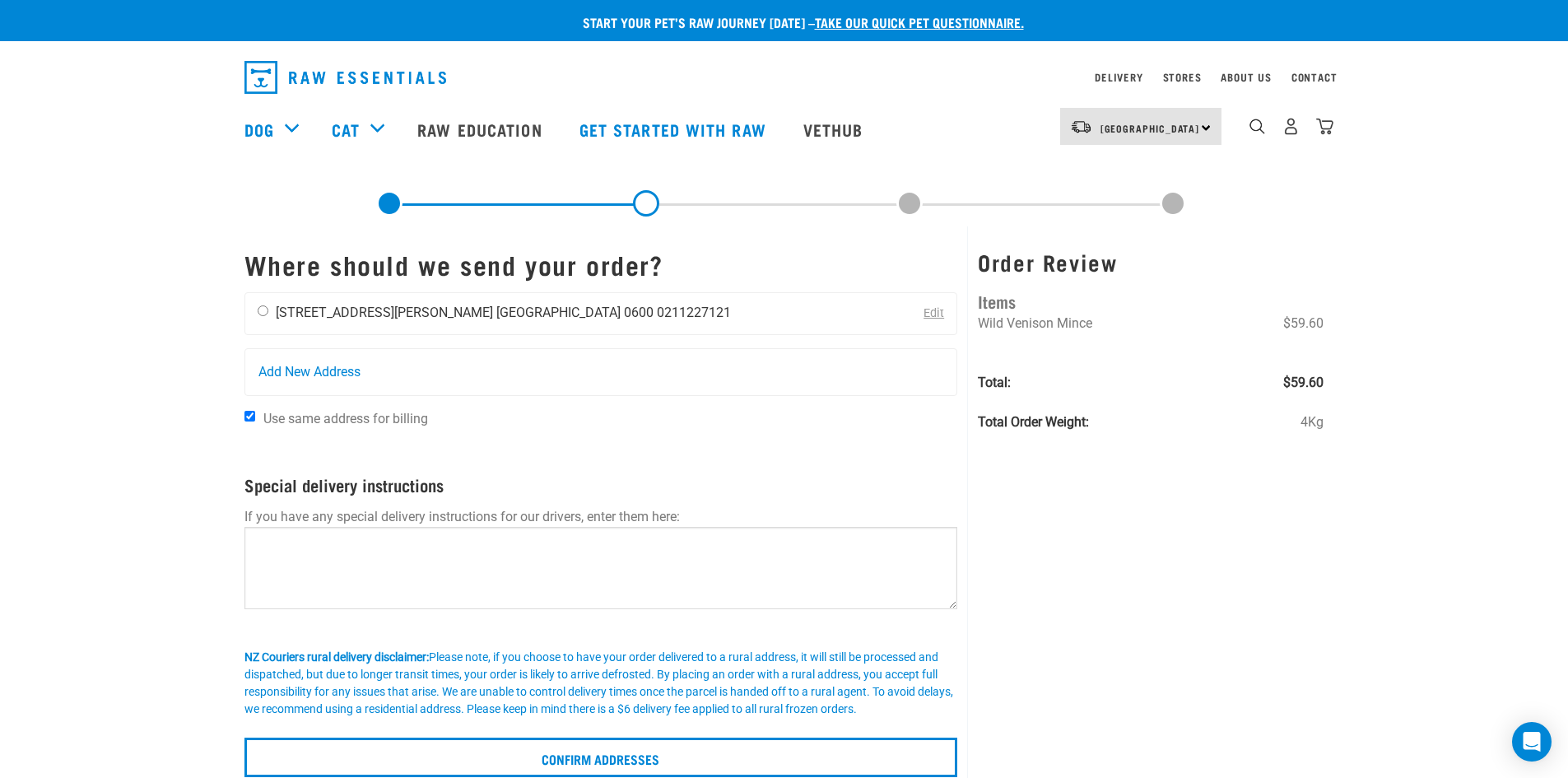
click at [328, 323] on div "[PERSON_NAME] [STREET_ADDRESS][PERSON_NAME] [GEOGRAPHIC_DATA] 0600 0211227121" at bounding box center [494, 313] width 498 height 41
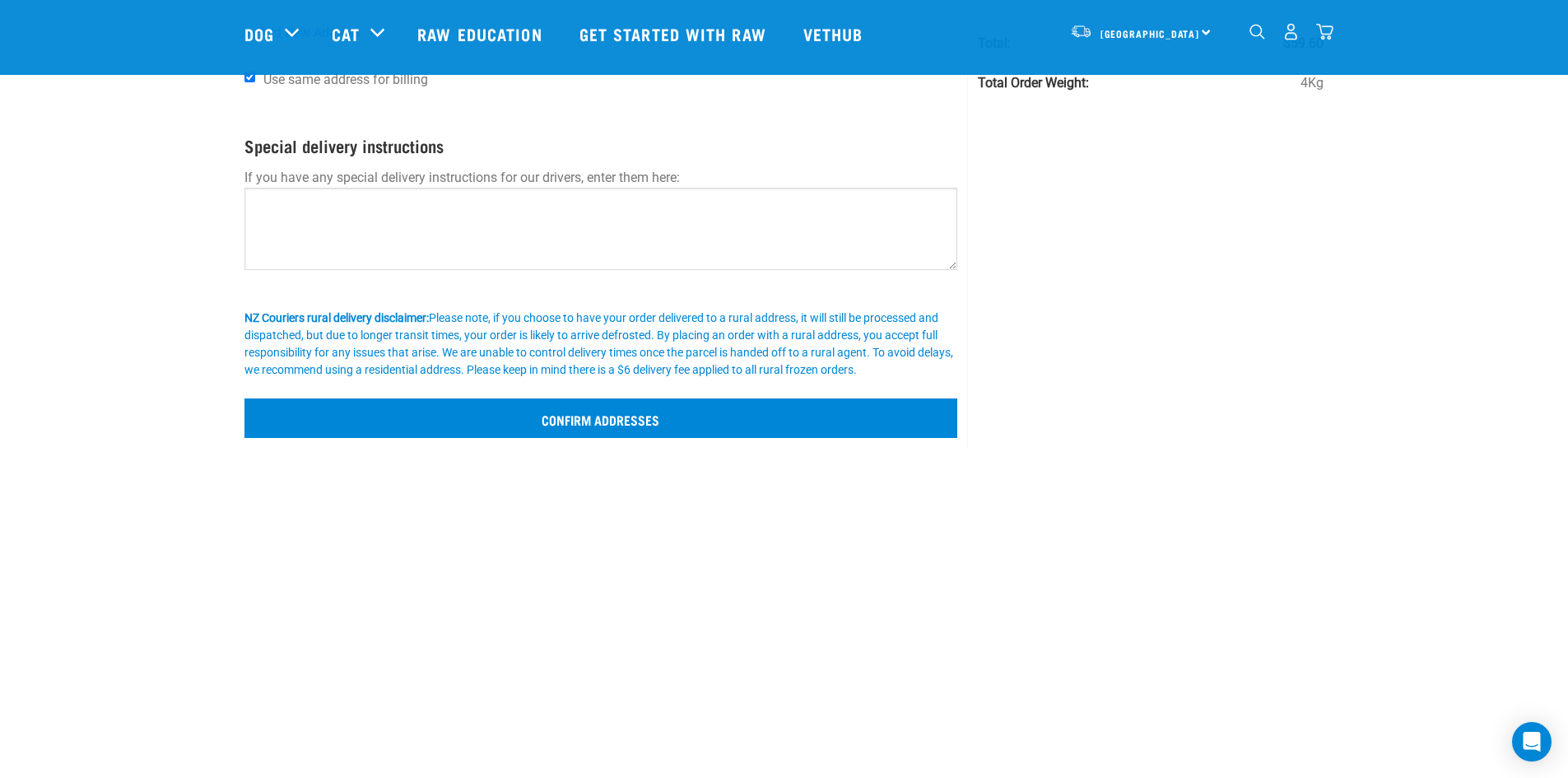
scroll to position [247, 0]
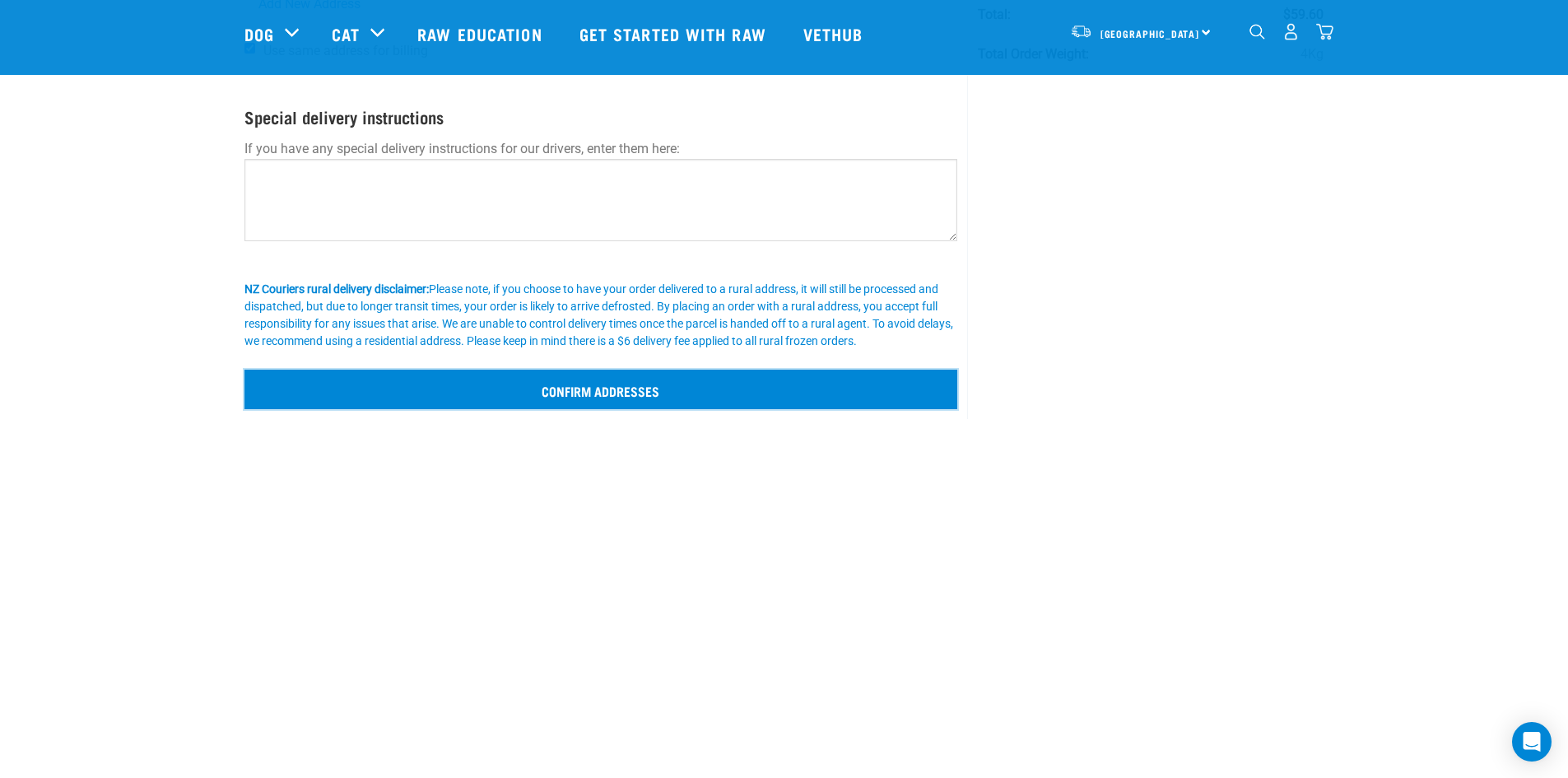
click at [799, 405] on input "Confirm addresses" at bounding box center [601, 389] width 714 height 39
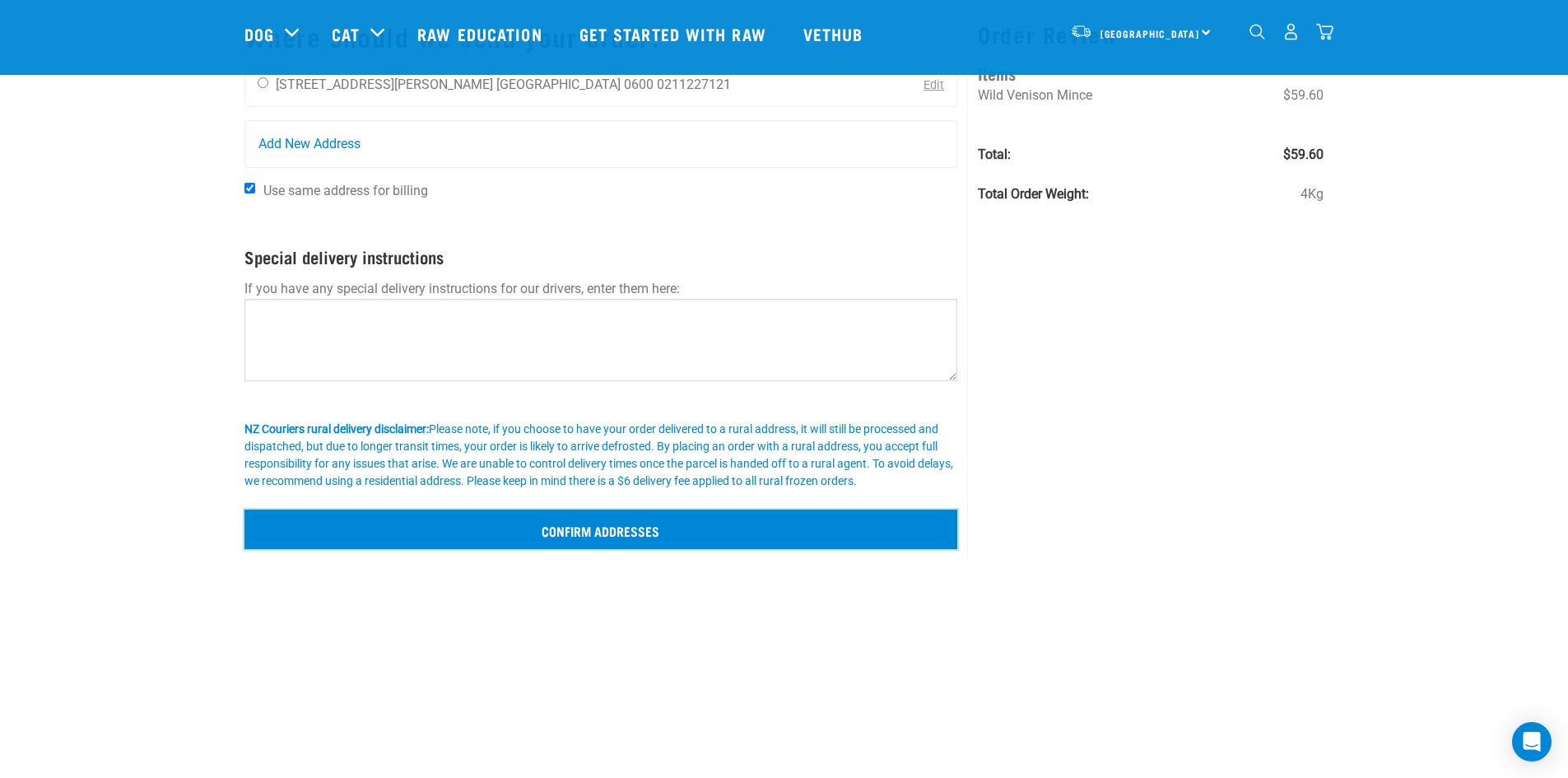
scroll to position [0, 0]
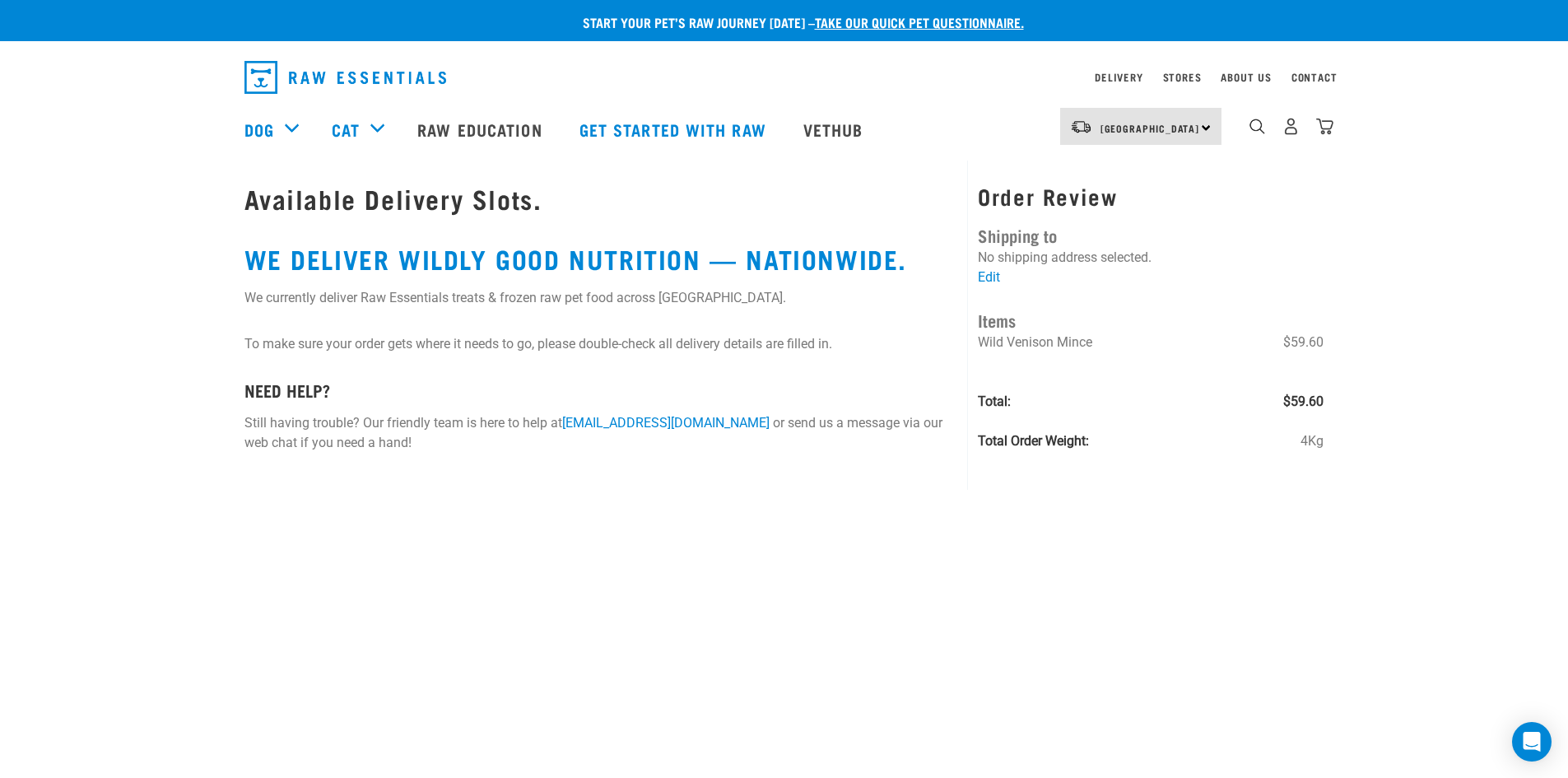
click at [810, 254] on h2 "WE DELIVER WILDLY GOOD NUTRITION — NATIONWIDE." at bounding box center [601, 258] width 714 height 30
click at [649, 344] on p "To make sure your order gets where it needs to go, please double-check all deli…" at bounding box center [601, 343] width 714 height 20
click at [1322, 131] on img "dropdown navigation" at bounding box center [1324, 126] width 18 height 18
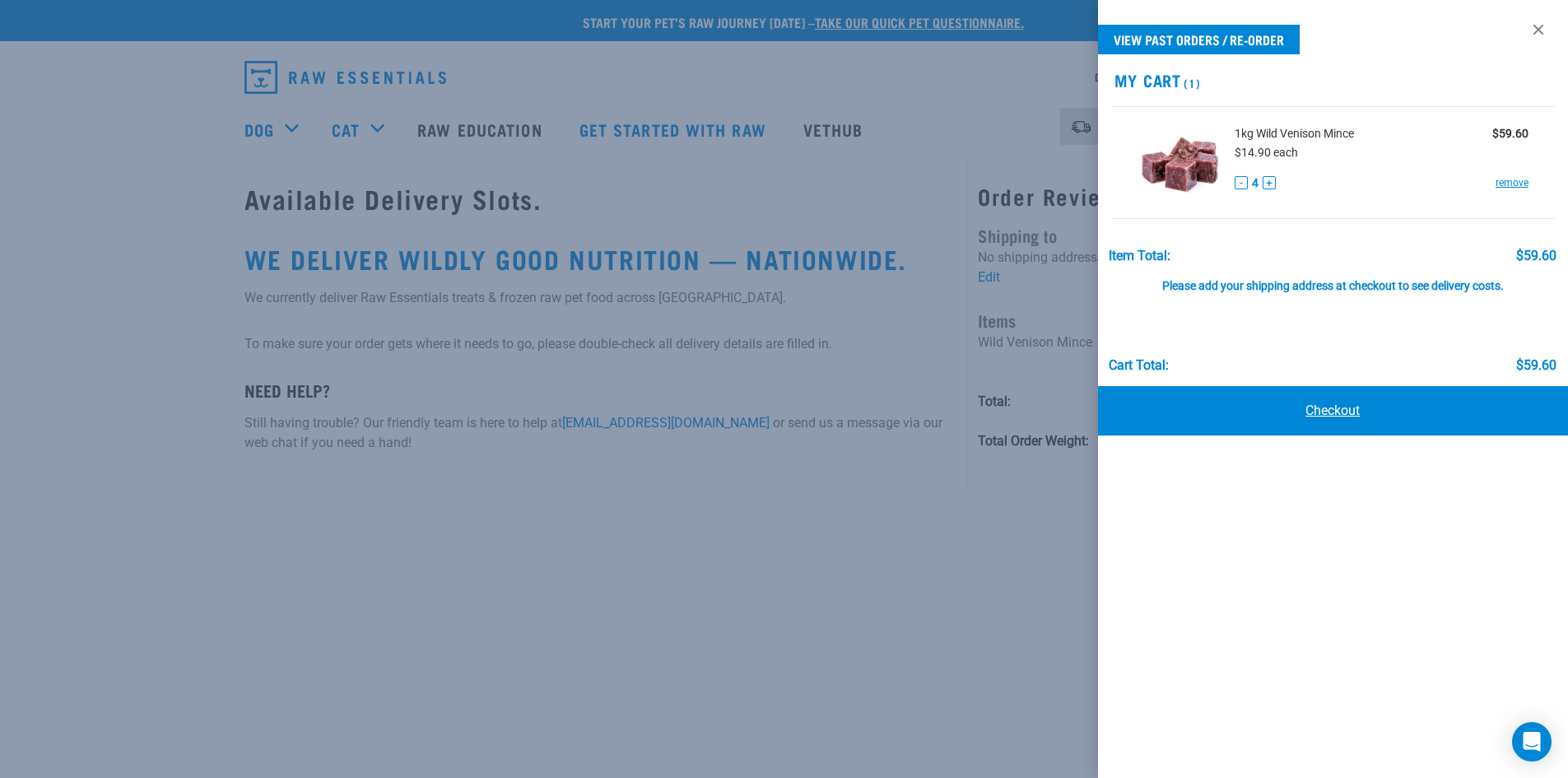
click at [1327, 424] on link "Checkout" at bounding box center [1333, 410] width 470 height 49
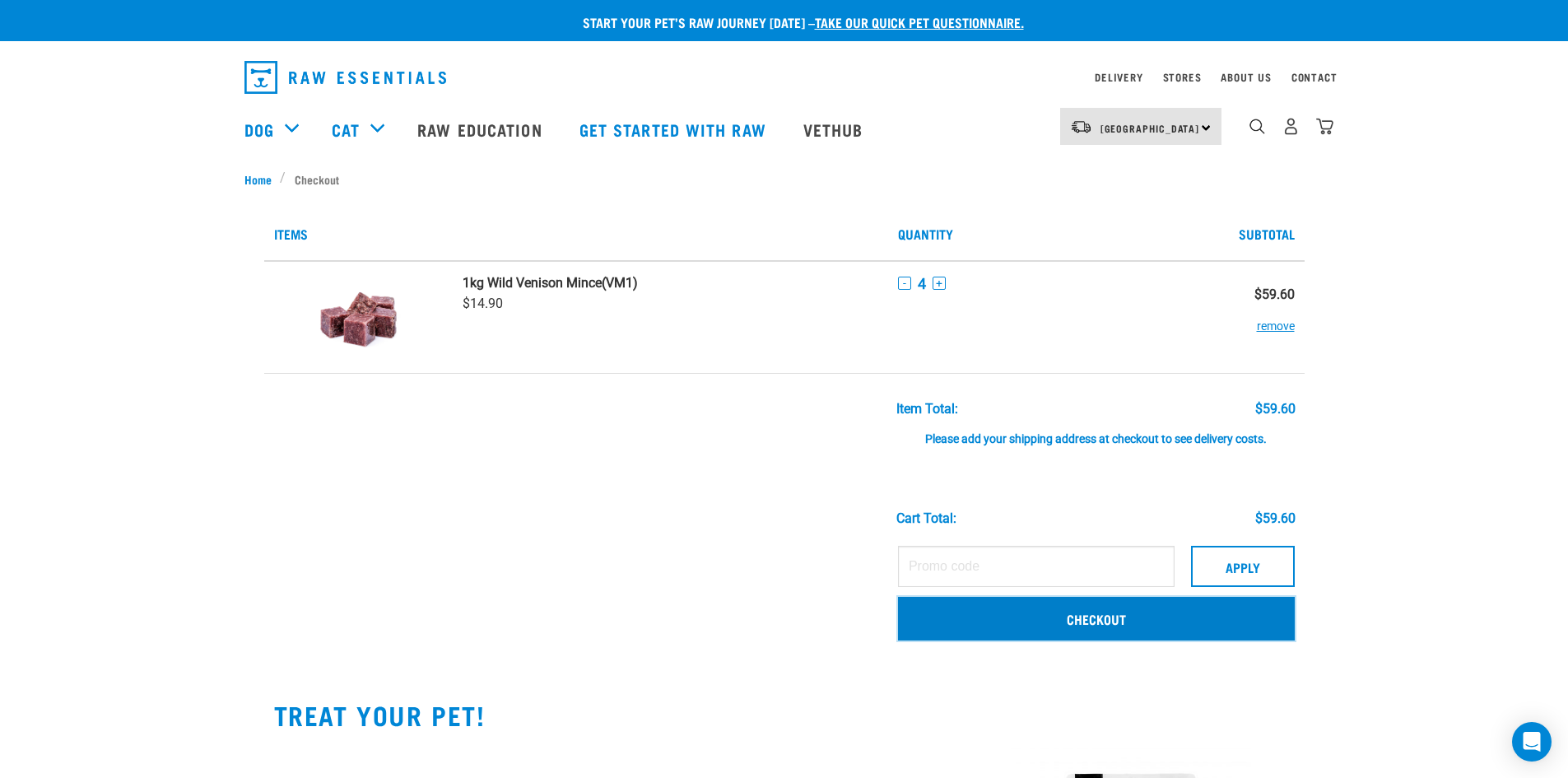
click at [1100, 625] on link "Checkout" at bounding box center [1096, 618] width 397 height 43
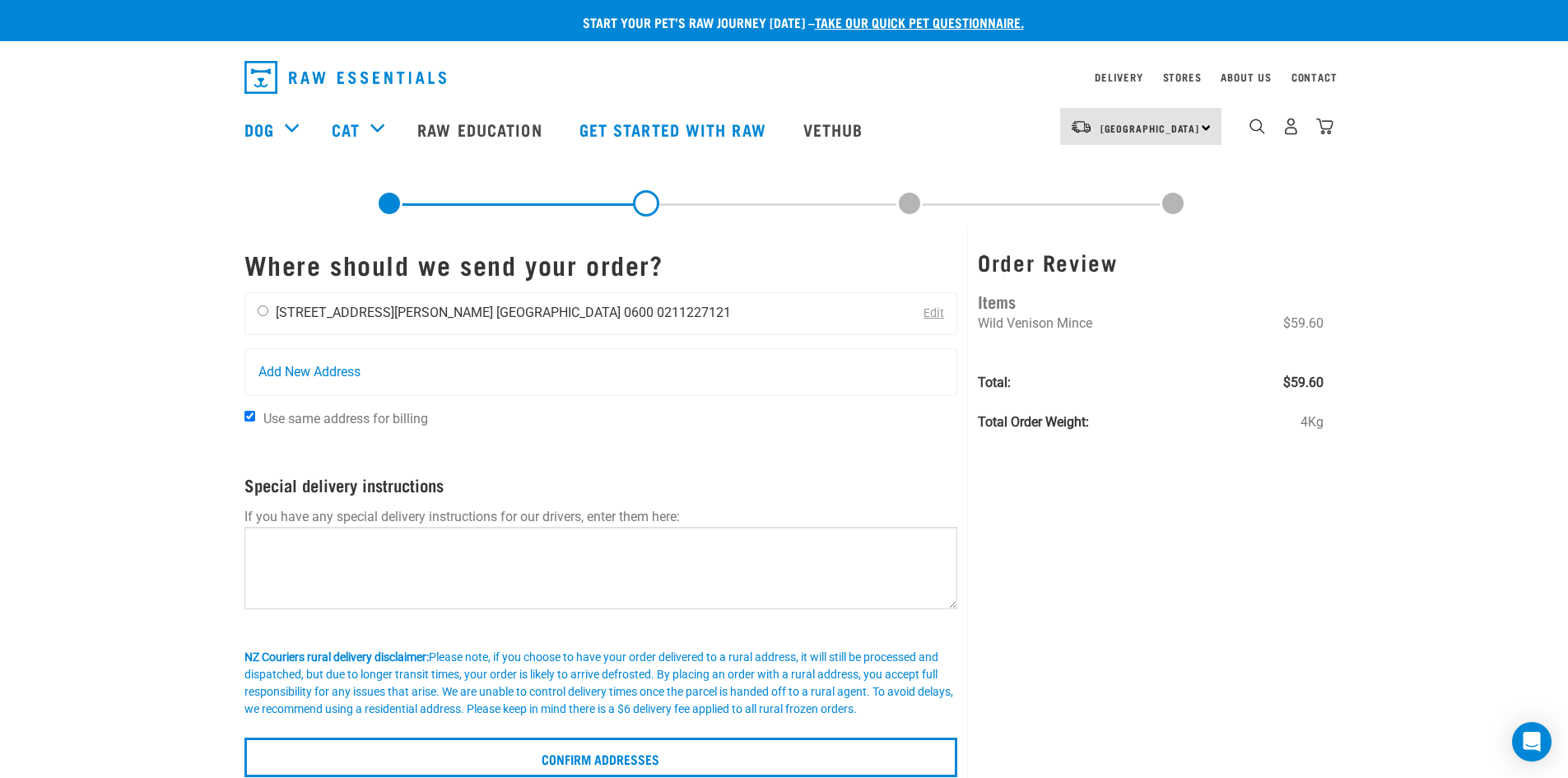
click at [396, 325] on div "[PERSON_NAME] [STREET_ADDRESS][PERSON_NAME] [GEOGRAPHIC_DATA] 0600 0211227121" at bounding box center [494, 313] width 498 height 41
click at [264, 310] on input "radio" at bounding box center [263, 310] width 11 height 11
radio input "true"
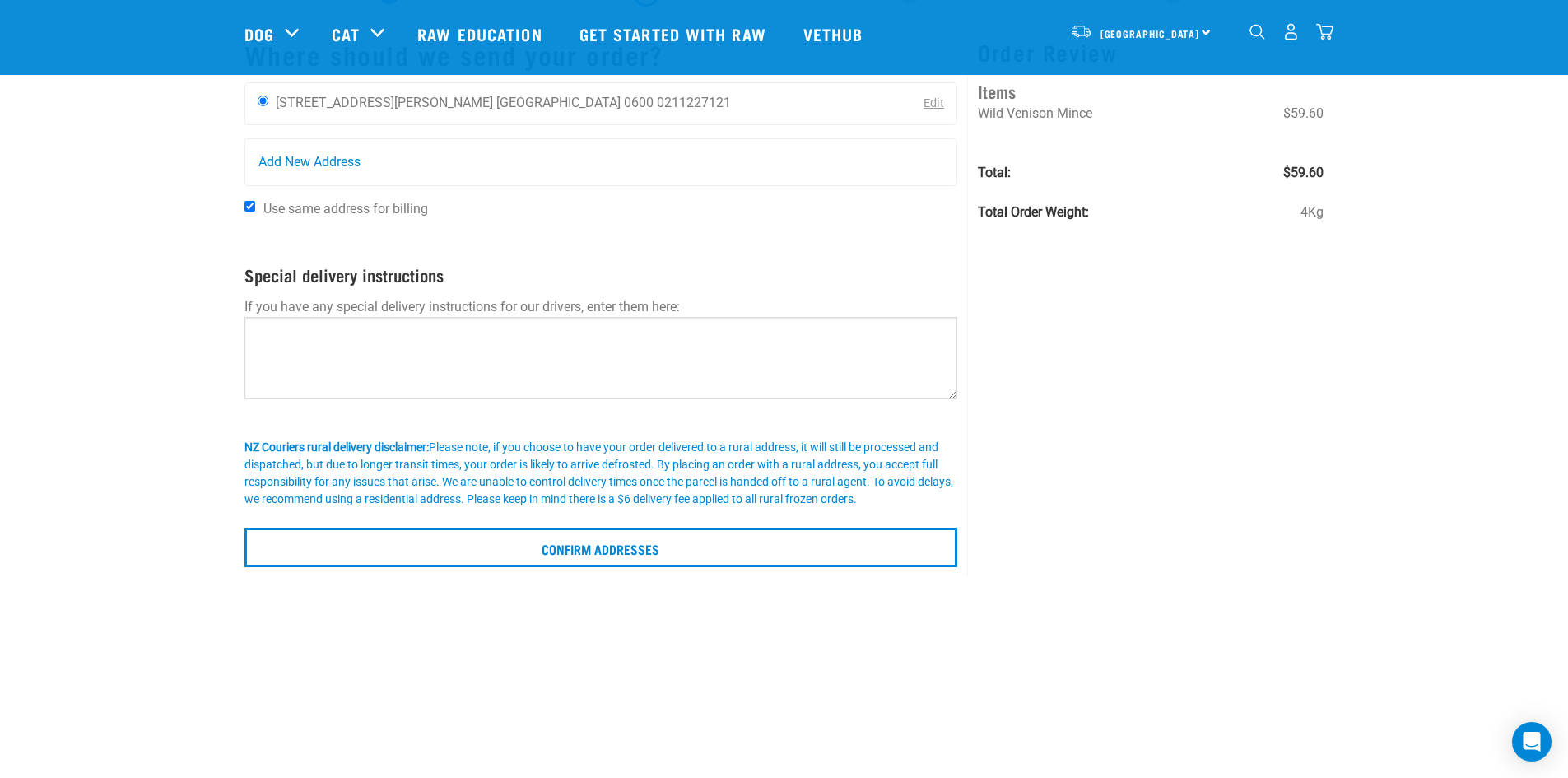
scroll to position [247, 0]
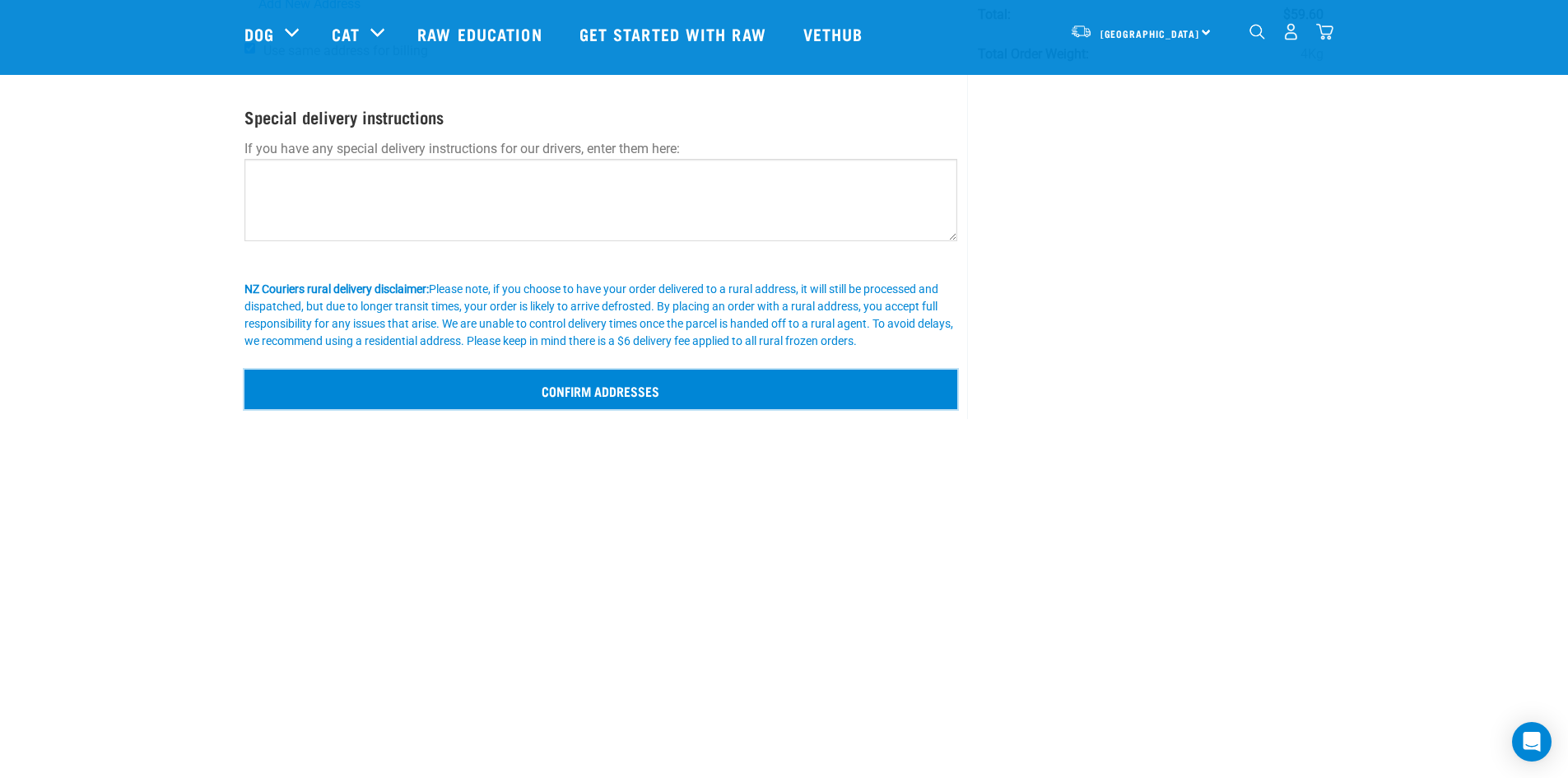
click at [648, 401] on input "Confirm addresses" at bounding box center [601, 389] width 714 height 39
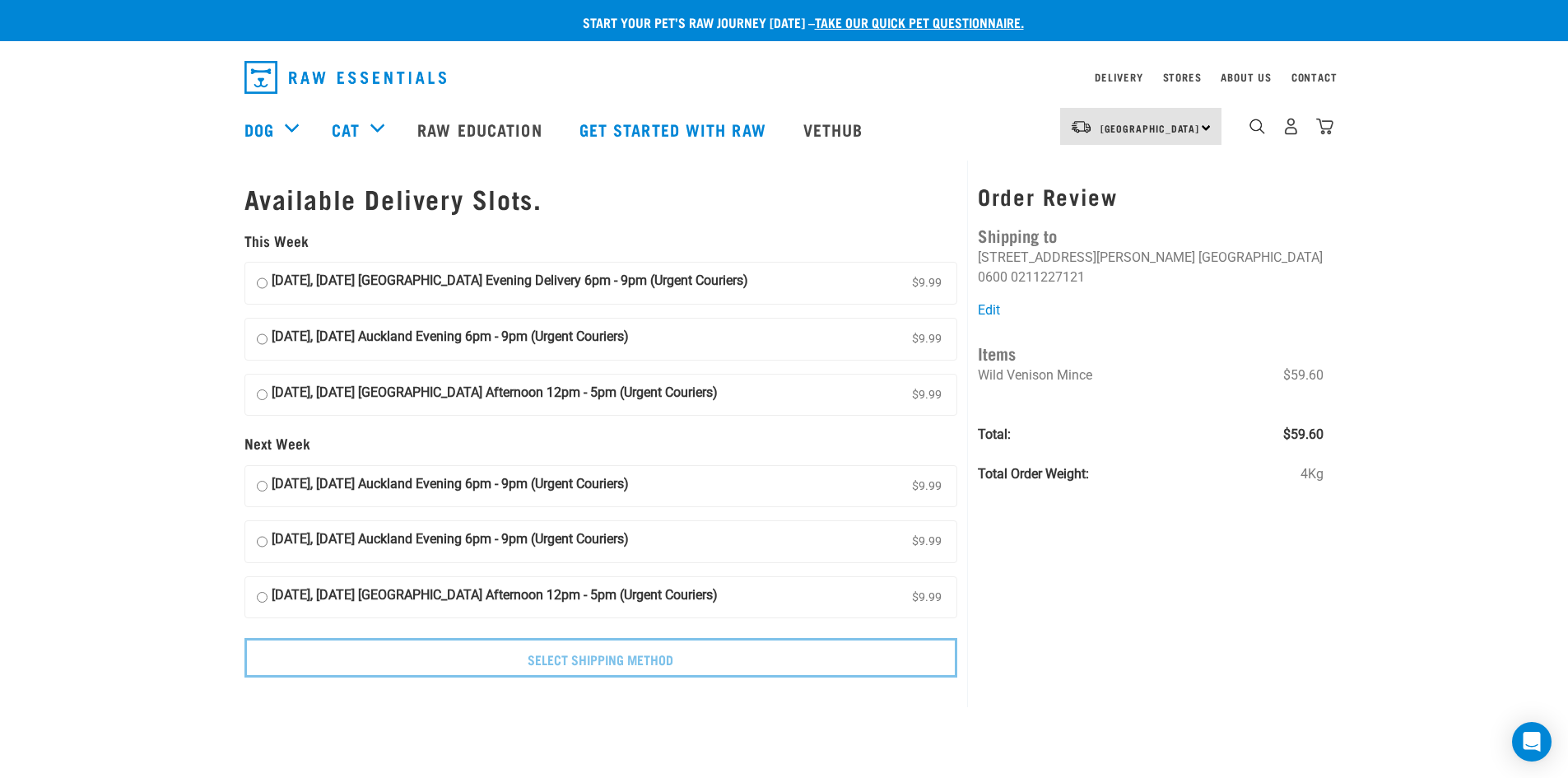
click at [494, 284] on strong "[DATE], [DATE] [GEOGRAPHIC_DATA] Evening Delivery 6pm - 9pm (Urgent Couriers)" at bounding box center [509, 283] width 477 height 25
click at [268, 284] on input "[DATE], [DATE] [GEOGRAPHIC_DATA] Evening Delivery 6pm - 9pm (Urgent Couriers) $…" at bounding box center [262, 283] width 11 height 25
radio input "true"
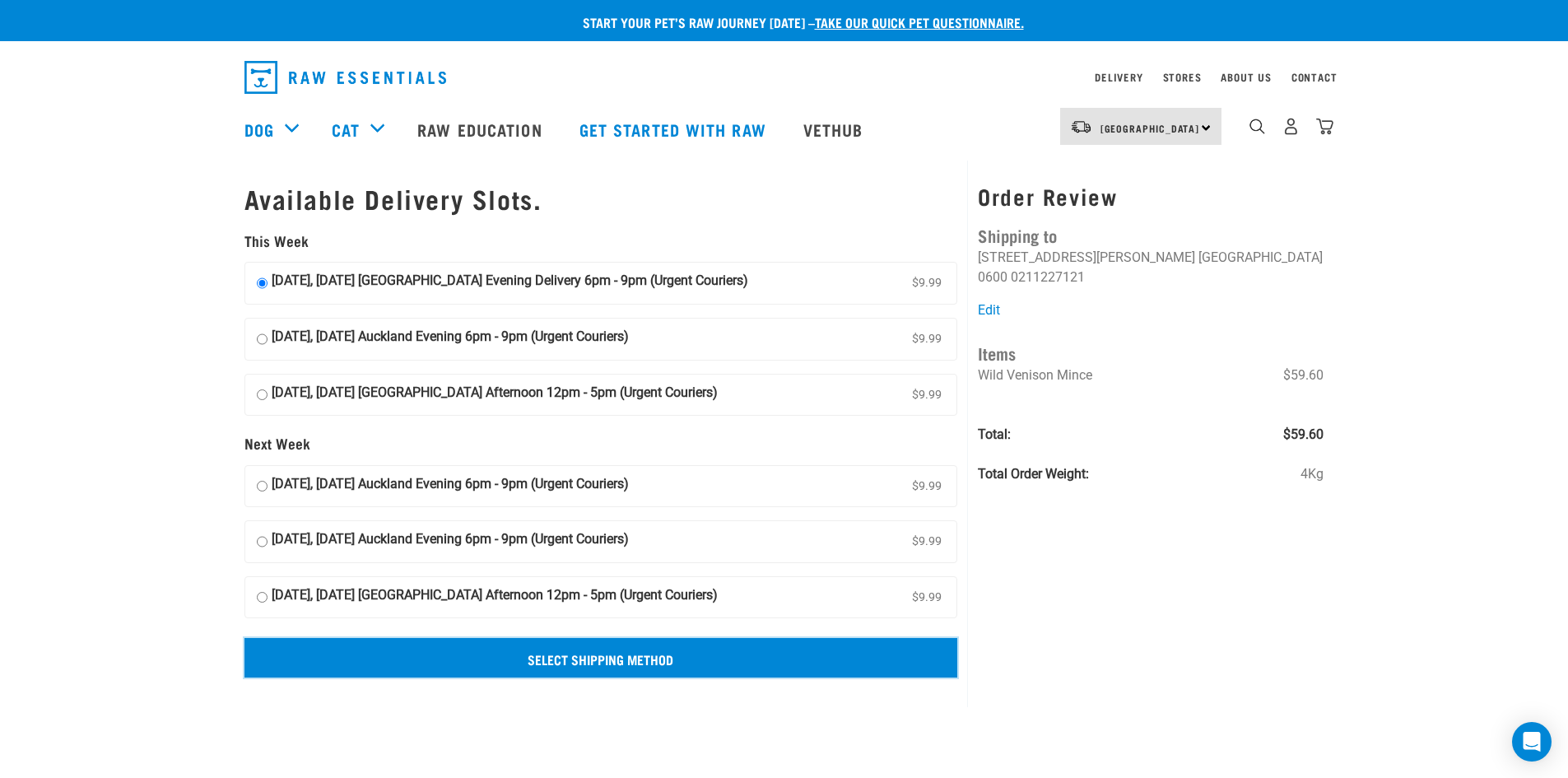
click at [701, 646] on input "Select Shipping Method" at bounding box center [601, 657] width 714 height 39
